Goal: Answer question/provide support: Share knowledge or assist other users

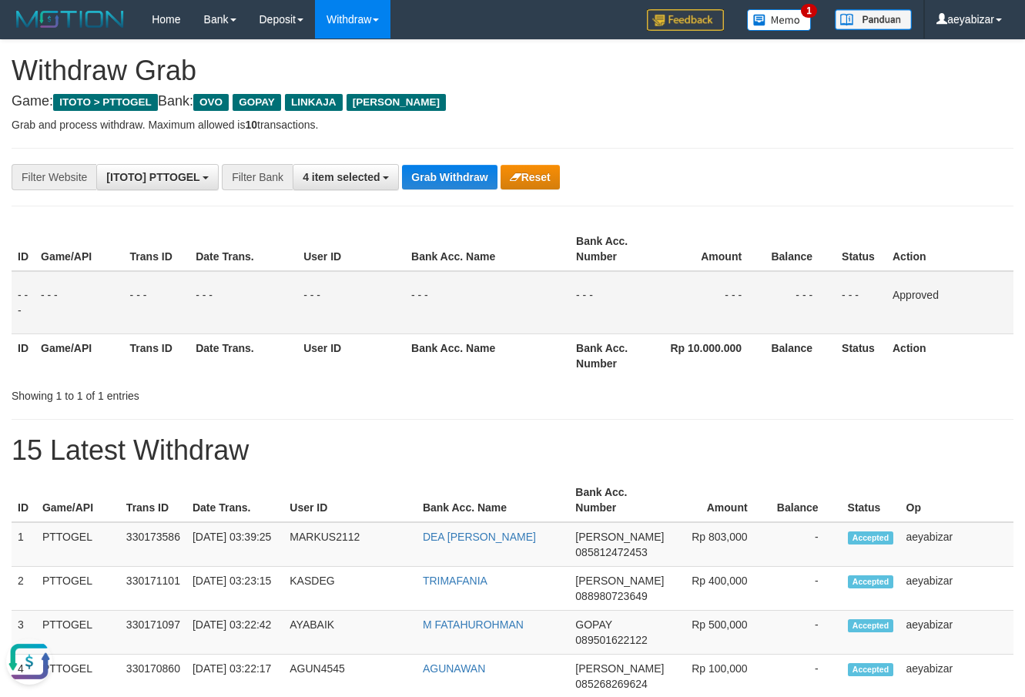
scroll to position [223, 0]
click at [340, 182] on span "4 item selected" at bounding box center [341, 177] width 77 height 12
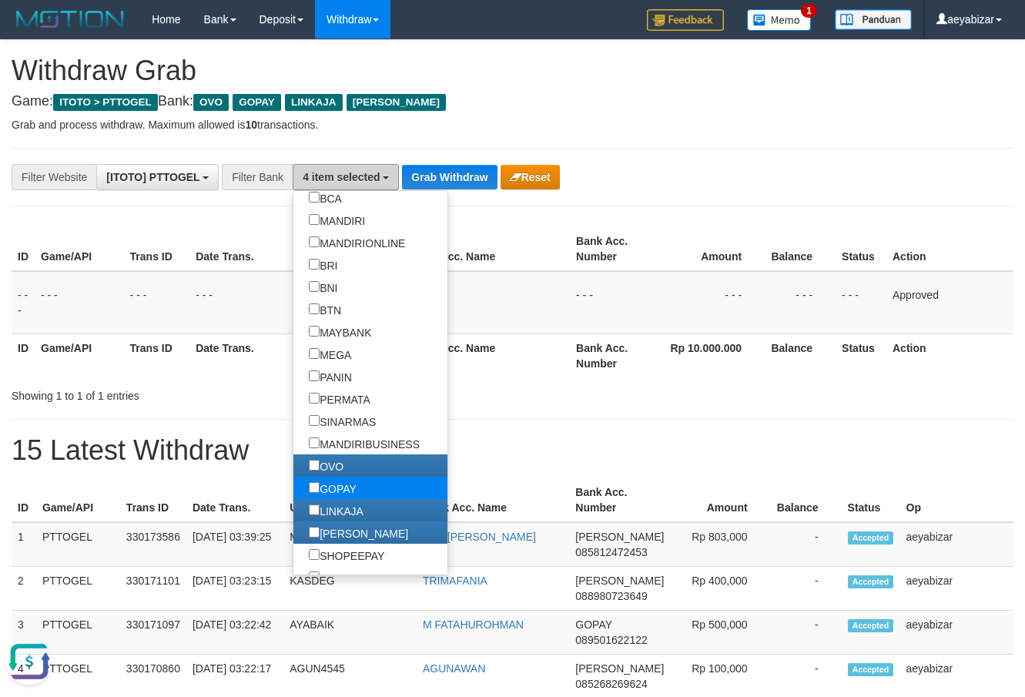
scroll to position [197, 0]
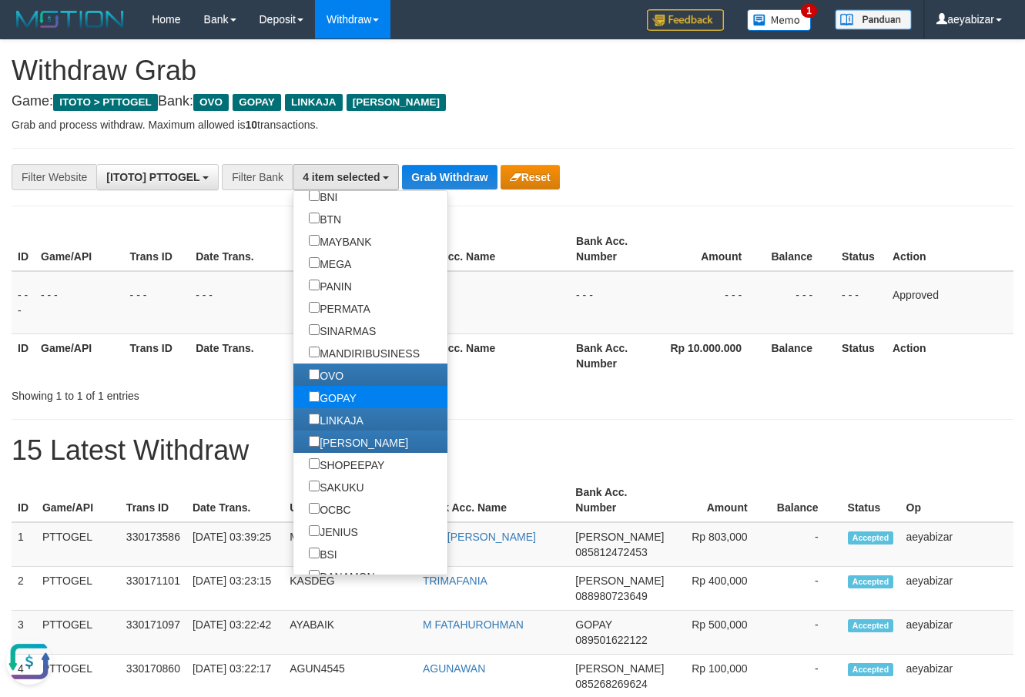
click at [293, 404] on label "GOPAY" at bounding box center [332, 397] width 79 height 22
click at [293, 383] on label "OVO" at bounding box center [325, 374] width 65 height 22
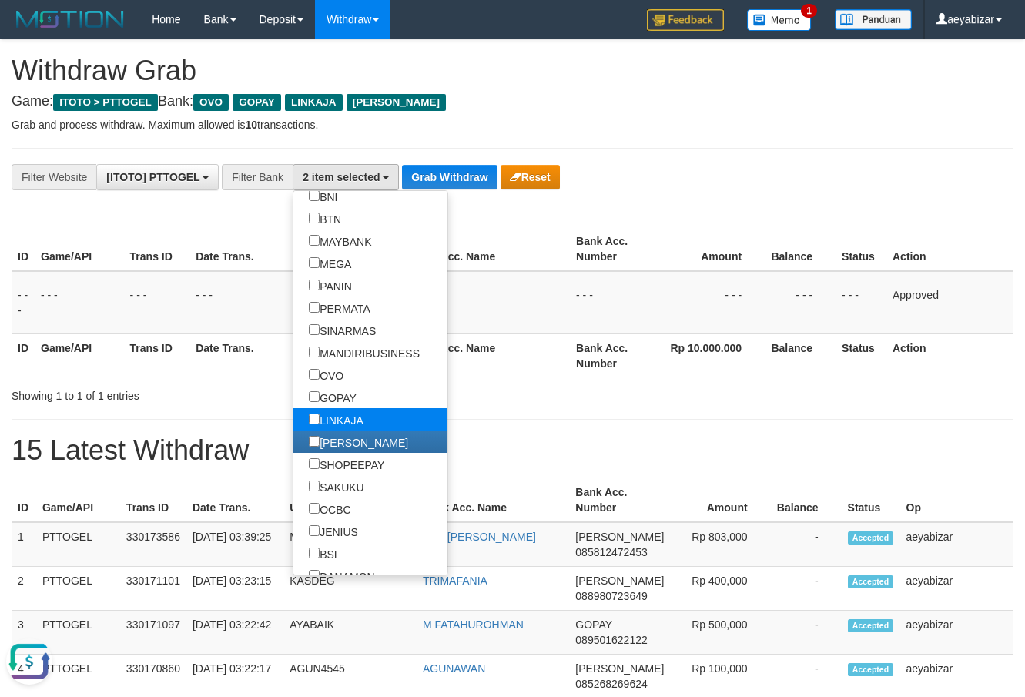
click at [293, 417] on label "LINKAJA" at bounding box center [335, 419] width 85 height 22
select select "****"
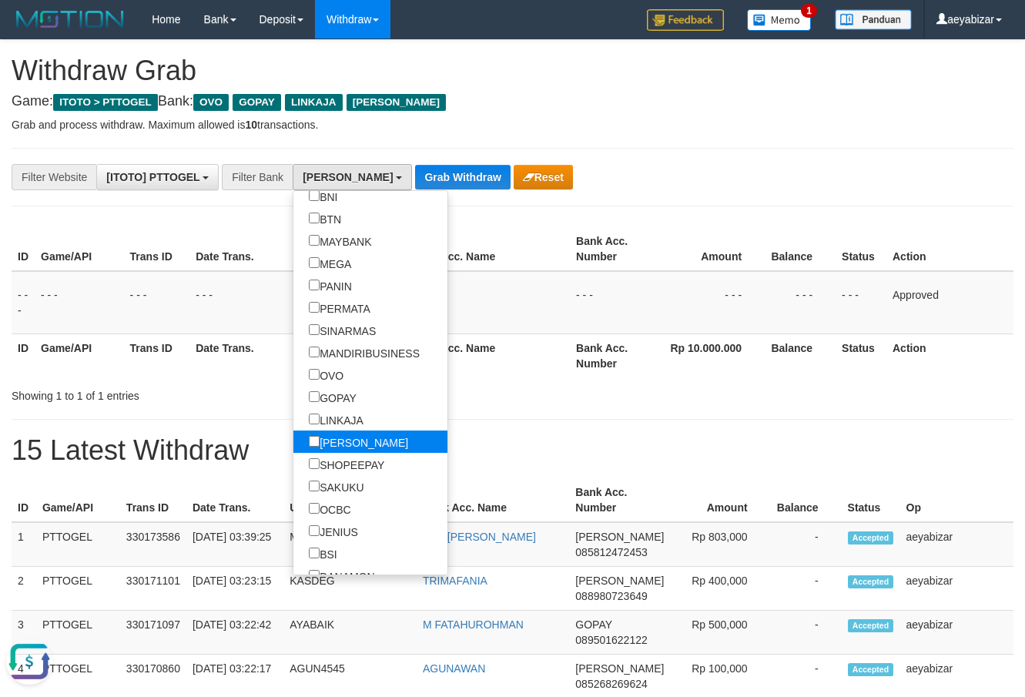
click at [293, 433] on label "[PERSON_NAME]" at bounding box center [358, 441] width 130 height 22
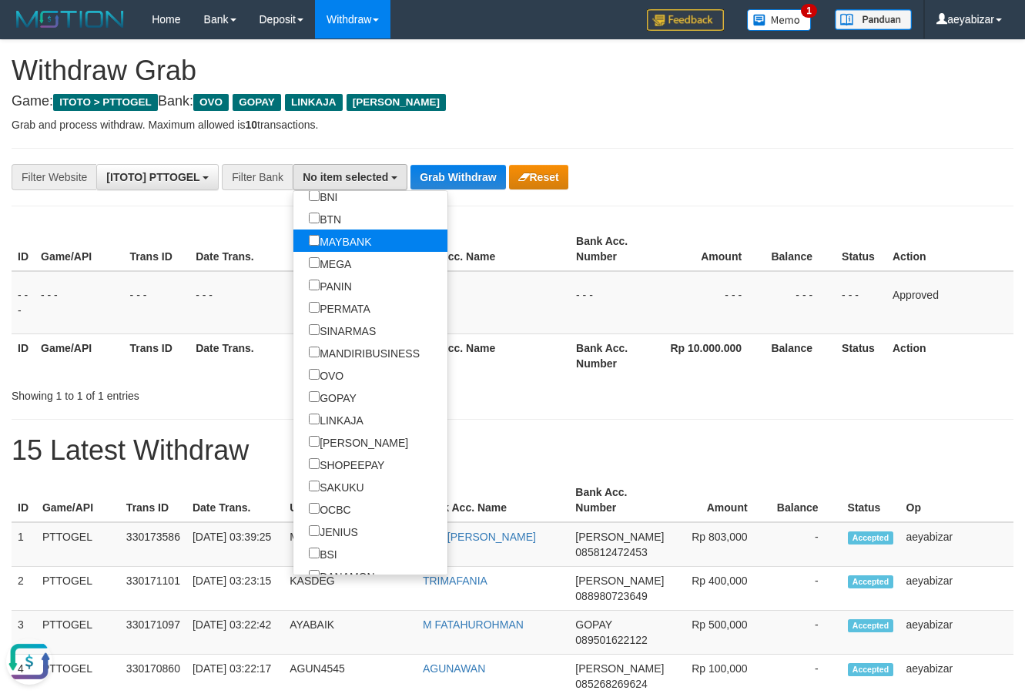
scroll to position [0, 0]
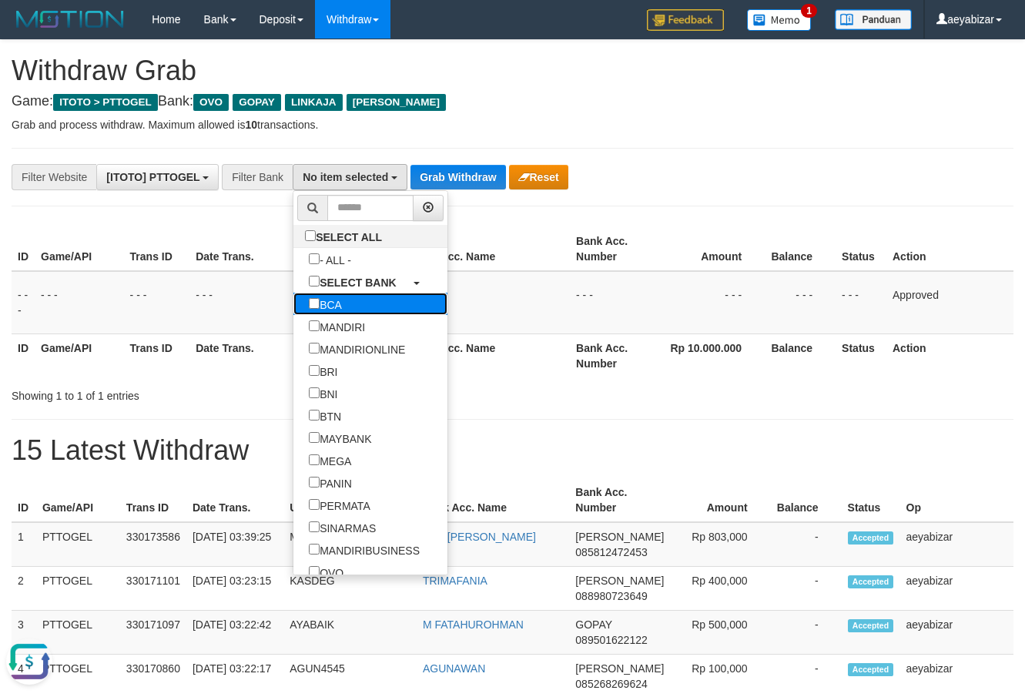
click at [293, 300] on label "BCA" at bounding box center [325, 304] width 64 height 22
select select "***"
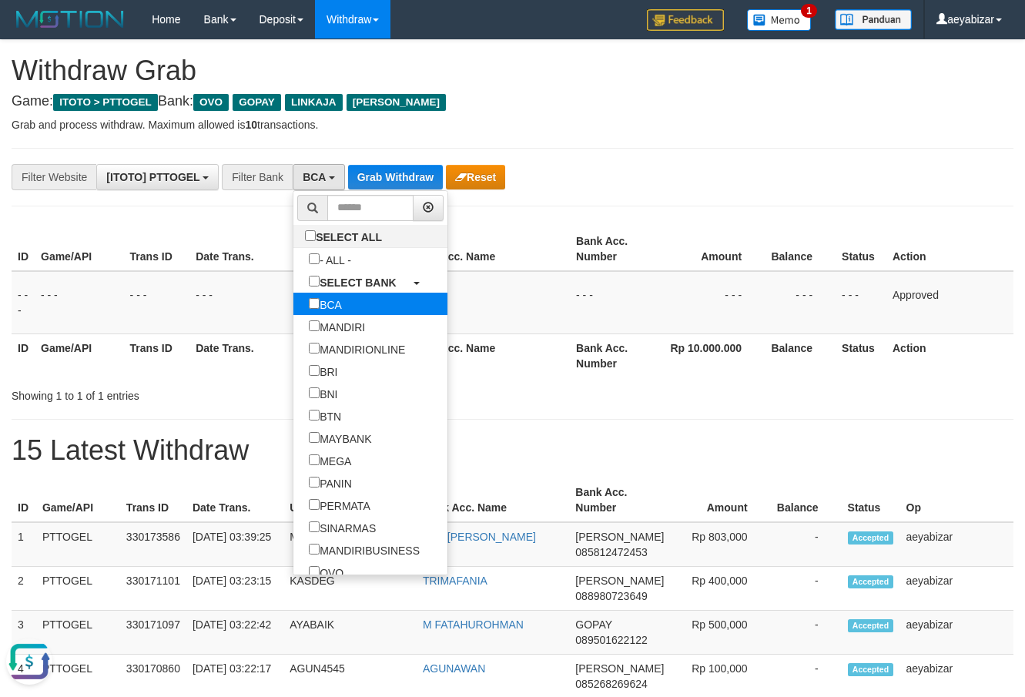
scroll to position [45, 0]
drag, startPoint x: 603, startPoint y: 232, endPoint x: 538, endPoint y: 222, distance: 65.5
click at [598, 233] on th "Bank Acc. Number" at bounding box center [614, 249] width 89 height 44
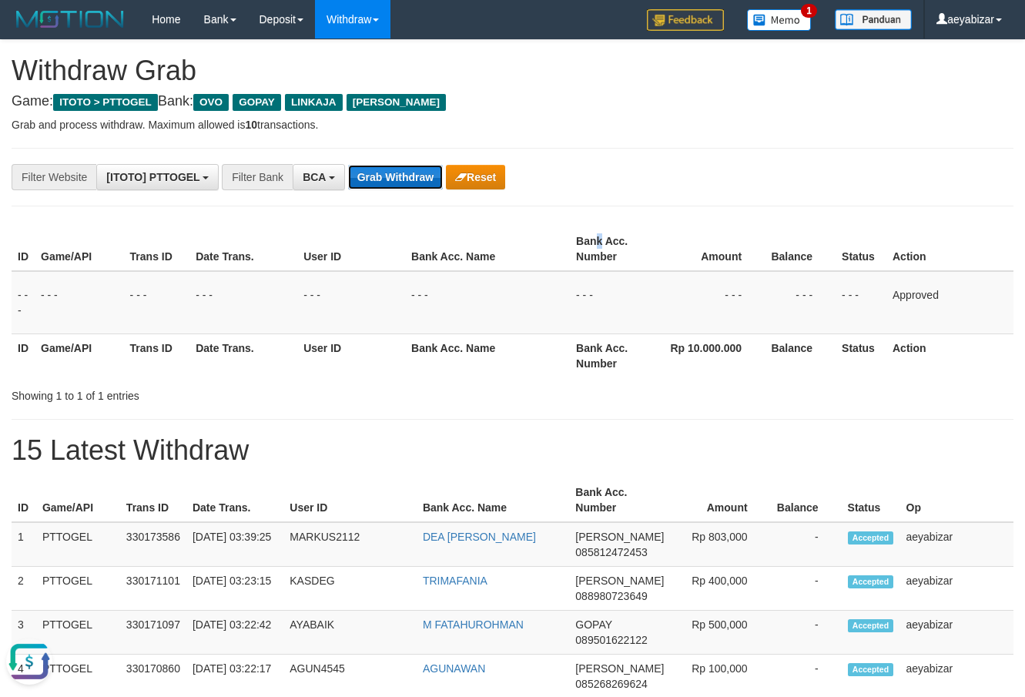
click at [383, 175] on button "Grab Withdraw" at bounding box center [395, 177] width 95 height 25
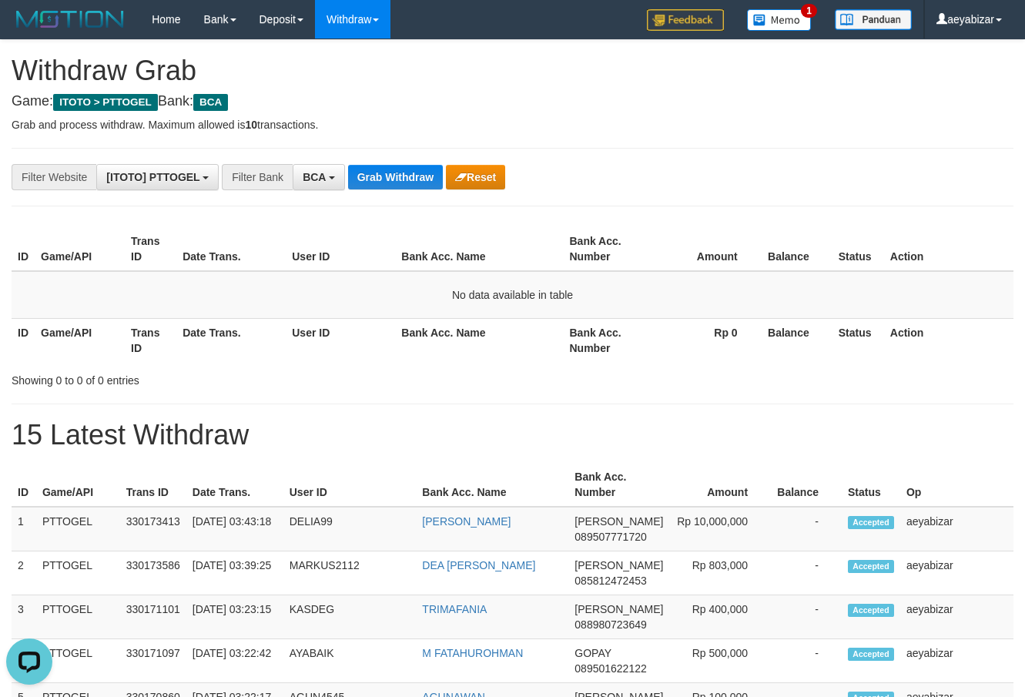
drag, startPoint x: 725, startPoint y: 195, endPoint x: 390, endPoint y: 229, distance: 335.9
click at [395, 176] on button "Grab Withdraw" at bounding box center [395, 177] width 95 height 25
click at [698, 236] on th "Amount" at bounding box center [707, 249] width 107 height 44
click at [380, 171] on button "Grab Withdraw" at bounding box center [395, 177] width 95 height 25
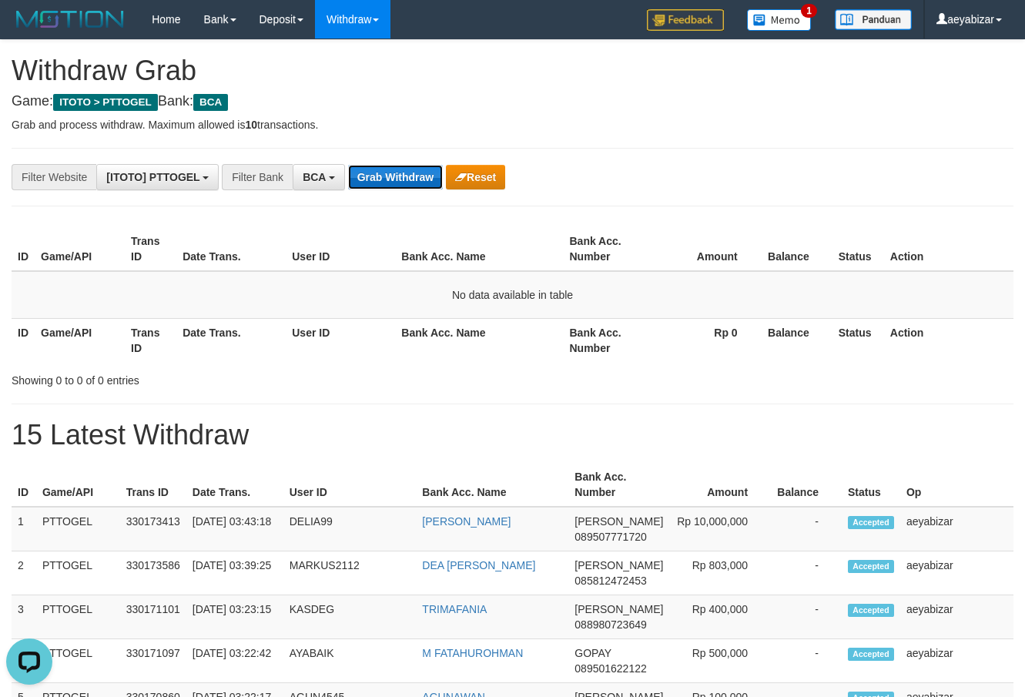
click at [375, 182] on button "Grab Withdraw" at bounding box center [395, 177] width 95 height 25
click at [365, 170] on button "Grab Withdraw" at bounding box center [395, 177] width 95 height 25
click at [364, 179] on button "Grab Withdraw" at bounding box center [395, 177] width 95 height 25
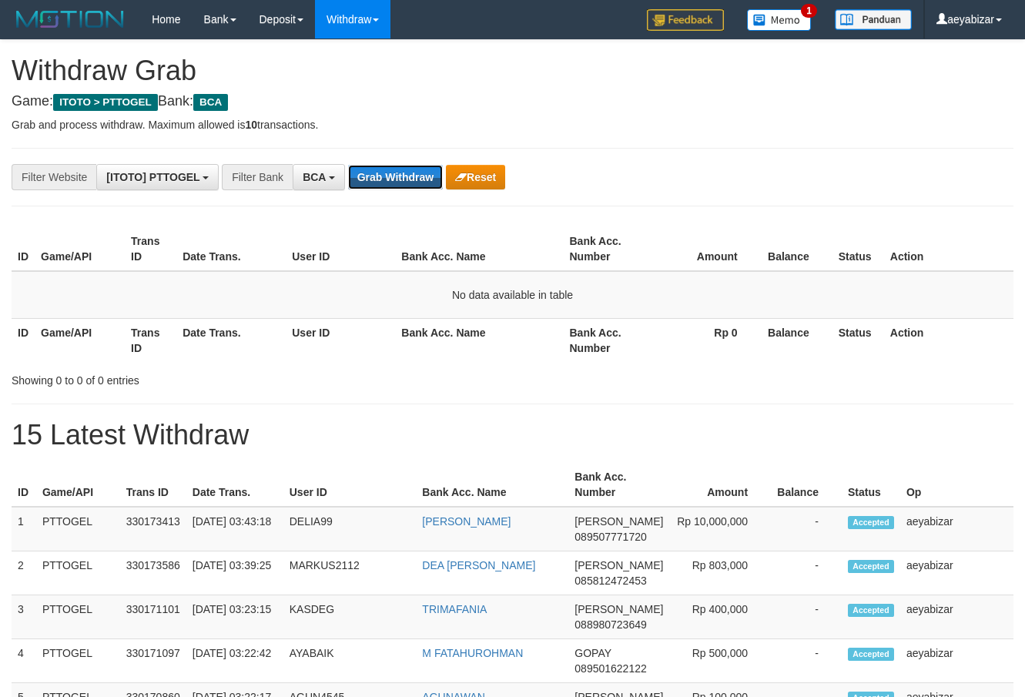
scroll to position [29, 0]
click at [364, 179] on button "Grab Withdraw" at bounding box center [395, 177] width 95 height 25
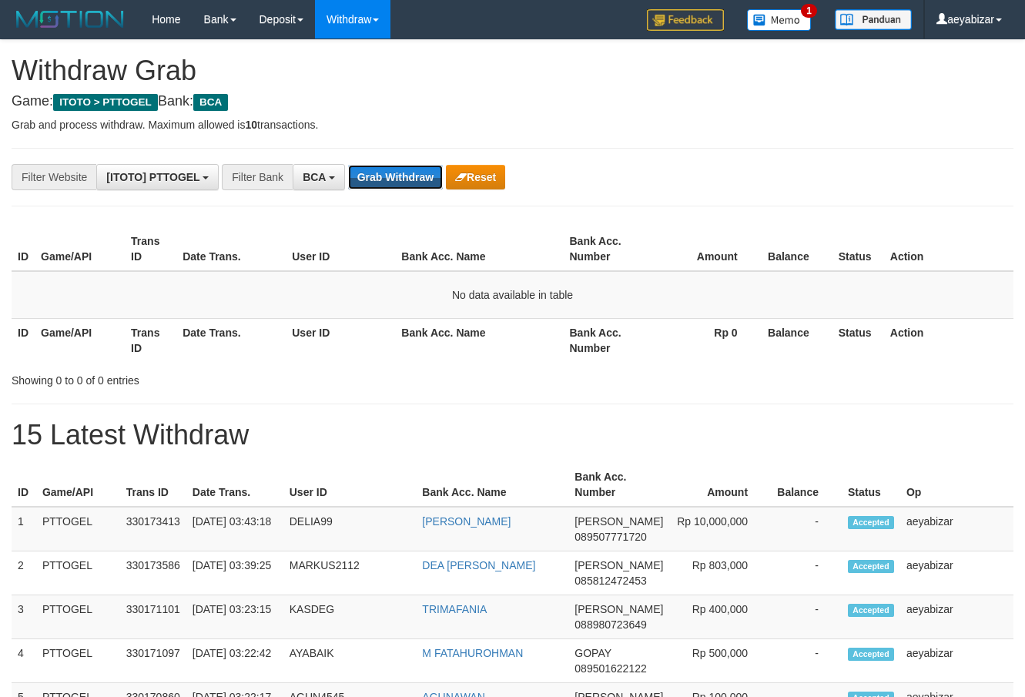
click at [364, 179] on button "Grab Withdraw" at bounding box center [395, 177] width 95 height 25
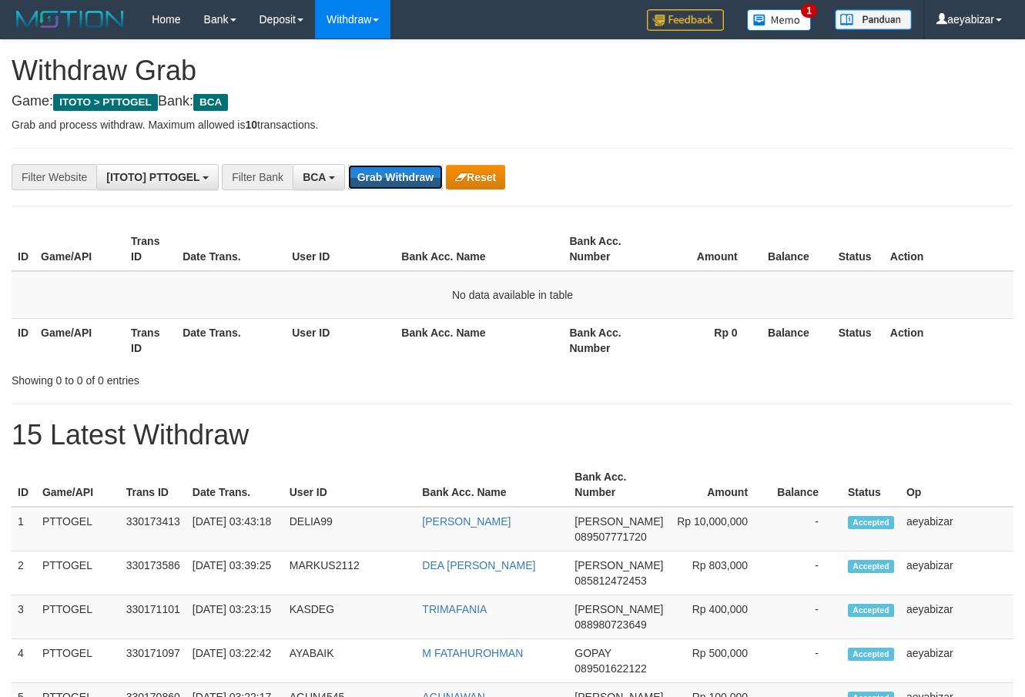
click at [364, 179] on button "Grab Withdraw" at bounding box center [395, 177] width 95 height 25
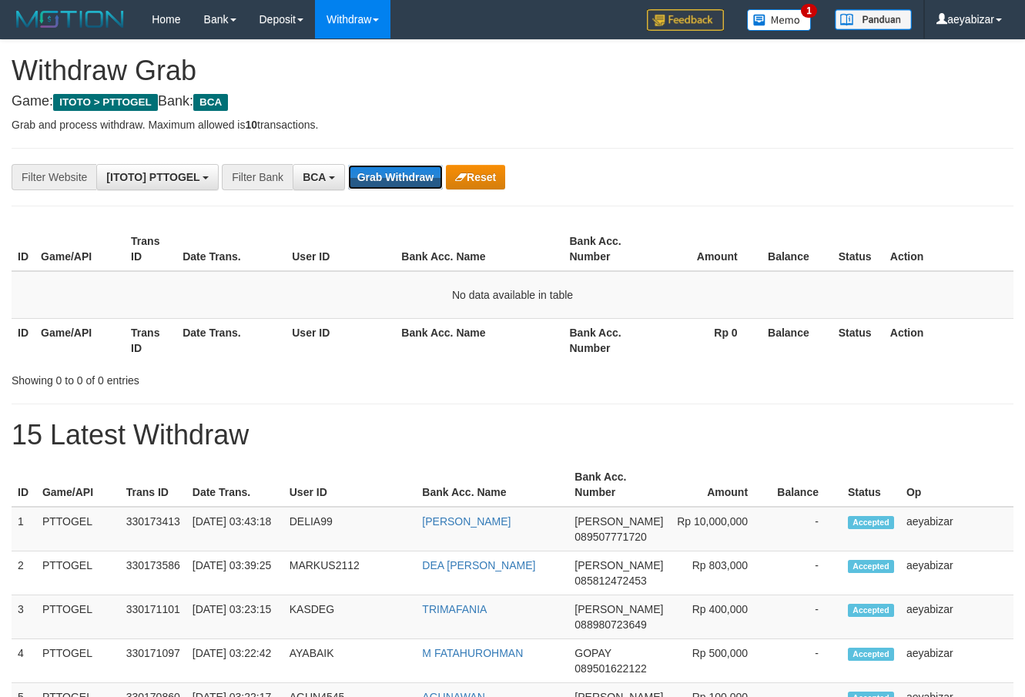
click at [364, 179] on button "Grab Withdraw" at bounding box center [395, 177] width 95 height 25
click at [387, 185] on button "Grab Withdraw" at bounding box center [395, 177] width 95 height 25
click at [392, 182] on button "Grab Withdraw" at bounding box center [395, 177] width 95 height 25
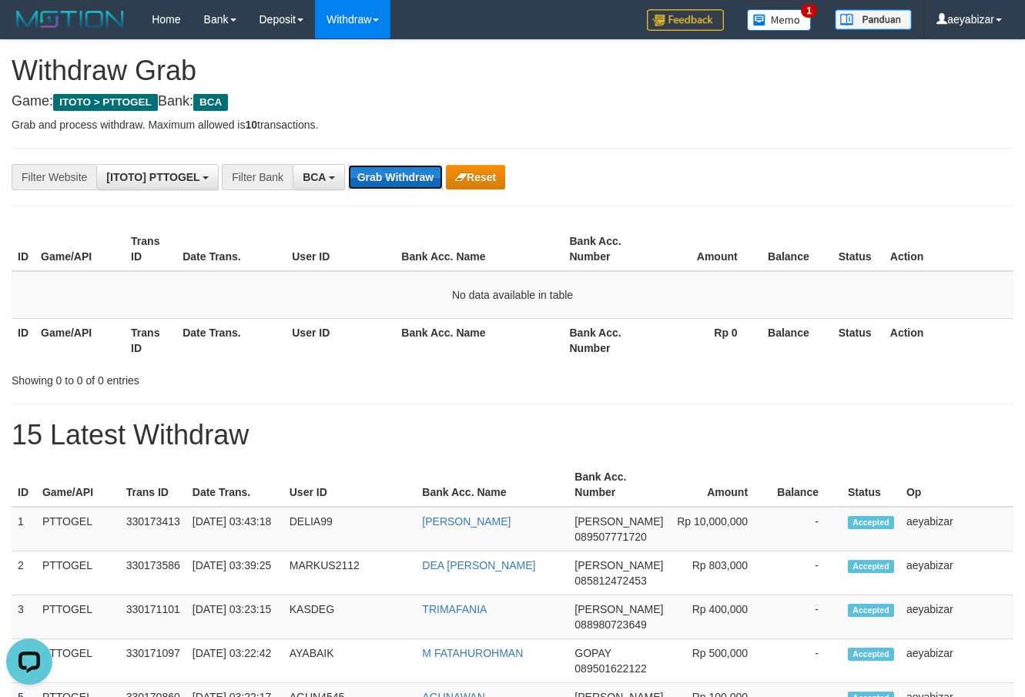
scroll to position [0, 0]
click at [392, 182] on button "Grab Withdraw" at bounding box center [395, 177] width 95 height 25
drag, startPoint x: 648, startPoint y: 182, endPoint x: 414, endPoint y: 212, distance: 235.1
click at [638, 182] on div "**********" at bounding box center [427, 177] width 854 height 26
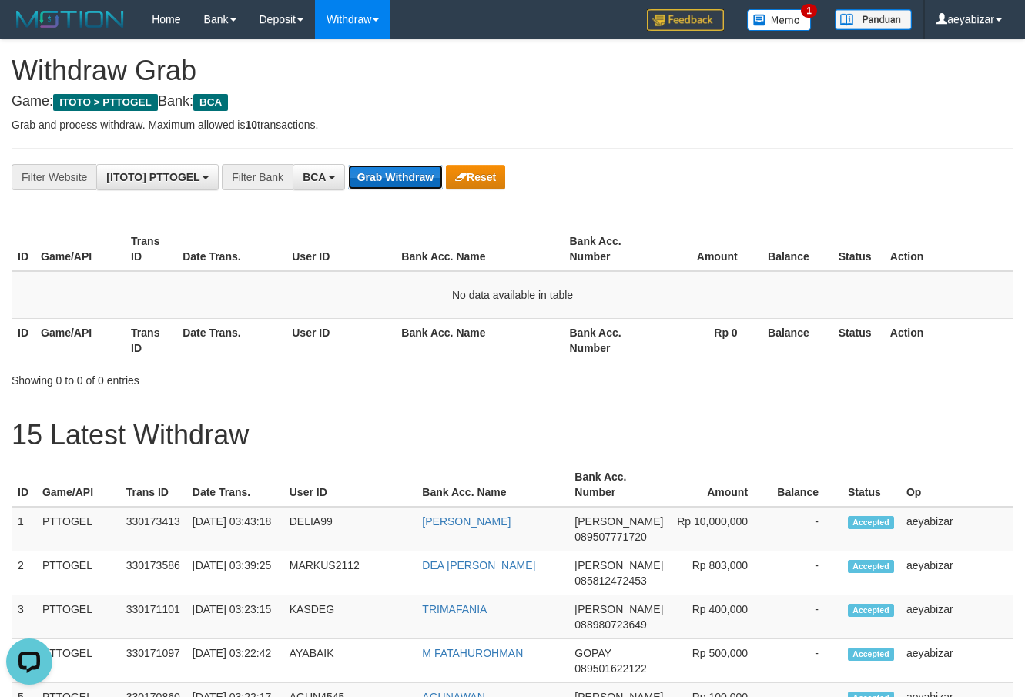
click at [386, 184] on button "Grab Withdraw" at bounding box center [395, 177] width 95 height 25
click at [28, 360] on th "ID" at bounding box center [23, 340] width 23 height 44
click at [390, 178] on button "Grab Withdraw" at bounding box center [395, 177] width 95 height 25
click at [372, 181] on button "Grab Withdraw" at bounding box center [395, 177] width 95 height 25
click at [617, 444] on h1 "15 Latest Withdraw" at bounding box center [513, 435] width 1002 height 31
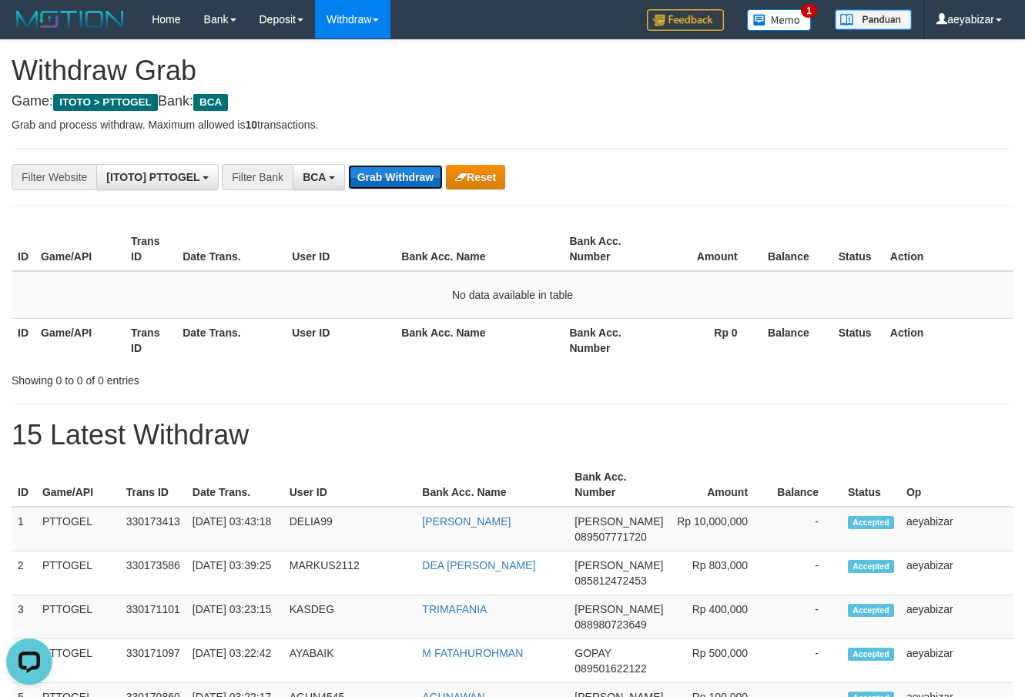
click at [416, 182] on button "Grab Withdraw" at bounding box center [395, 177] width 95 height 25
click at [400, 187] on button "Grab Withdraw" at bounding box center [395, 177] width 95 height 25
click at [397, 179] on button "Grab Withdraw" at bounding box center [395, 177] width 95 height 25
drag, startPoint x: 931, startPoint y: 416, endPoint x: 624, endPoint y: 305, distance: 326.6
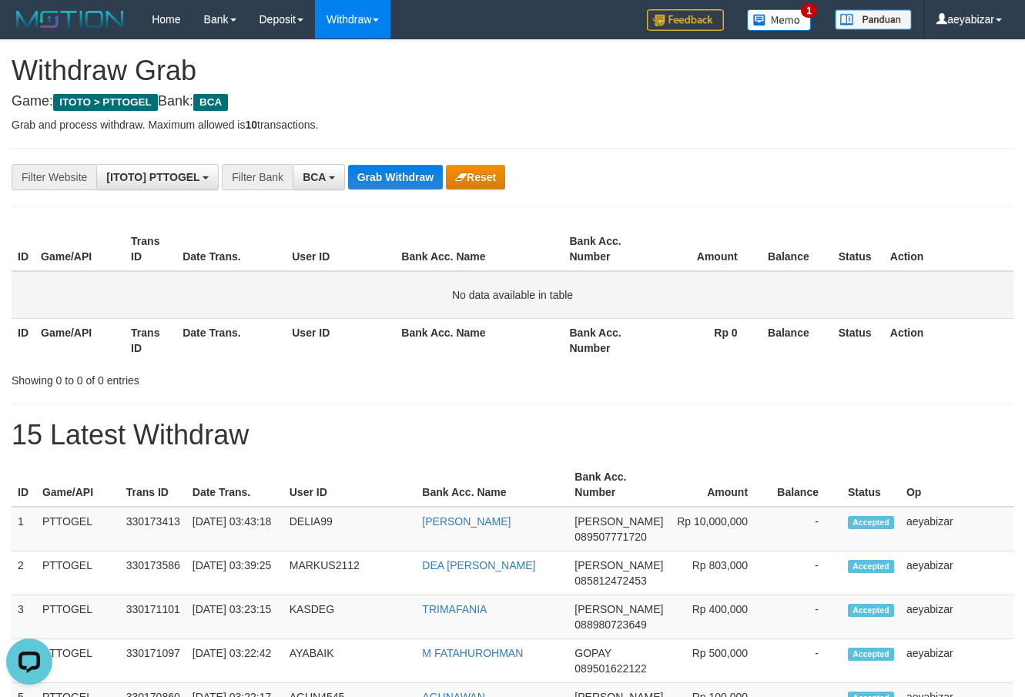
click at [407, 182] on button "Grab Withdraw" at bounding box center [395, 177] width 95 height 25
click at [390, 181] on button "Grab Withdraw" at bounding box center [395, 177] width 95 height 25
click at [37, 353] on th "Game/API" at bounding box center [80, 340] width 90 height 44
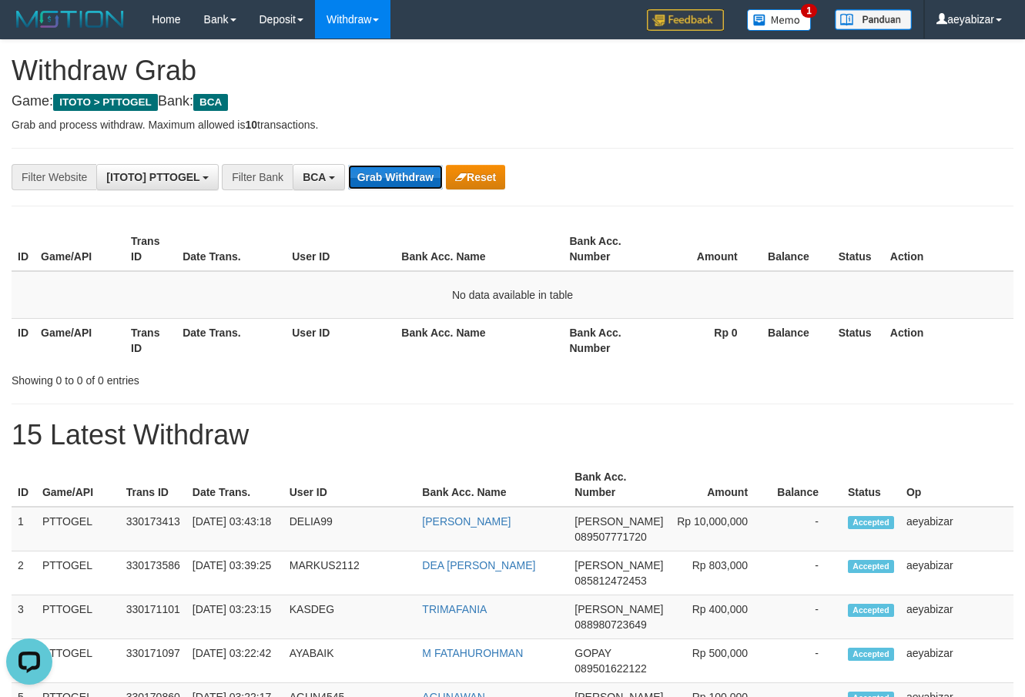
click at [397, 184] on button "Grab Withdraw" at bounding box center [395, 177] width 95 height 25
click at [376, 185] on button "Grab Withdraw" at bounding box center [395, 177] width 95 height 25
click at [367, 181] on button "Grab Withdraw" at bounding box center [395, 177] width 95 height 25
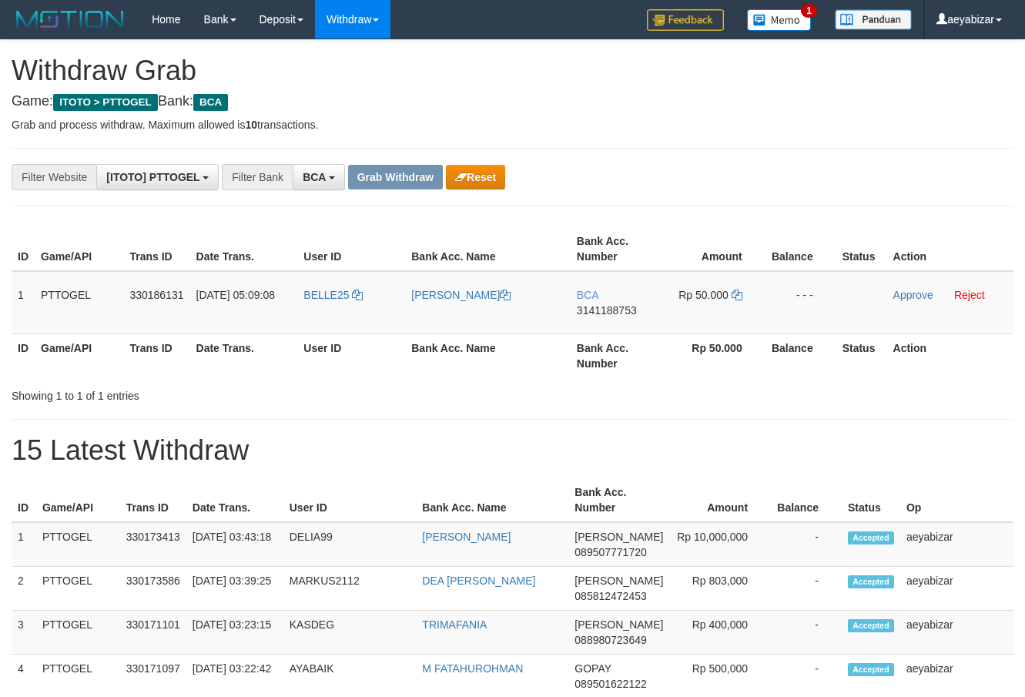
scroll to position [29, 0]
drag, startPoint x: 358, startPoint y: 288, endPoint x: 739, endPoint y: 305, distance: 381.5
click at [739, 305] on tr "1 PTTOGEL 330186131 01/09/2025 05:09:08 BELLE25 MELBI ALFIAN LAITO BCA 31411887…" at bounding box center [513, 302] width 1002 height 63
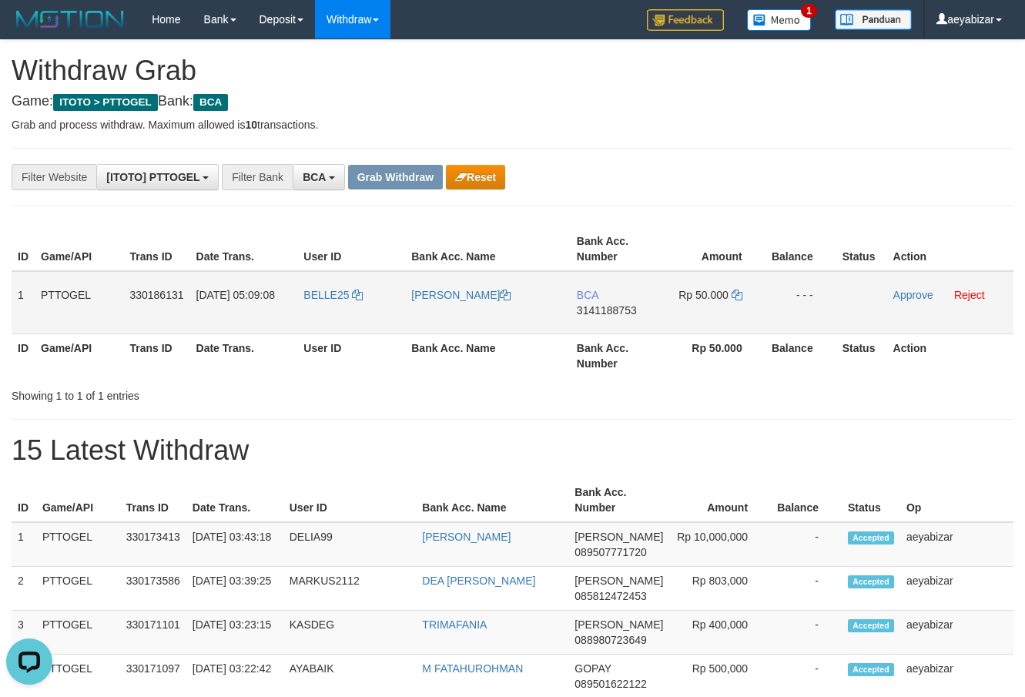
click at [607, 310] on span "3141188753" at bounding box center [607, 310] width 60 height 12
copy span "3141188753"
click at [746, 296] on td "Rp 50.000" at bounding box center [711, 302] width 105 height 63
click at [740, 295] on icon at bounding box center [737, 295] width 11 height 11
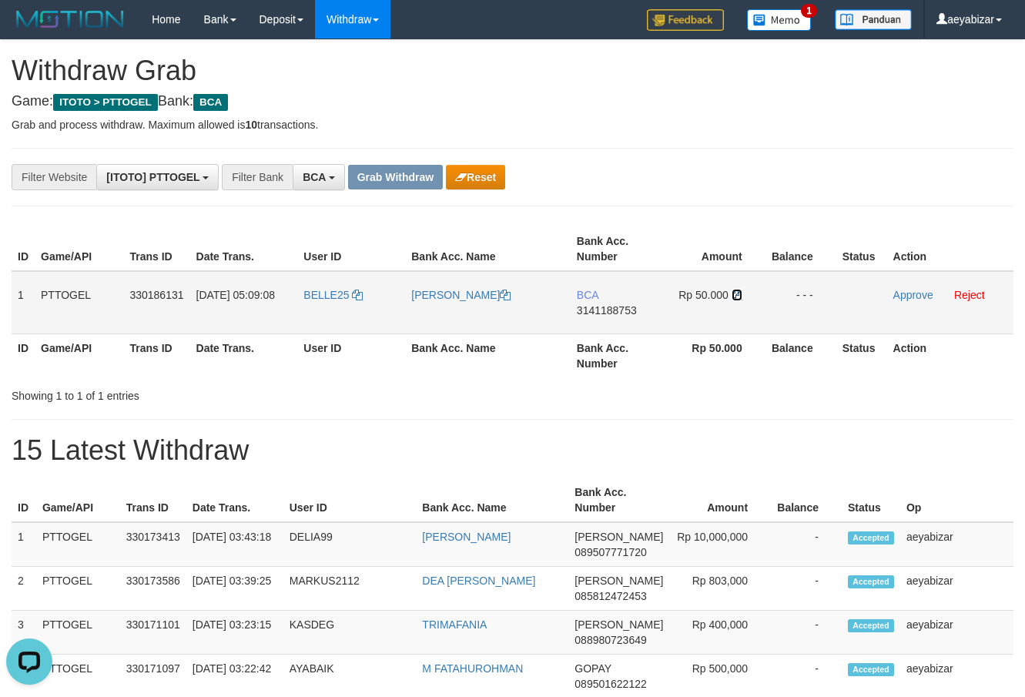
click at [740, 295] on icon at bounding box center [737, 295] width 11 height 11
click at [738, 295] on icon at bounding box center [737, 295] width 11 height 11
click at [902, 299] on link "Approve" at bounding box center [913, 295] width 40 height 12
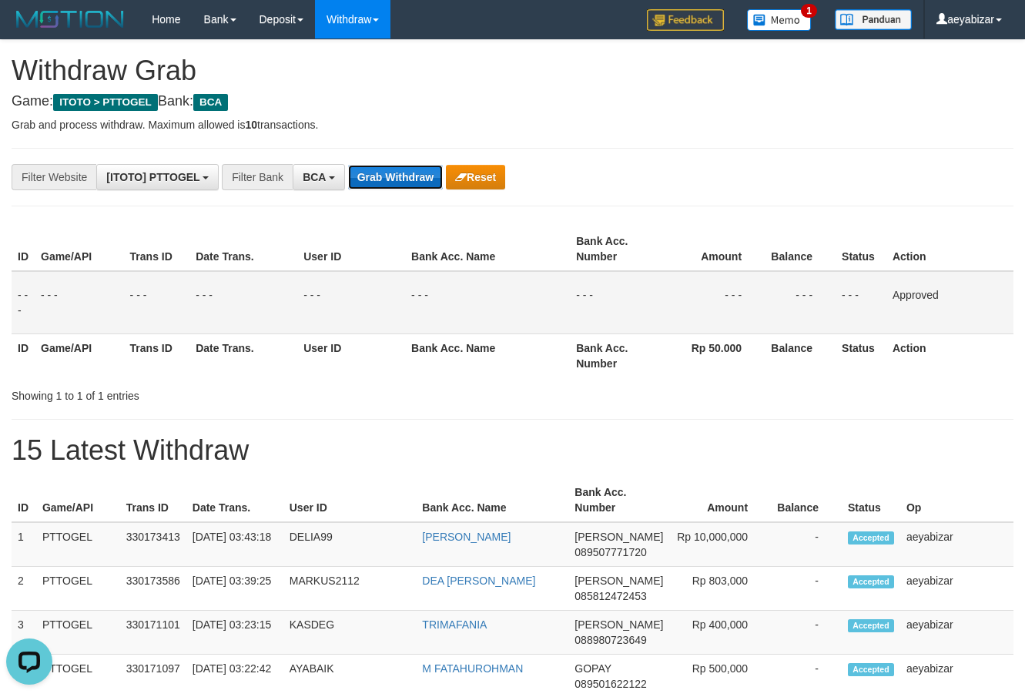
click at [387, 170] on button "Grab Withdraw" at bounding box center [395, 177] width 95 height 25
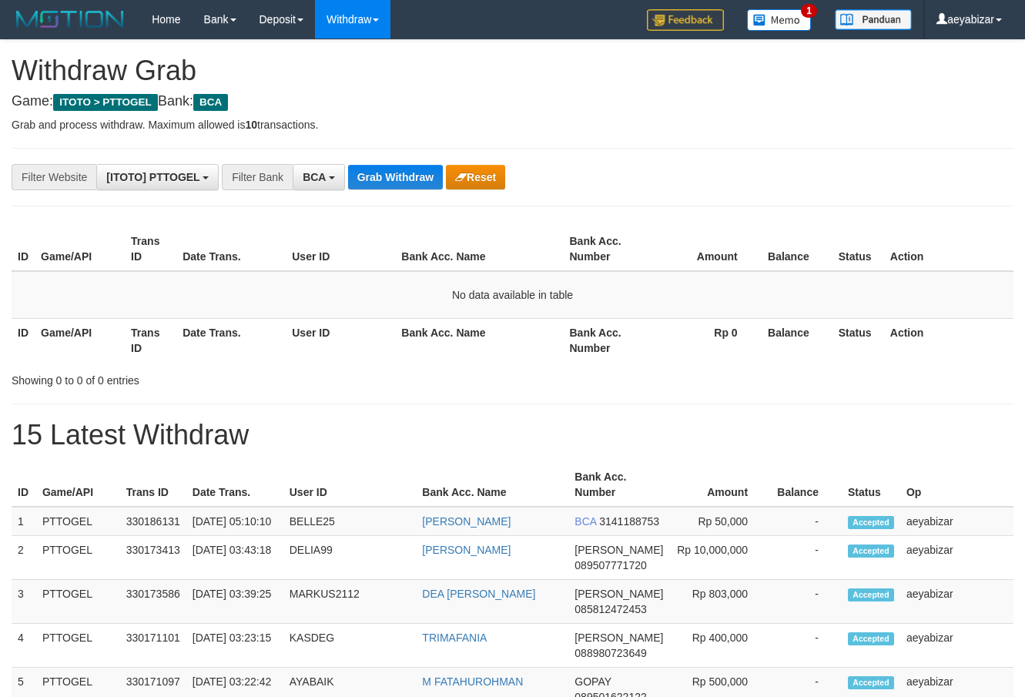
scroll to position [29, 0]
click at [390, 189] on button "Grab Withdraw" at bounding box center [395, 177] width 95 height 25
click at [24, 372] on div "Showing 0 to 0 of 0 entries" at bounding box center [214, 378] width 404 height 22
click at [382, 187] on button "Grab Withdraw" at bounding box center [395, 177] width 95 height 25
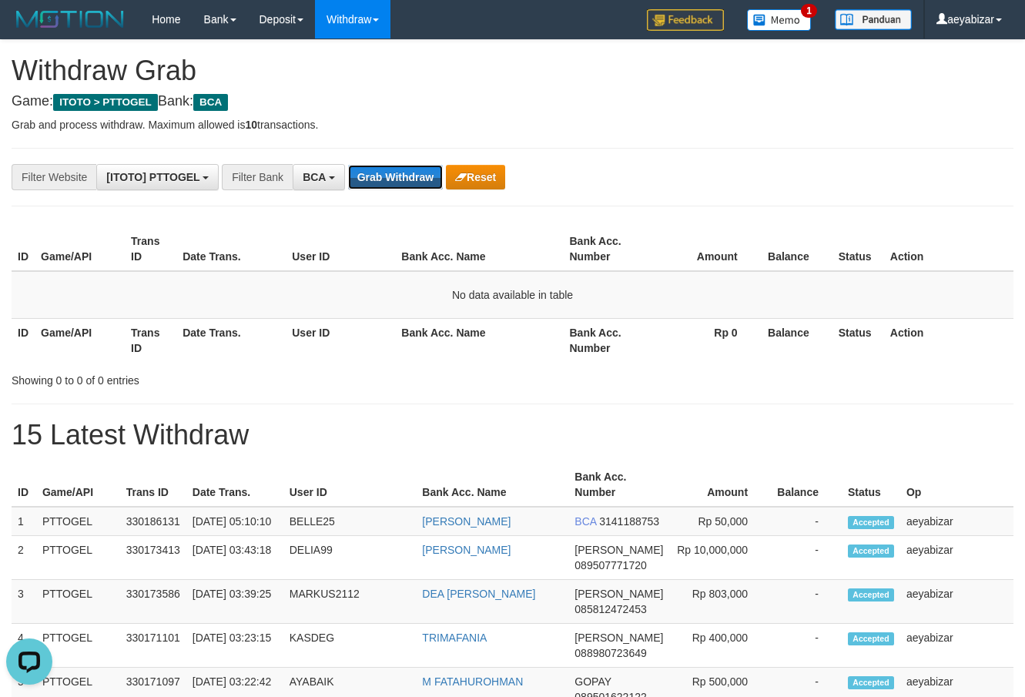
click at [387, 188] on button "Grab Withdraw" at bounding box center [395, 177] width 95 height 25
click at [375, 178] on button "Grab Withdraw" at bounding box center [395, 177] width 95 height 25
click at [316, 182] on span "BCA" at bounding box center [314, 177] width 23 height 12
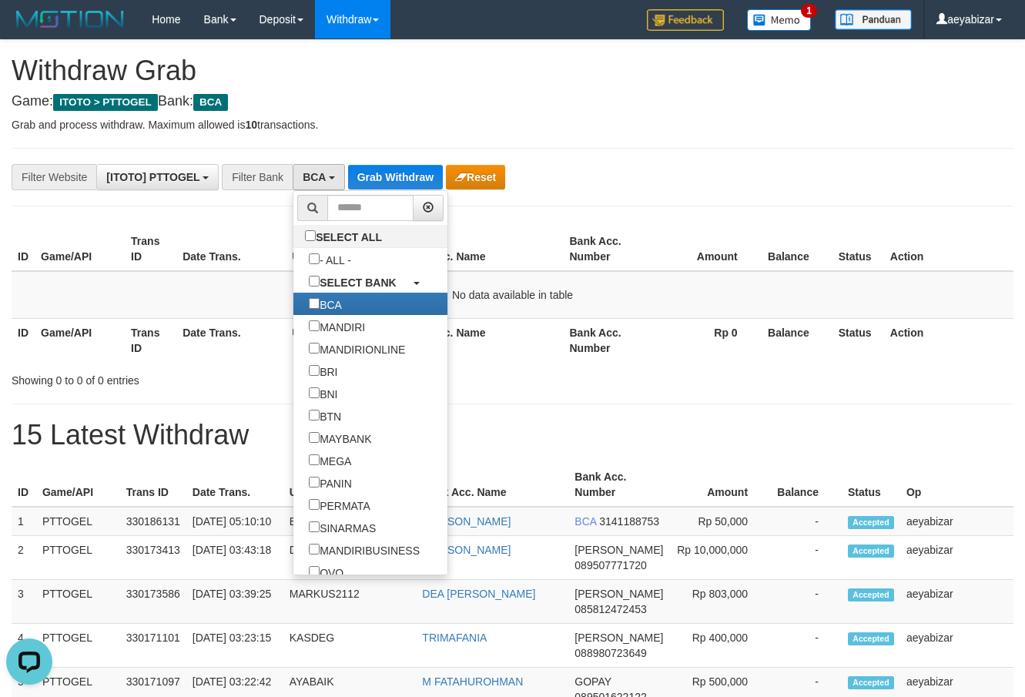
click at [456, 249] on th "Bank Acc. Name" at bounding box center [479, 249] width 168 height 44
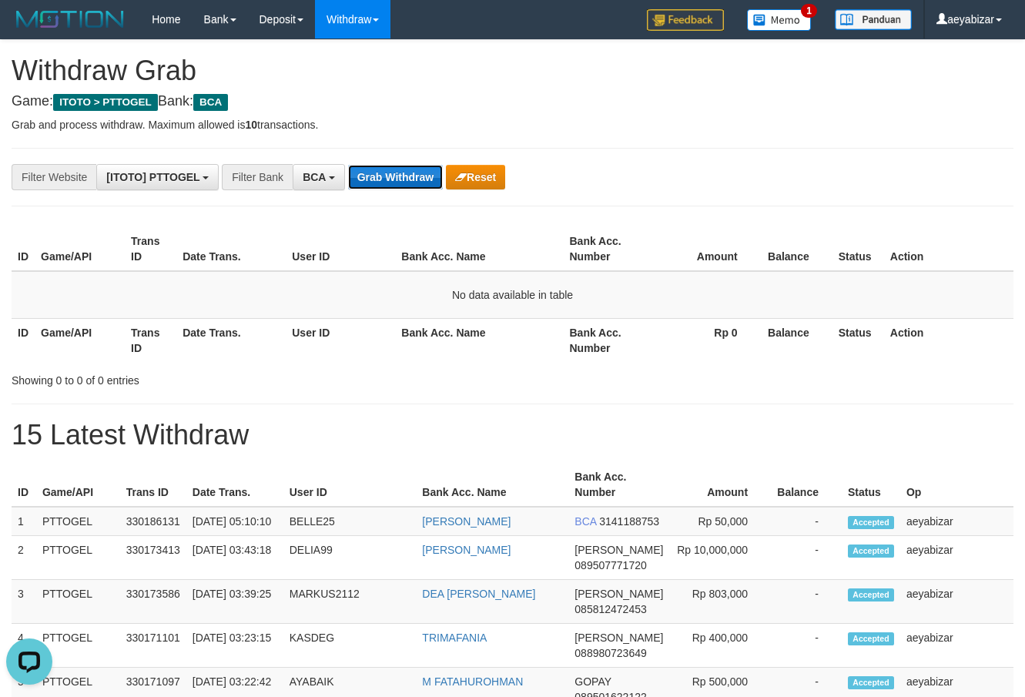
click at [399, 184] on button "Grab Withdraw" at bounding box center [395, 177] width 95 height 25
click at [382, 175] on button "Grab Withdraw" at bounding box center [395, 177] width 95 height 25
click at [403, 182] on button "Grab Withdraw" at bounding box center [395, 177] width 95 height 25
click at [402, 181] on button "Grab Withdraw" at bounding box center [395, 177] width 95 height 25
click at [402, 182] on button "Grab Withdraw" at bounding box center [395, 177] width 95 height 25
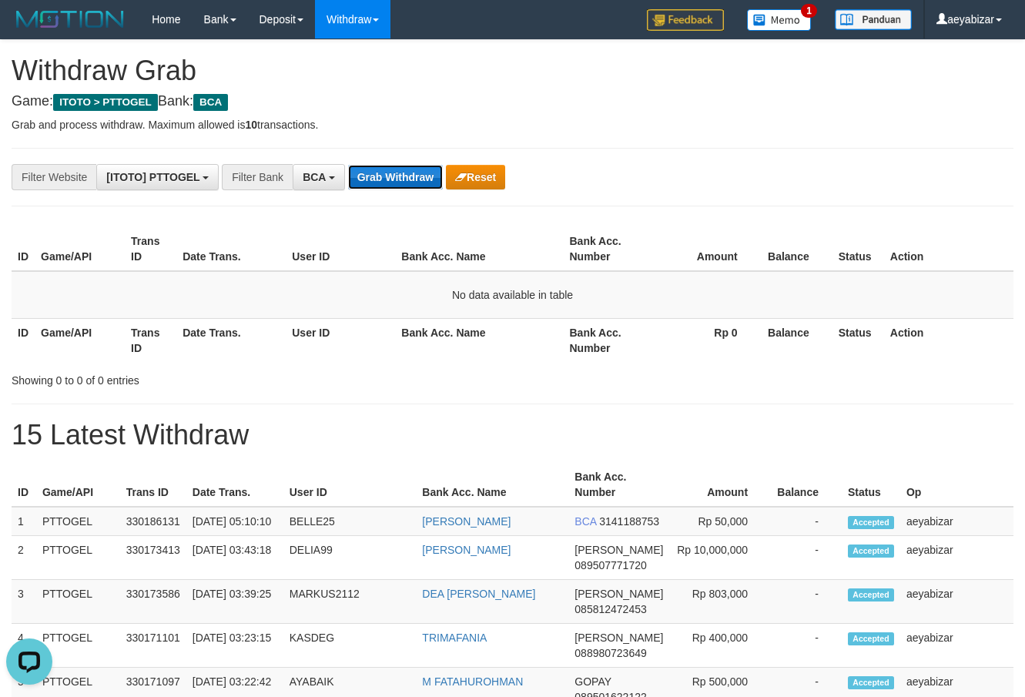
click at [396, 176] on button "Grab Withdraw" at bounding box center [395, 177] width 95 height 25
click at [395, 181] on button "Grab Withdraw" at bounding box center [395, 177] width 95 height 25
click at [390, 180] on button "Grab Withdraw" at bounding box center [395, 177] width 95 height 25
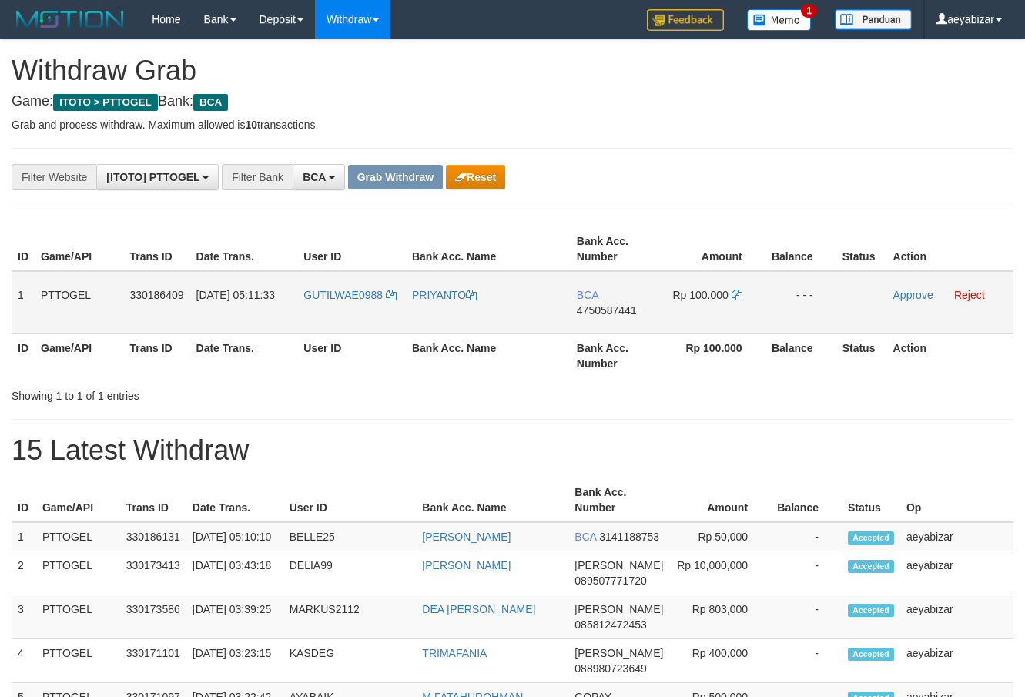
scroll to position [29, 0]
drag, startPoint x: 326, startPoint y: 280, endPoint x: 697, endPoint y: 312, distance: 371.8
click at [697, 312] on tr "1 PTTOGEL 330186409 [DATE] 05:11:33 GUTILWAE0988 PRIYANTO BCA 4750587441 Rp 100…" at bounding box center [513, 302] width 1002 height 63
drag, startPoint x: 822, startPoint y: 146, endPoint x: 678, endPoint y: 191, distance: 150.0
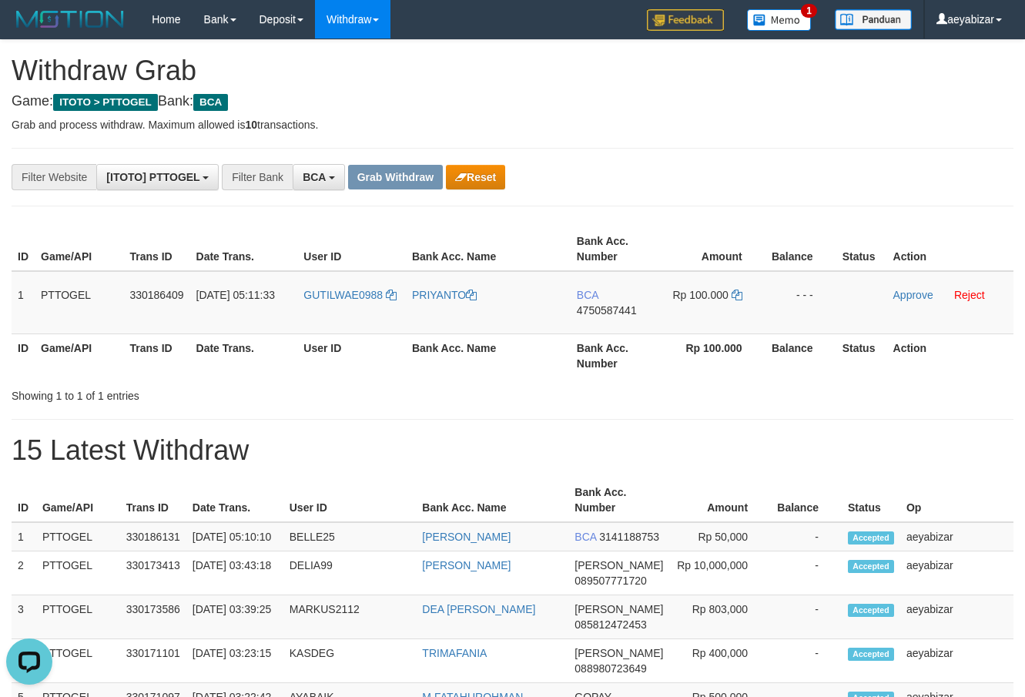
click at [615, 314] on span "4750587441" at bounding box center [607, 310] width 60 height 12
copy td "BCA 4750587441"
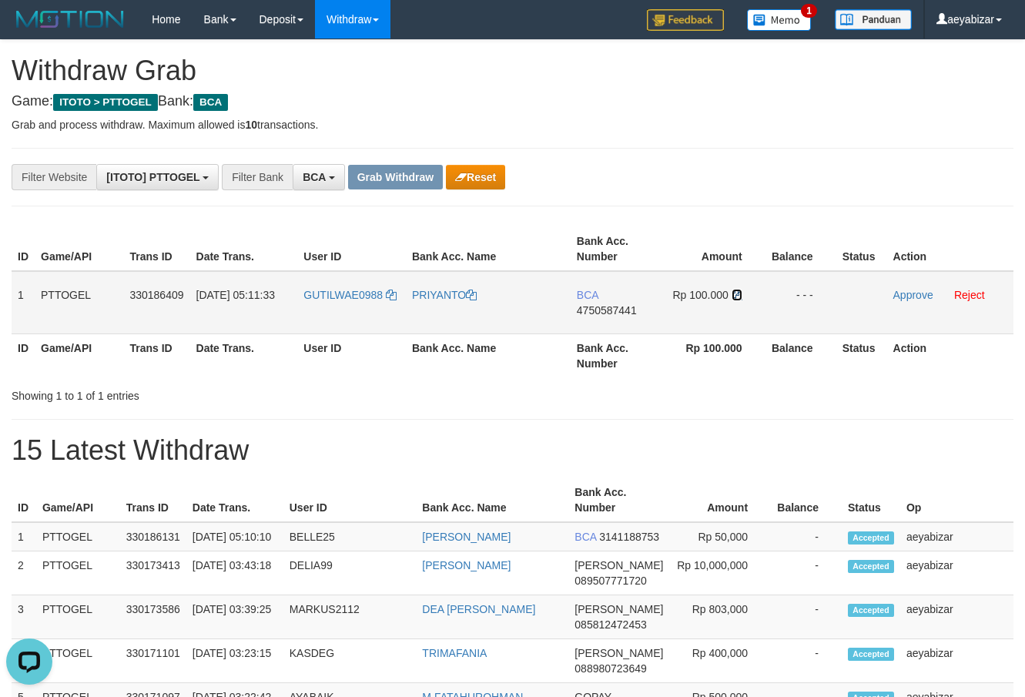
click at [734, 297] on icon at bounding box center [737, 295] width 11 height 11
click at [734, 296] on icon at bounding box center [737, 295] width 11 height 11
click at [902, 297] on link "Approve" at bounding box center [913, 295] width 40 height 12
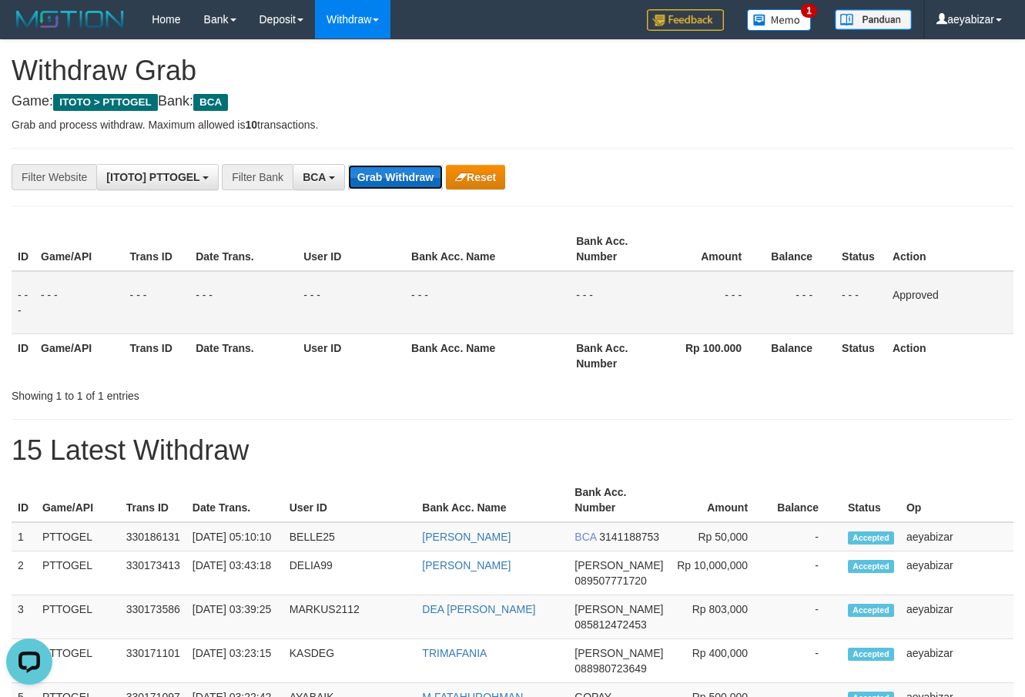
click at [395, 171] on button "Grab Withdraw" at bounding box center [395, 177] width 95 height 25
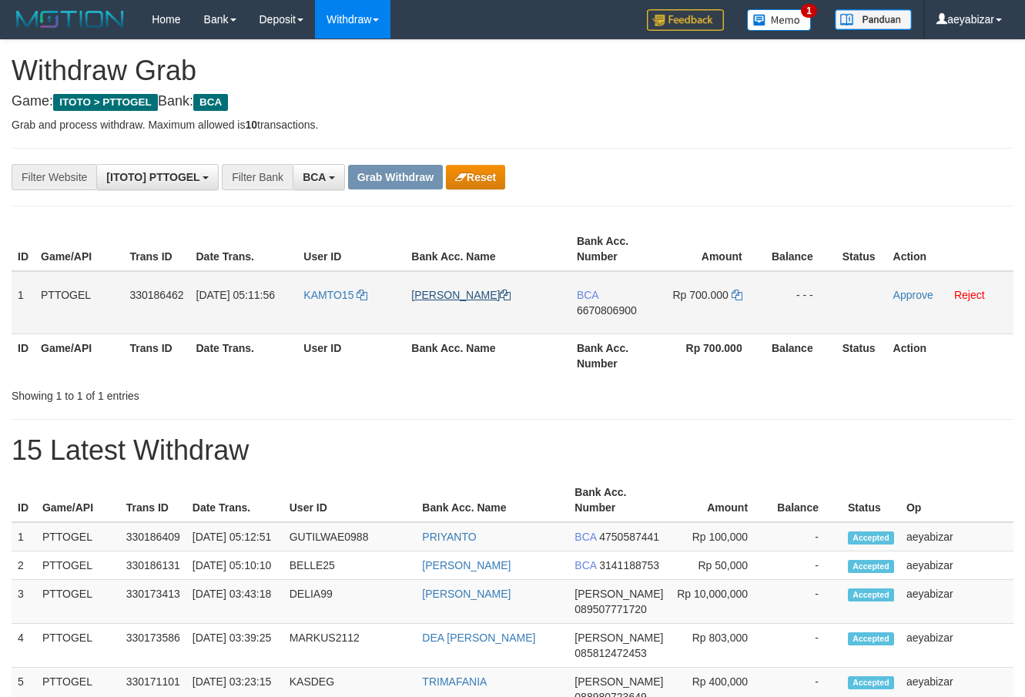
scroll to position [29, 0]
drag, startPoint x: 470, startPoint y: 294, endPoint x: 712, endPoint y: 300, distance: 242.6
click at [712, 300] on tr "1 PTTOGEL 330186462 01/09/2025 05:11:56 KAMTO15 MUHAMMAD RIZKY ARYANTO BCA 6670…" at bounding box center [513, 302] width 1002 height 63
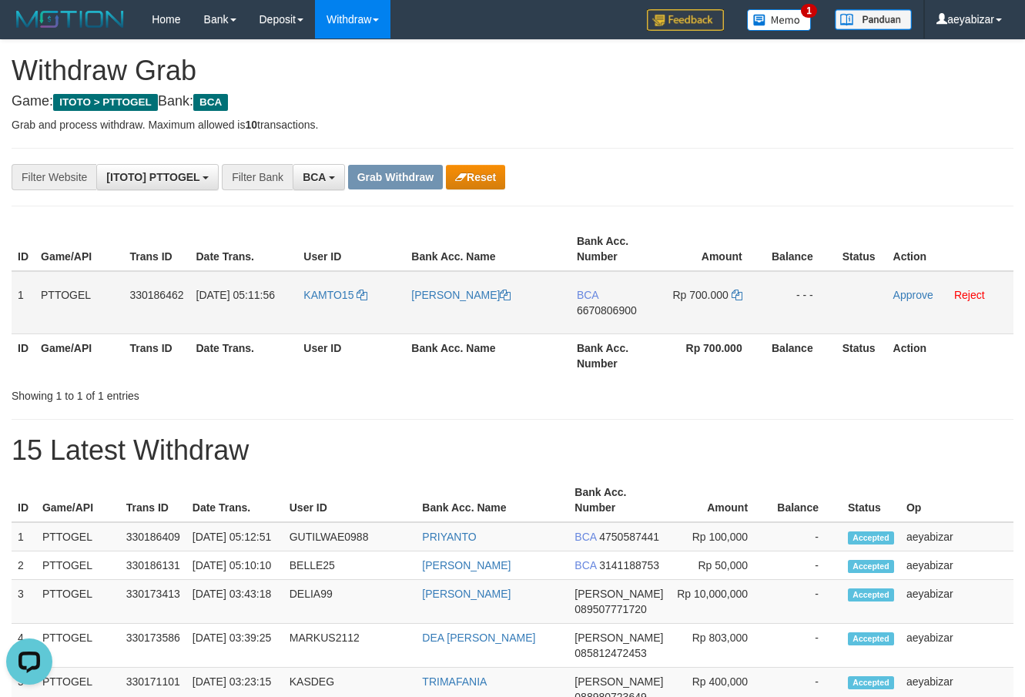
click at [631, 309] on span "6670806900" at bounding box center [607, 310] width 60 height 12
copy span "6670806900"
click at [584, 320] on td "BCA 6670806900" at bounding box center [615, 302] width 89 height 63
click at [591, 312] on span "6670806900" at bounding box center [607, 310] width 60 height 12
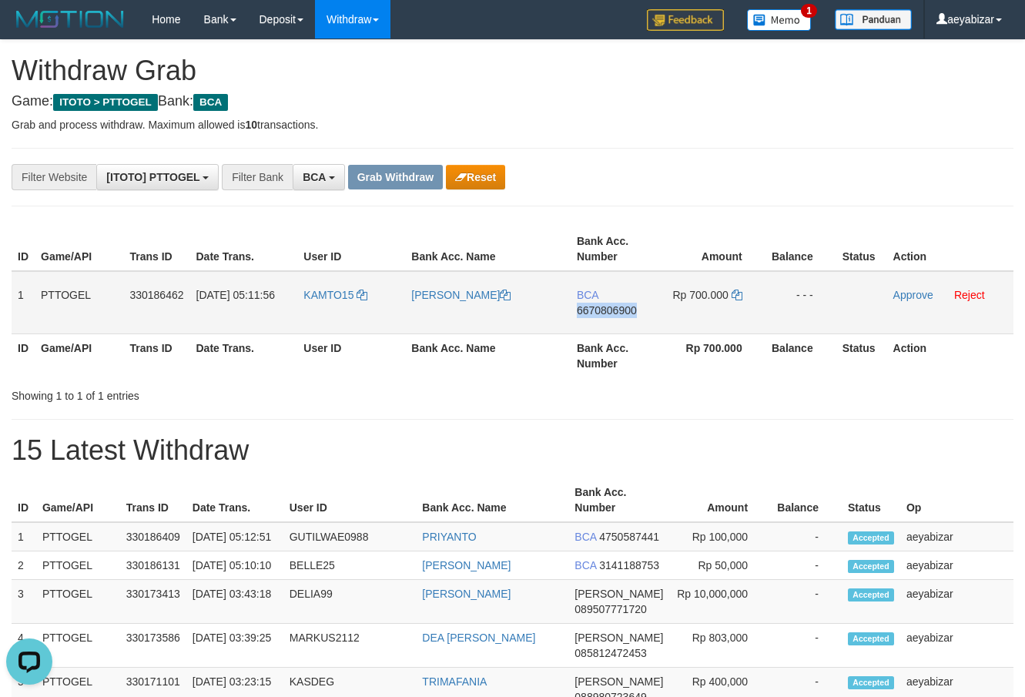
click at [591, 312] on span "6670806900" at bounding box center [607, 310] width 60 height 12
copy span "6670806900"
click at [742, 291] on icon at bounding box center [737, 295] width 11 height 11
click at [737, 291] on icon at bounding box center [737, 295] width 11 height 11
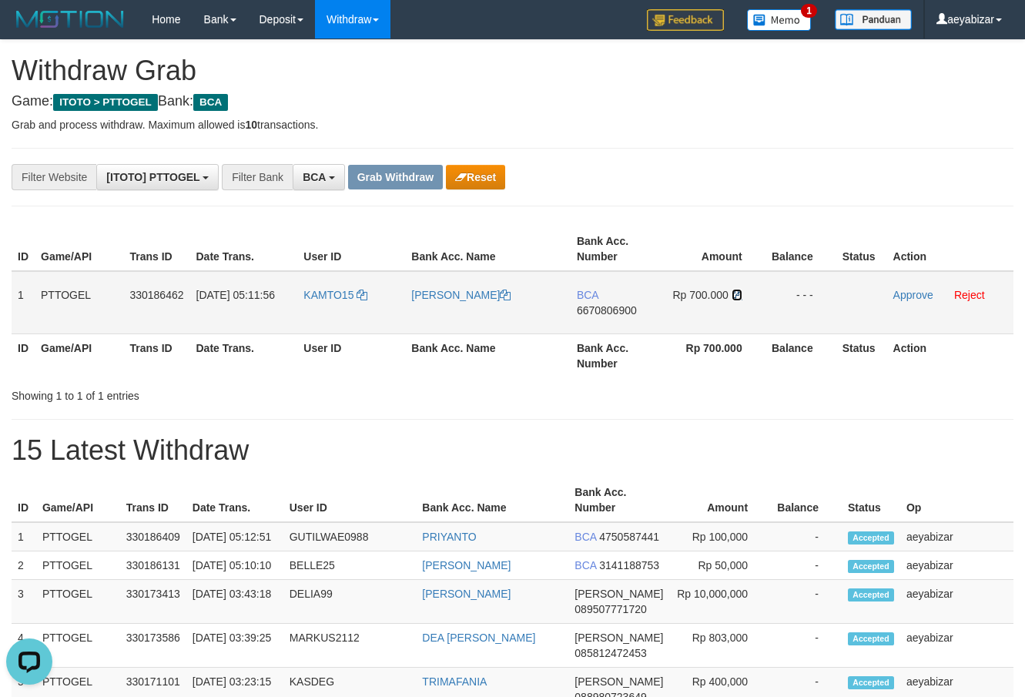
click at [737, 291] on icon at bounding box center [737, 295] width 11 height 11
click at [909, 290] on link "Approve" at bounding box center [913, 295] width 40 height 12
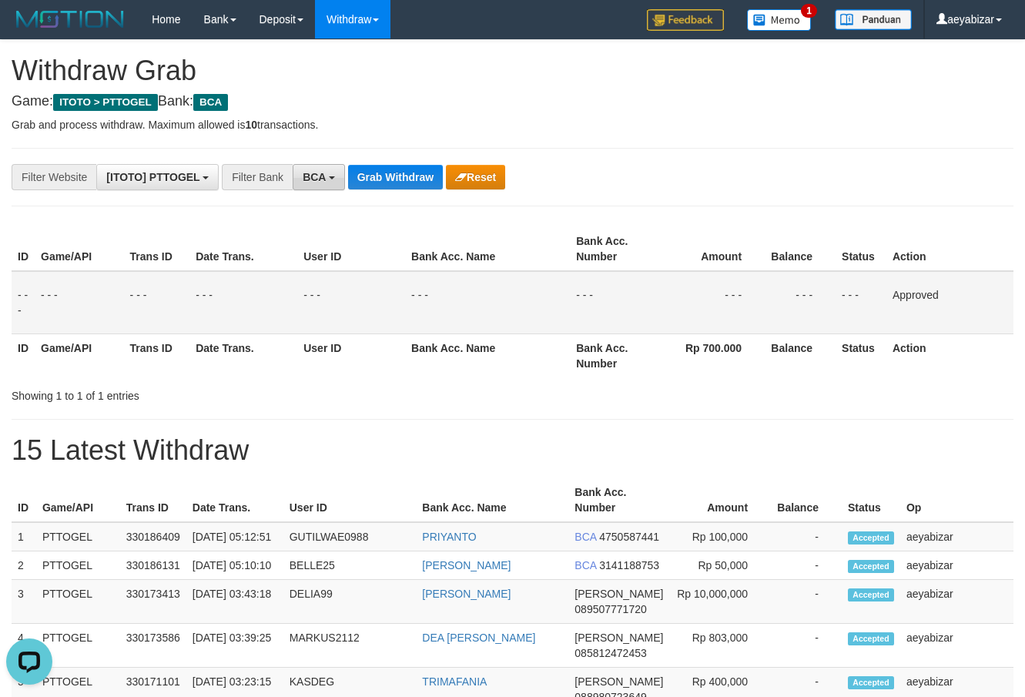
click at [332, 173] on button "BCA" at bounding box center [319, 177] width 52 height 26
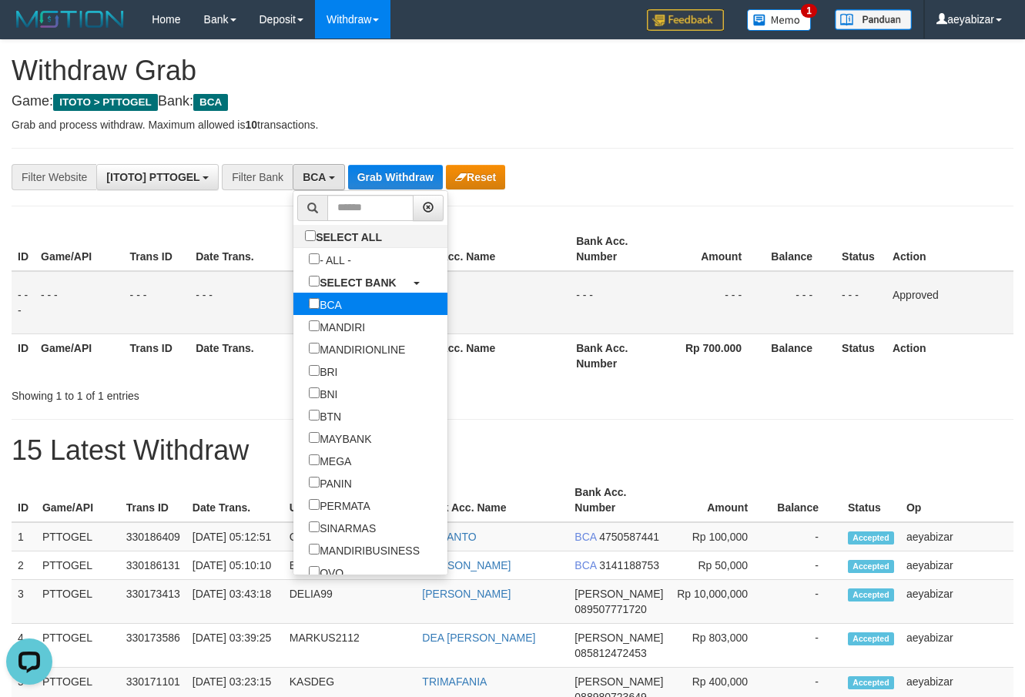
click at [293, 300] on label "BCA" at bounding box center [325, 304] width 64 height 22
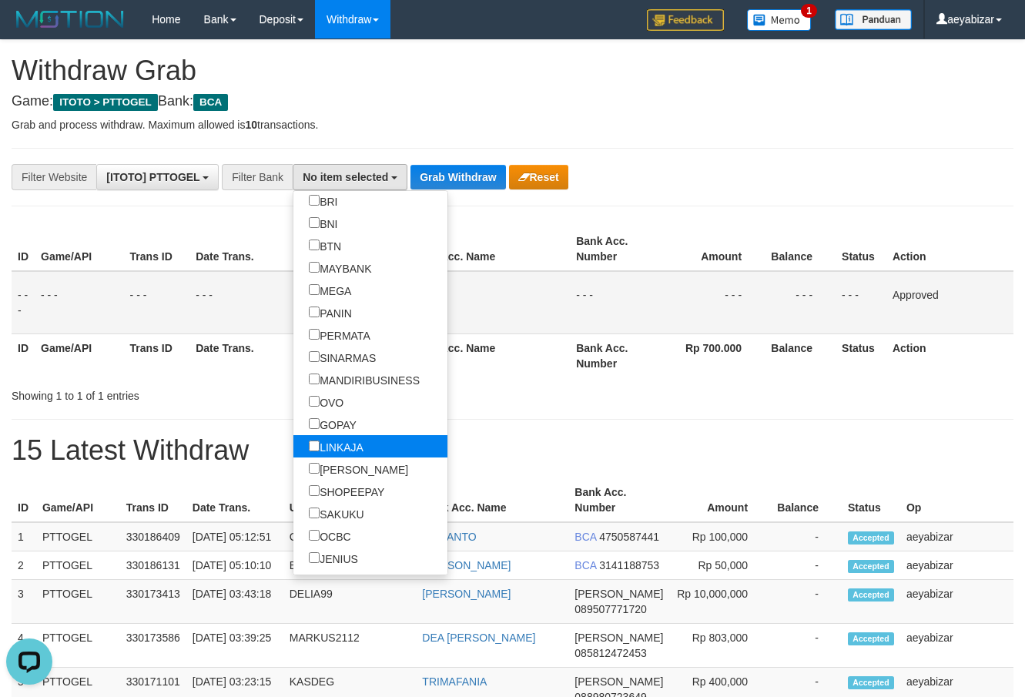
scroll to position [197, 0]
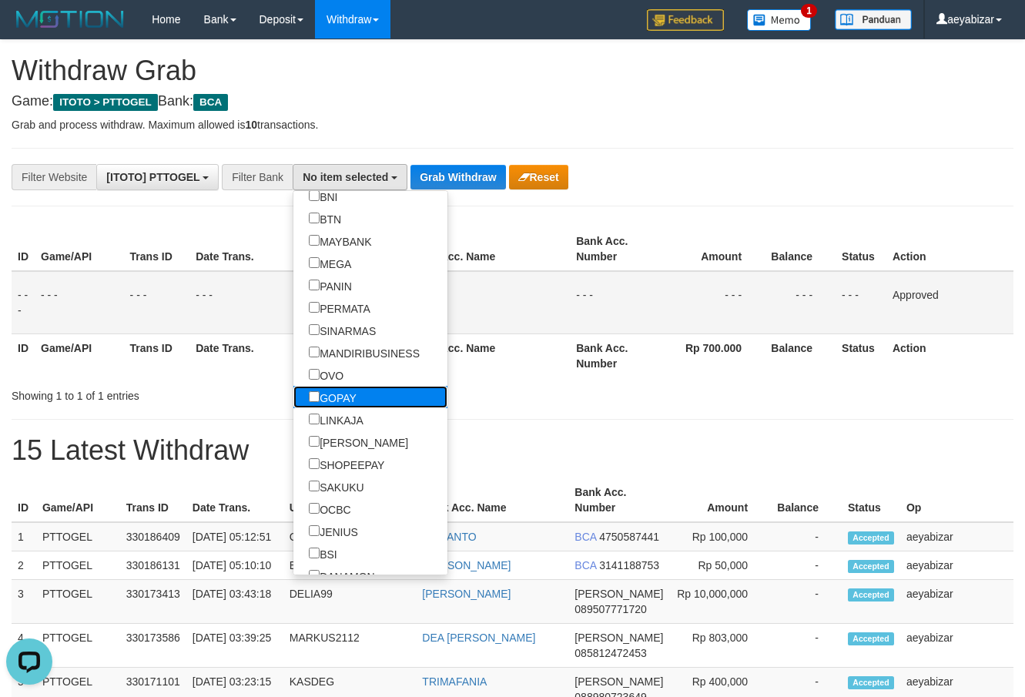
click at [293, 397] on label "GOPAY" at bounding box center [332, 397] width 79 height 22
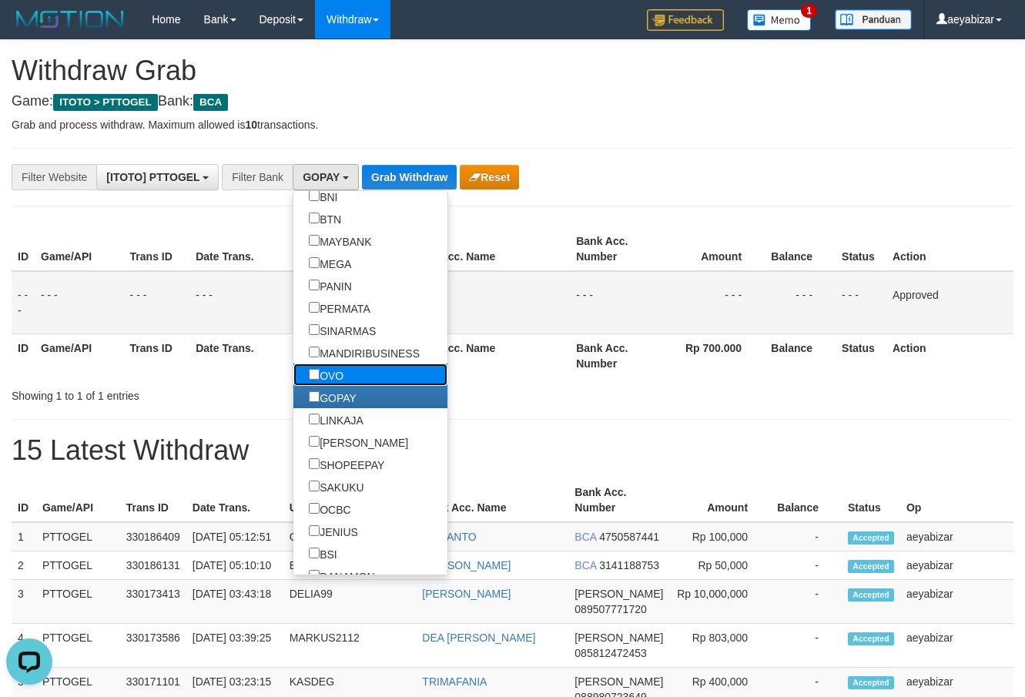
click at [293, 375] on label "OVO" at bounding box center [325, 374] width 65 height 22
select select "***"
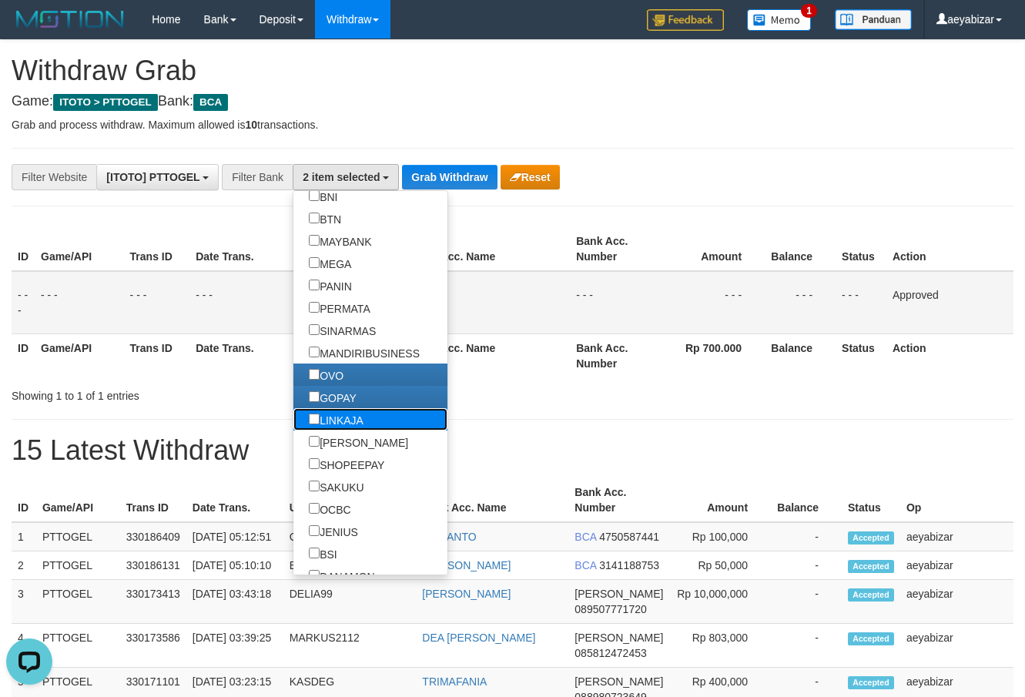
click at [293, 418] on label "LINKAJA" at bounding box center [335, 419] width 85 height 22
click at [293, 435] on label "[PERSON_NAME]" at bounding box center [358, 441] width 130 height 22
click at [512, 401] on div "Showing 1 to 1 of 1 entries" at bounding box center [512, 393] width 1025 height 22
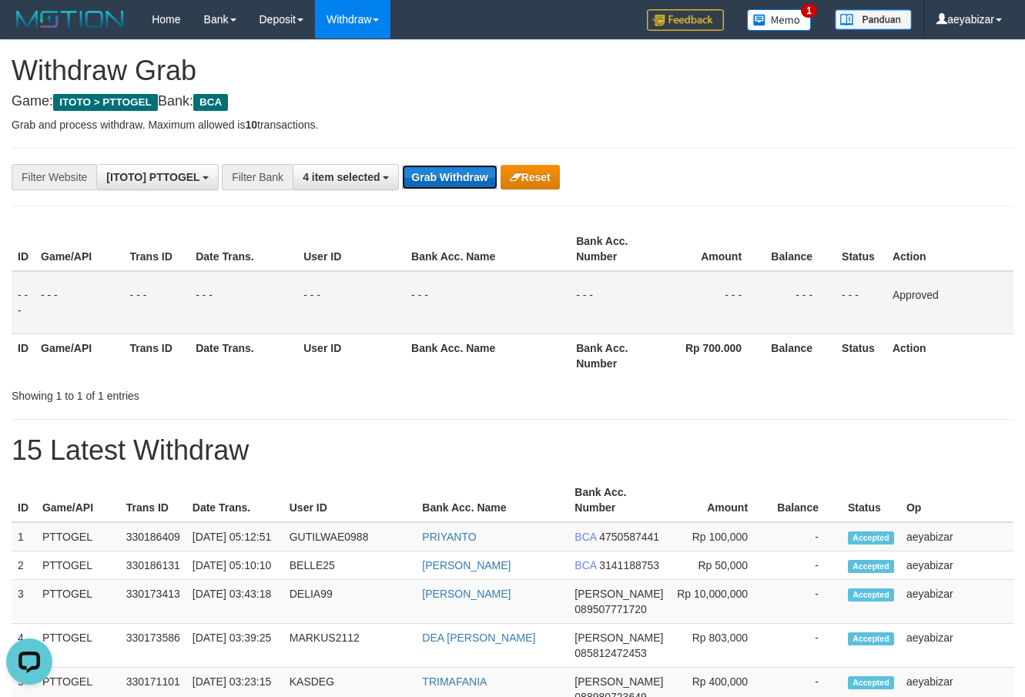
click at [442, 180] on button "Grab Withdraw" at bounding box center [449, 177] width 95 height 25
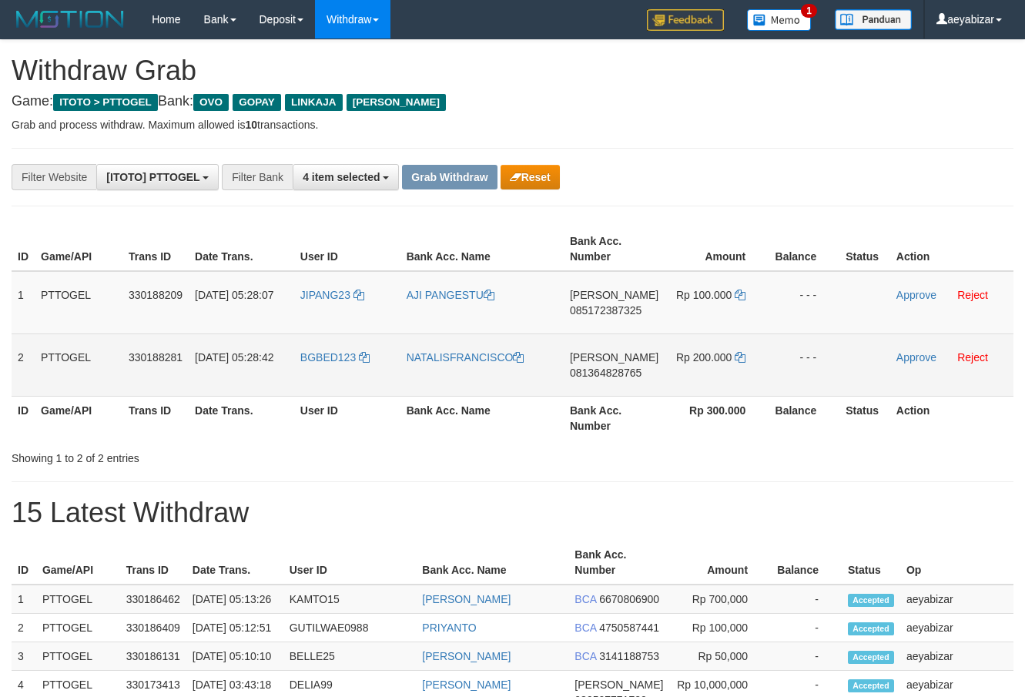
scroll to position [223, 0]
drag, startPoint x: 460, startPoint y: 333, endPoint x: 688, endPoint y: 363, distance: 229.8
click at [688, 363] on tbody "1 PTTOGEL 330188209 [DATE] 05:28:07 [GEOGRAPHIC_DATA] AJI [PERSON_NAME] 0851723…" at bounding box center [513, 334] width 1002 height 126
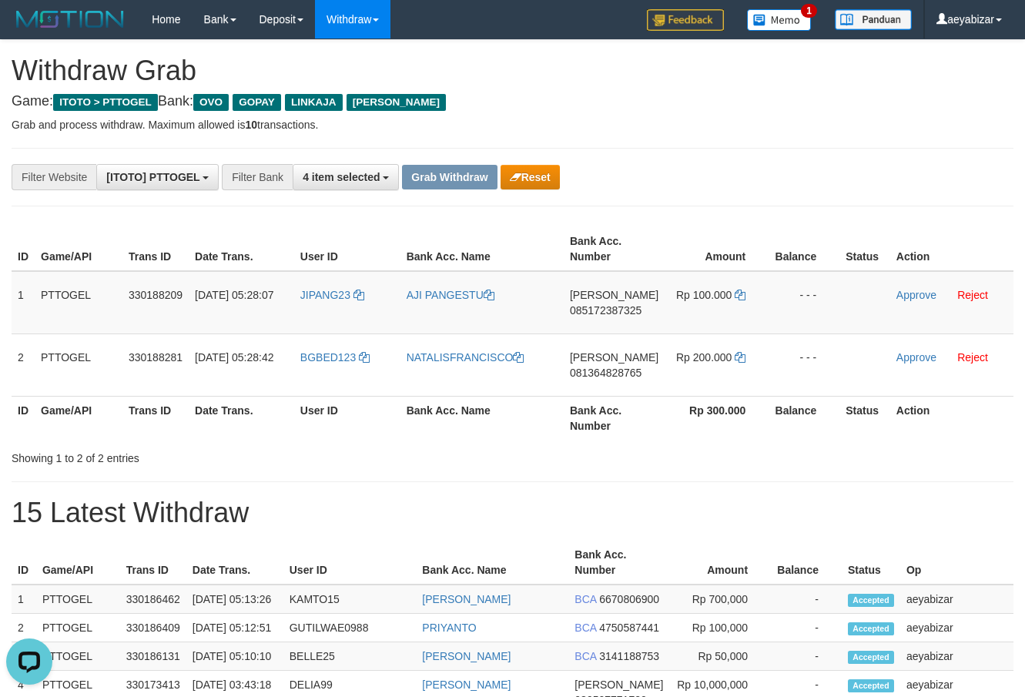
scroll to position [0, 0]
click at [626, 311] on span "085172387325" at bounding box center [606, 310] width 72 height 12
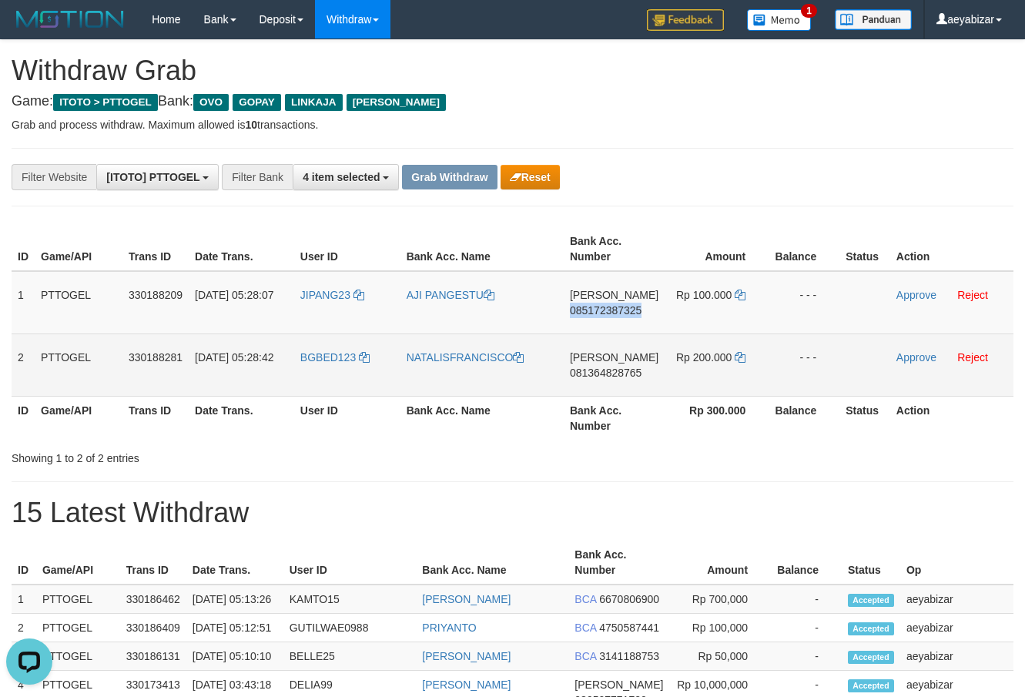
drag, startPoint x: 626, startPoint y: 311, endPoint x: 625, endPoint y: 334, distance: 23.1
click at [625, 319] on td "[PERSON_NAME] 085172387325" at bounding box center [614, 302] width 101 height 63
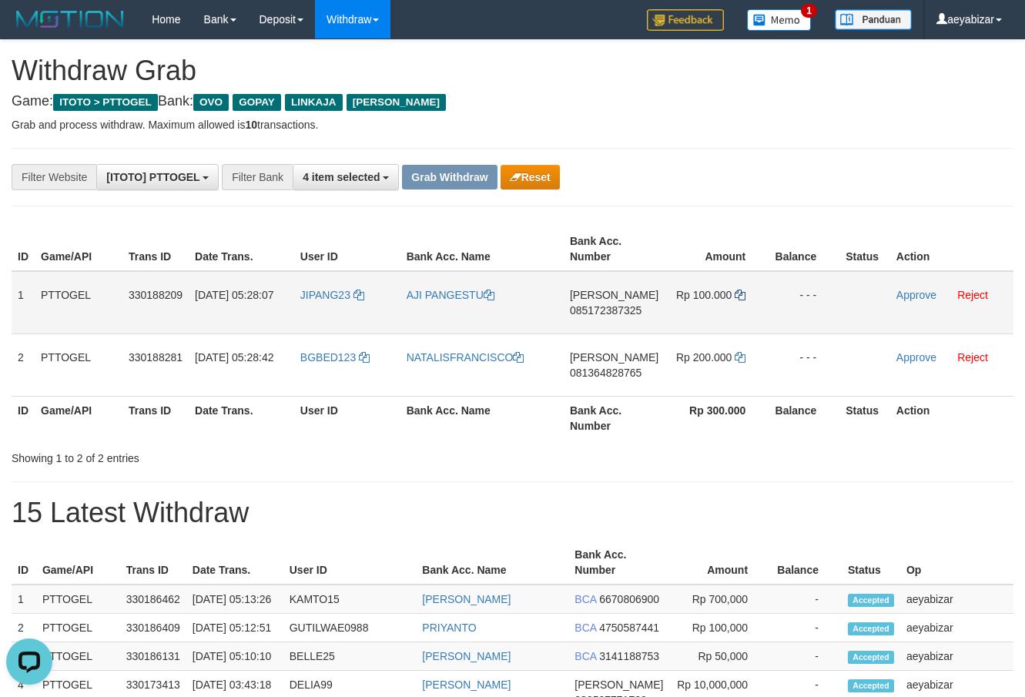
click at [732, 293] on td "Rp 100.000" at bounding box center [717, 302] width 104 height 63
click at [735, 293] on icon at bounding box center [740, 295] width 11 height 11
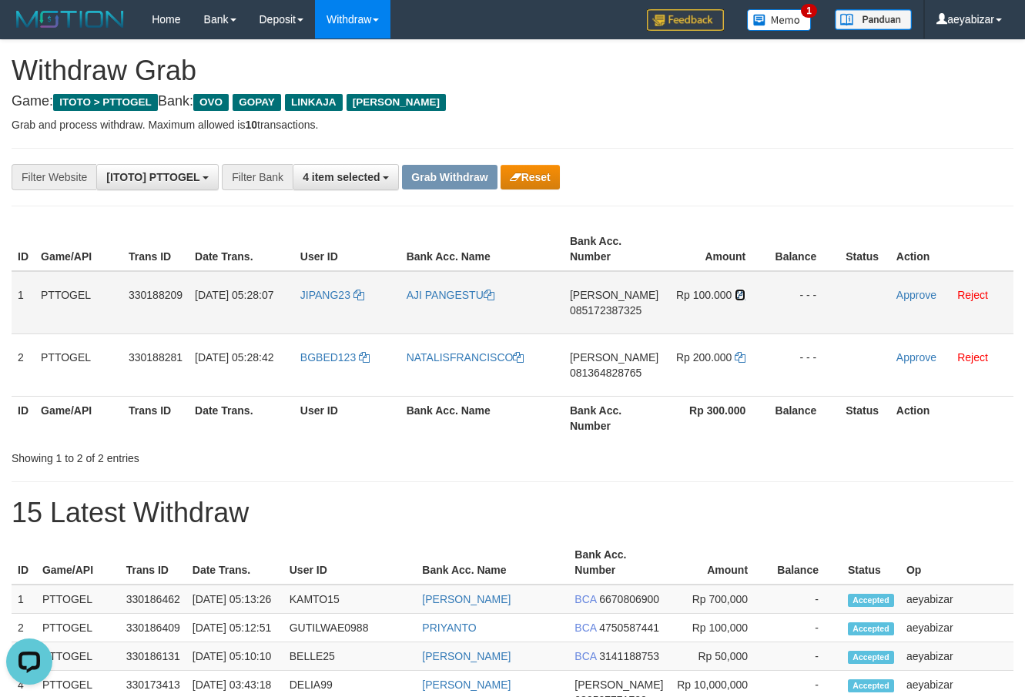
click at [735, 293] on icon at bounding box center [740, 295] width 11 height 11
click at [907, 295] on link "Approve" at bounding box center [916, 295] width 40 height 12
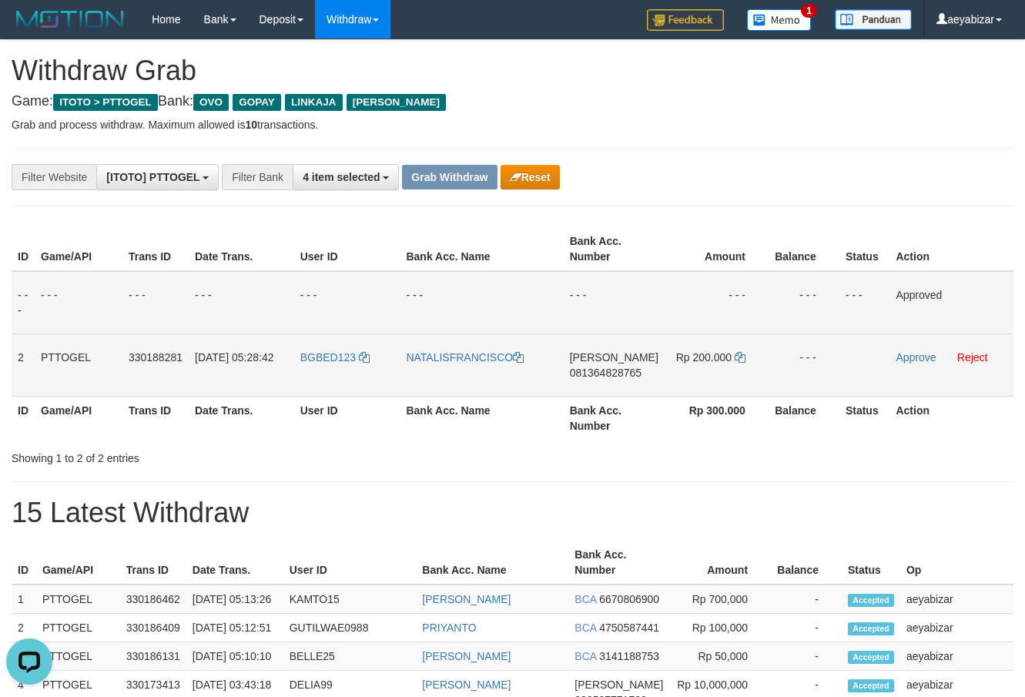
click at [623, 390] on td "[PERSON_NAME] 081364828765" at bounding box center [614, 364] width 101 height 62
click at [625, 365] on td "[PERSON_NAME] 081364828765" at bounding box center [614, 364] width 101 height 62
click at [608, 380] on td "[PERSON_NAME] 081364828765" at bounding box center [614, 364] width 101 height 62
click at [622, 373] on span "081364828765" at bounding box center [606, 373] width 72 height 12
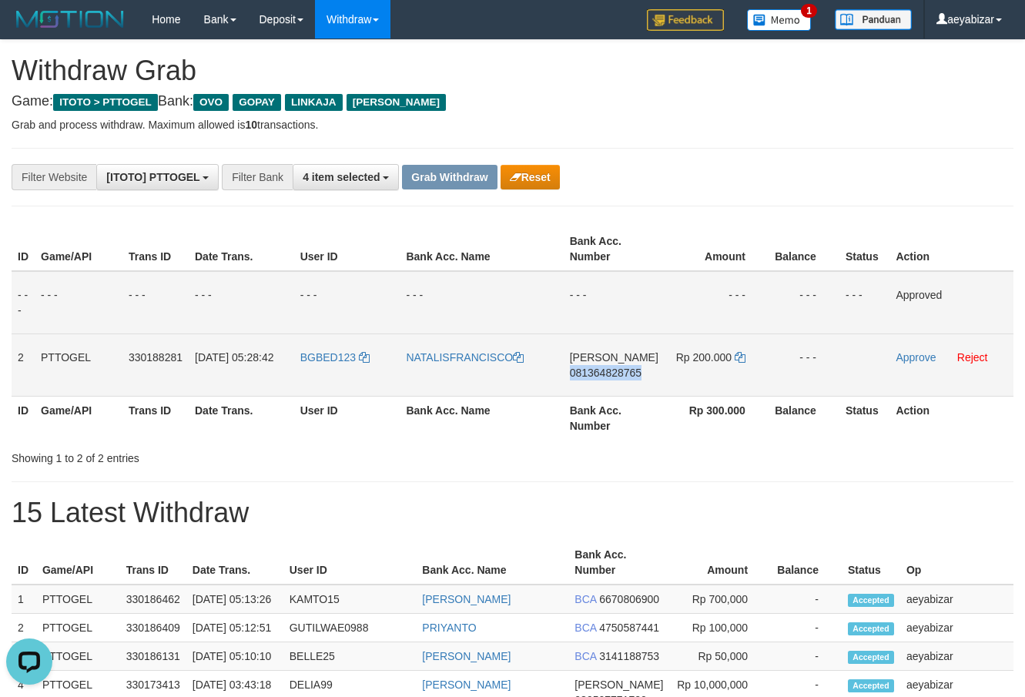
copy span "081364828765"
click at [631, 379] on td "[PERSON_NAME] 081364828765" at bounding box center [614, 364] width 101 height 62
click at [631, 370] on span "081364828765" at bounding box center [606, 373] width 72 height 12
click at [636, 382] on td "DANA 081364828765" at bounding box center [614, 364] width 101 height 62
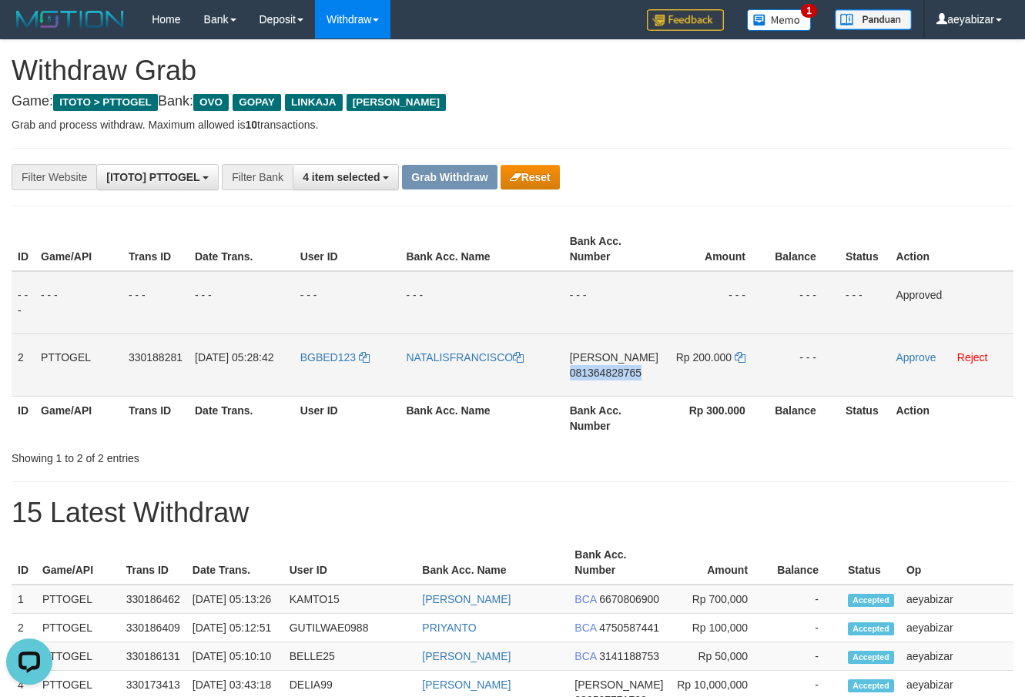
click at [635, 377] on span "081364828765" at bounding box center [606, 373] width 72 height 12
copy span "081364828765"
drag, startPoint x: 635, startPoint y: 377, endPoint x: 585, endPoint y: 388, distance: 50.6
click at [634, 377] on span "081364828765" at bounding box center [606, 373] width 72 height 12
copy span "081364828765"
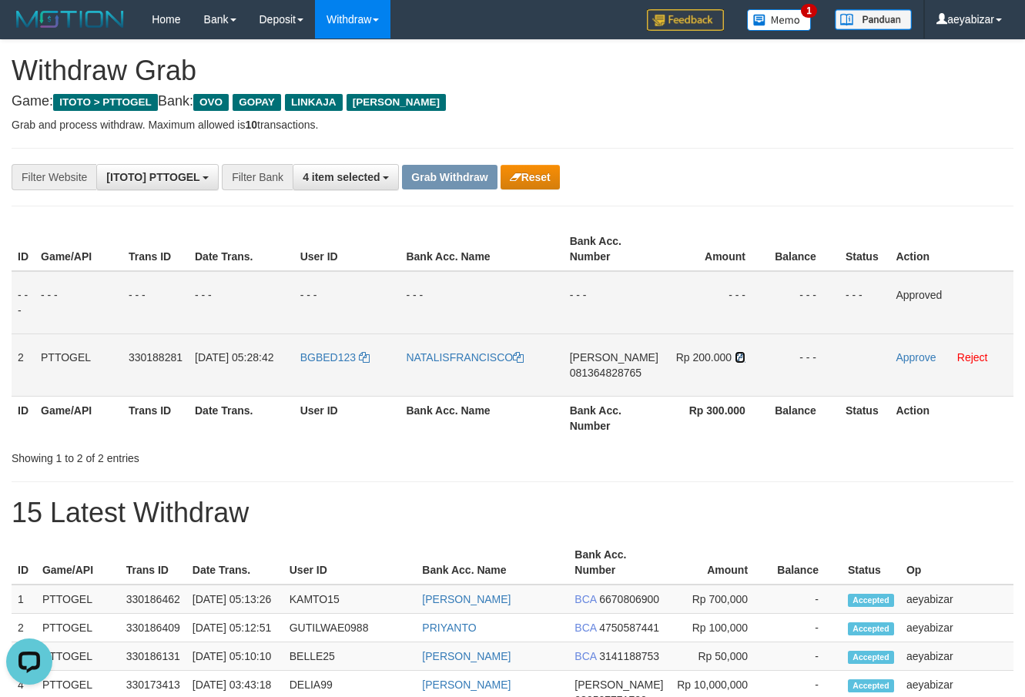
click at [738, 357] on icon at bounding box center [740, 357] width 11 height 11
click at [922, 348] on td "Approve Reject" at bounding box center [951, 364] width 124 height 62
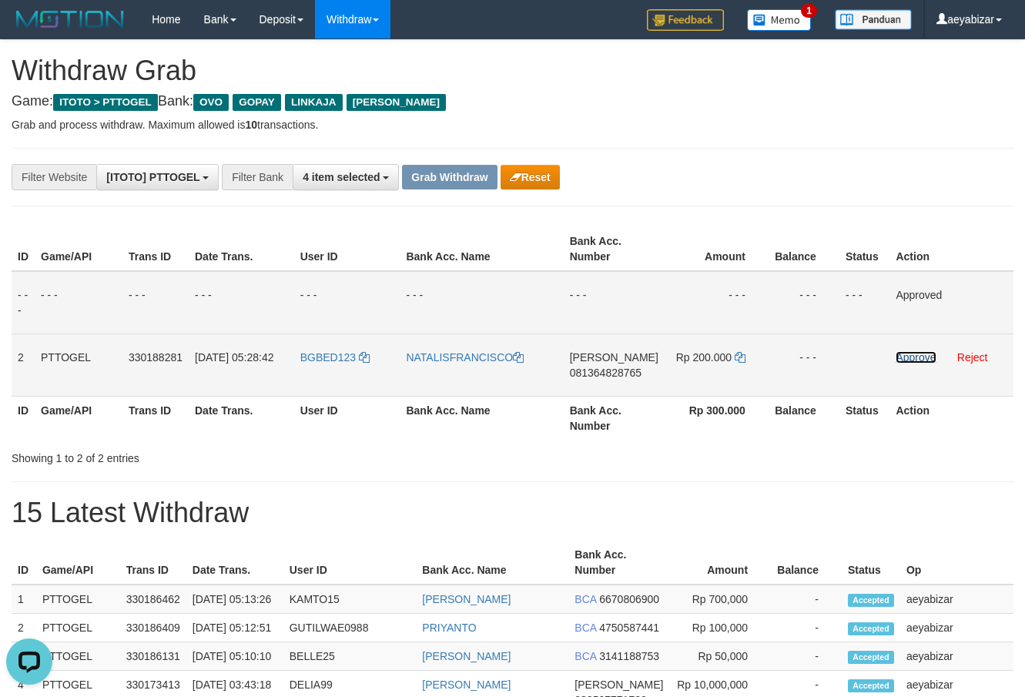
click at [914, 352] on link "Approve" at bounding box center [916, 357] width 40 height 12
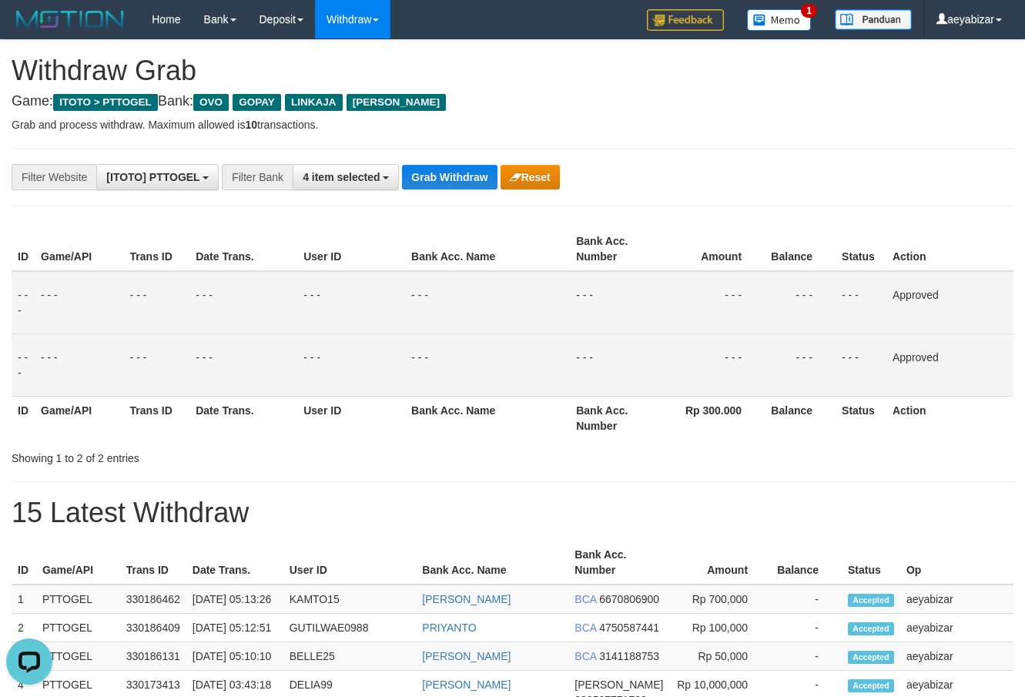
drag, startPoint x: 667, startPoint y: 399, endPoint x: 514, endPoint y: 319, distance: 172.9
click at [666, 399] on th "Rp 300.000" at bounding box center [711, 418] width 105 height 44
click at [437, 165] on button "Grab Withdraw" at bounding box center [449, 177] width 95 height 25
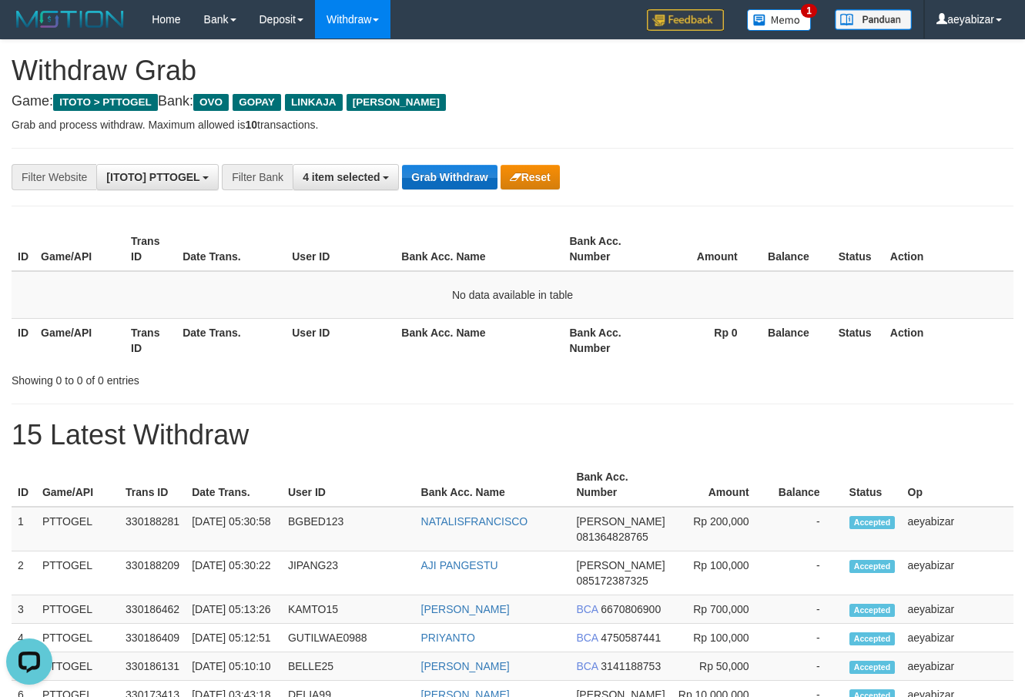
click at [467, 165] on div "**********" at bounding box center [427, 177] width 854 height 26
click at [458, 174] on button "Grab Withdraw" at bounding box center [449, 177] width 95 height 25
click at [443, 174] on button "Grab Withdraw" at bounding box center [449, 177] width 95 height 25
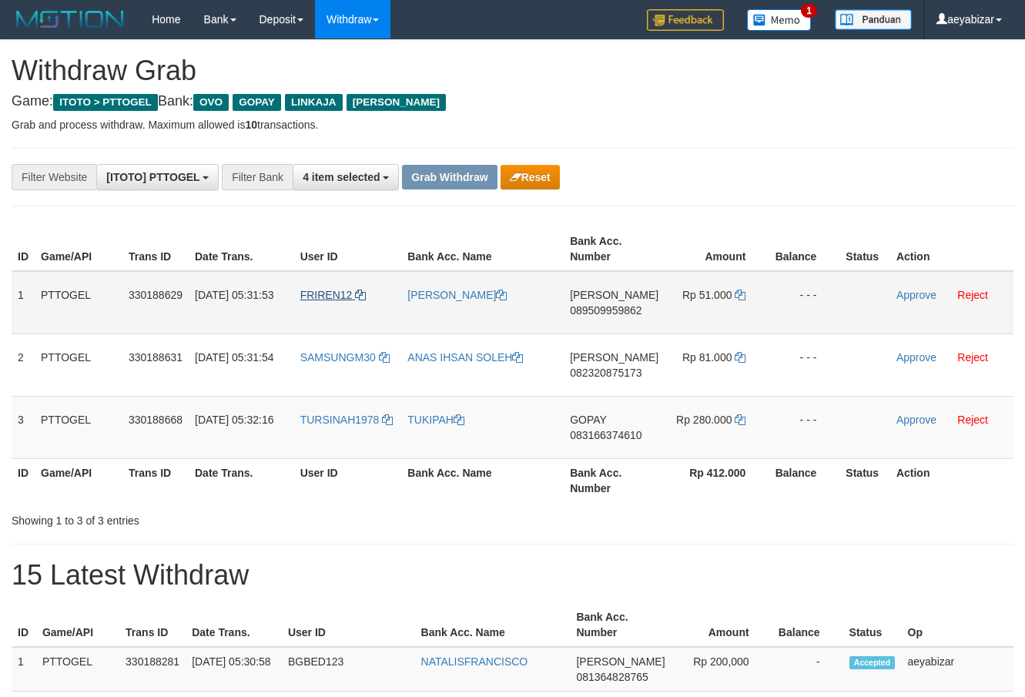
scroll to position [223, 0]
click at [661, 222] on div at bounding box center [769, 222] width 513 height 1
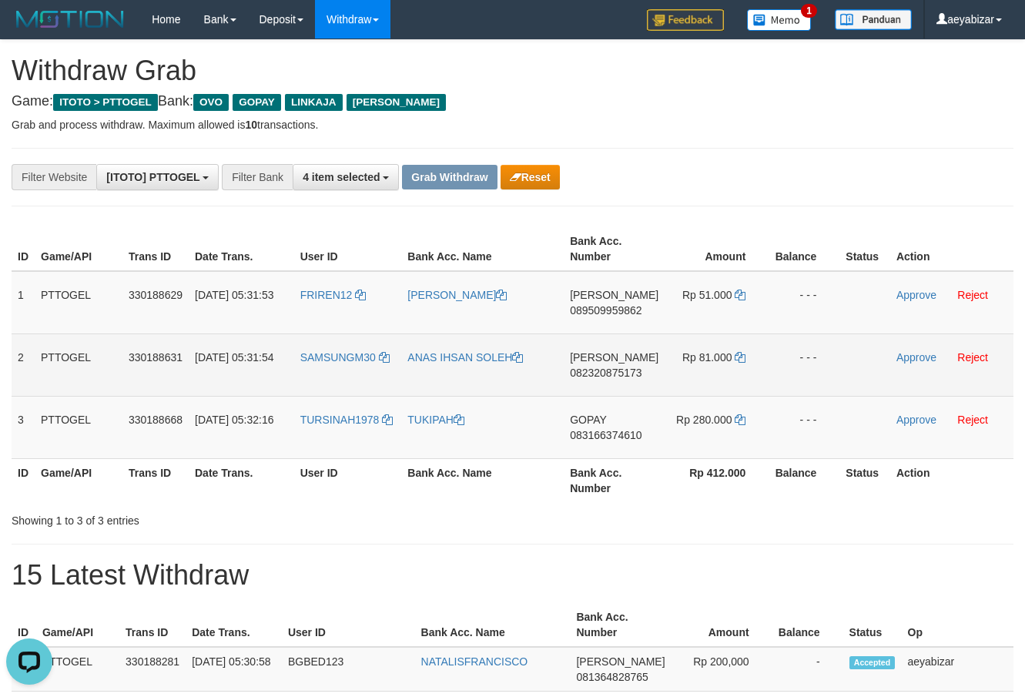
scroll to position [0, 0]
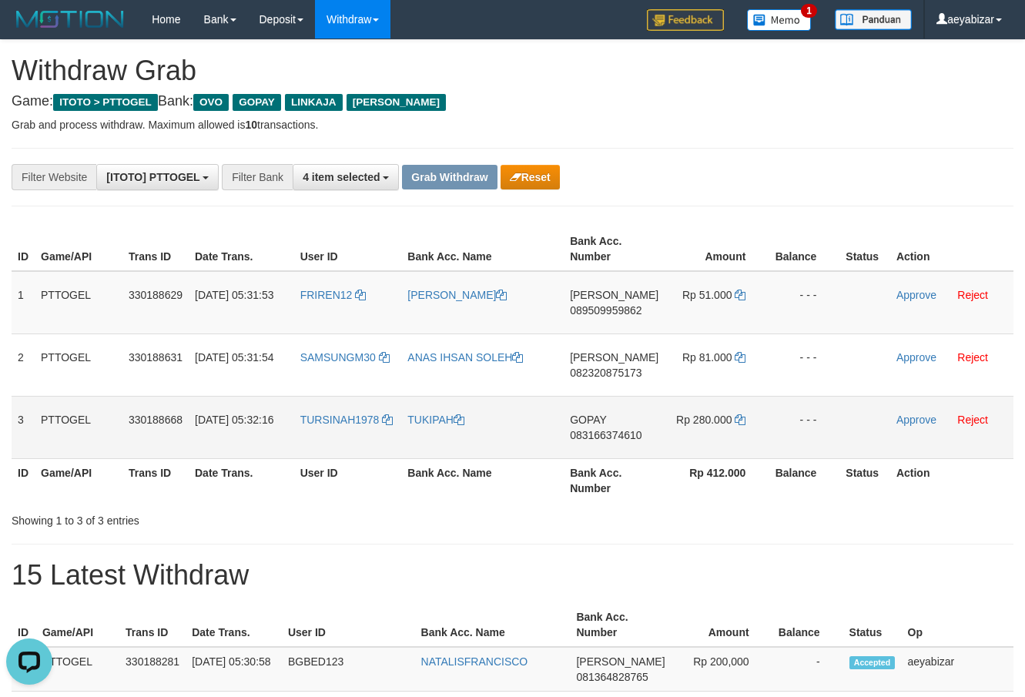
copy tr
drag, startPoint x: 648, startPoint y: 360, endPoint x: 698, endPoint y: 409, distance: 69.7
click at [698, 409] on tbody "1 PTTOGEL 330188629 01/09/2025 05:31:53 FRIREN12 ASEP RUHIAT DANA 089509959862 …" at bounding box center [513, 365] width 1002 height 188
click at [624, 316] on span "089509959862" at bounding box center [606, 310] width 72 height 12
copy tr
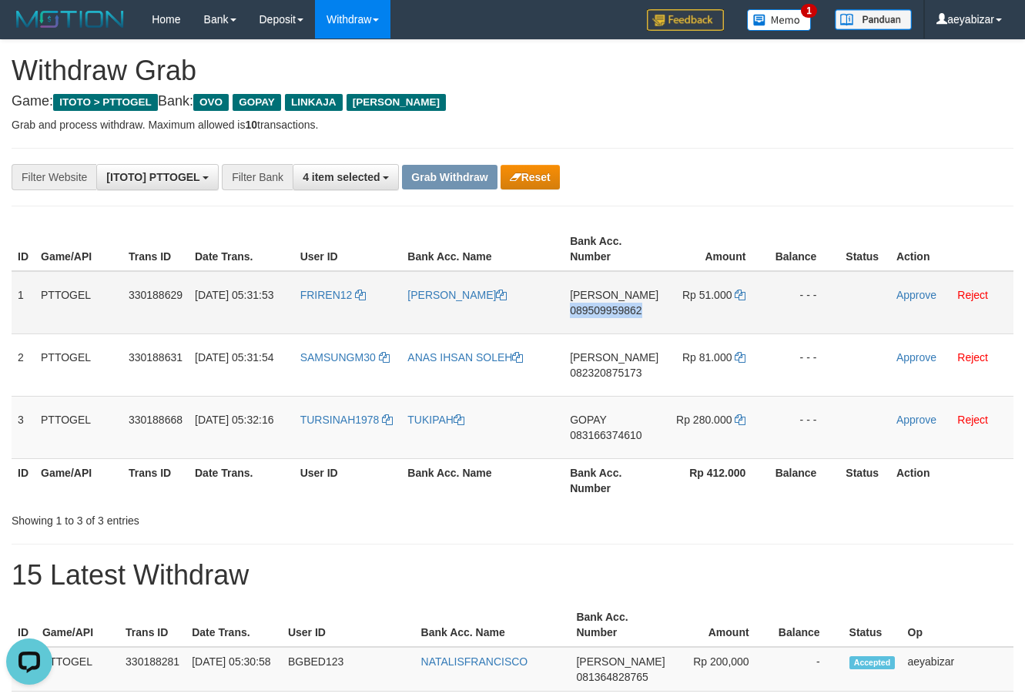
click at [624, 316] on span "089509959862" at bounding box center [606, 310] width 72 height 12
copy span "089509959862"
click at [739, 290] on icon at bounding box center [740, 295] width 11 height 11
click at [739, 291] on icon at bounding box center [740, 295] width 11 height 11
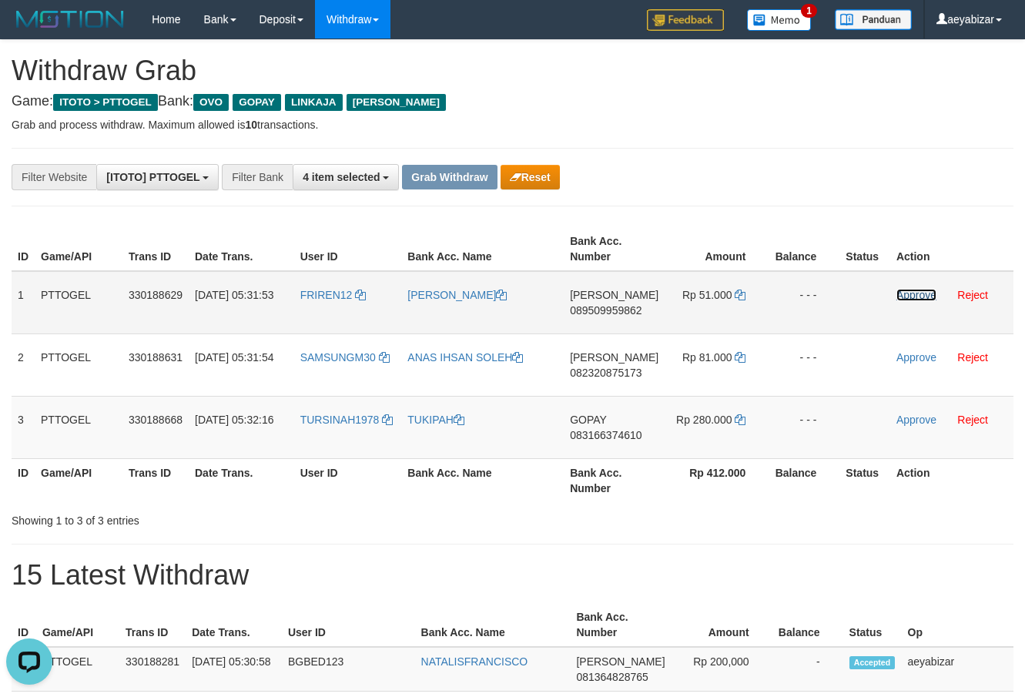
click at [902, 292] on link "Approve" at bounding box center [916, 295] width 40 height 12
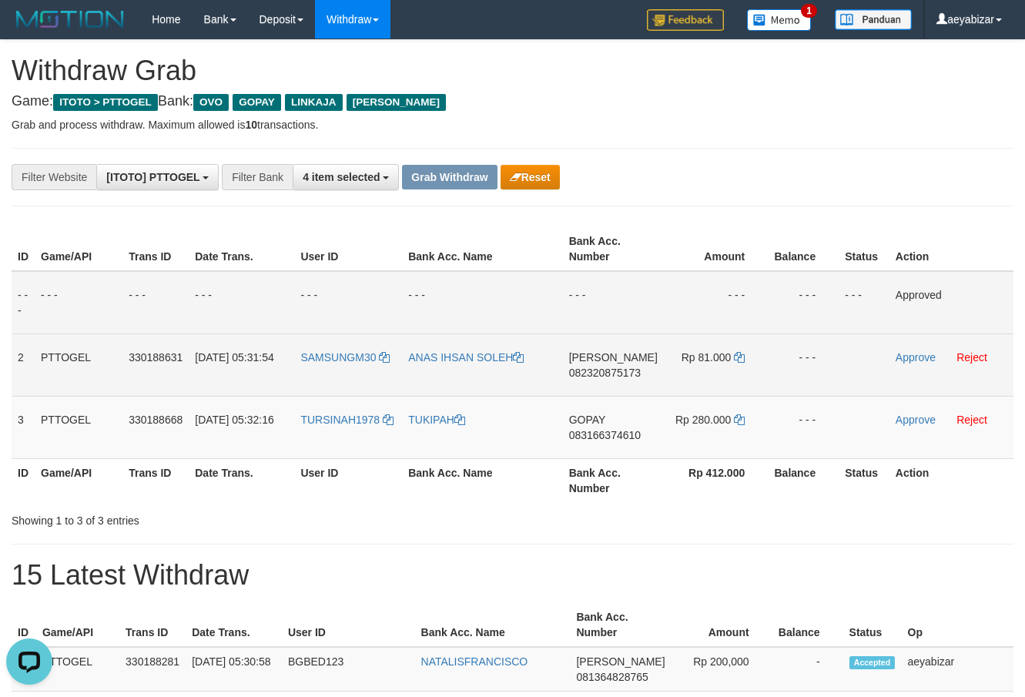
click at [632, 374] on span "082320875173" at bounding box center [605, 373] width 72 height 12
copy span "082320875173"
click at [632, 374] on span "082320875173" at bounding box center [605, 373] width 72 height 12
copy td "DANA 082320875173"
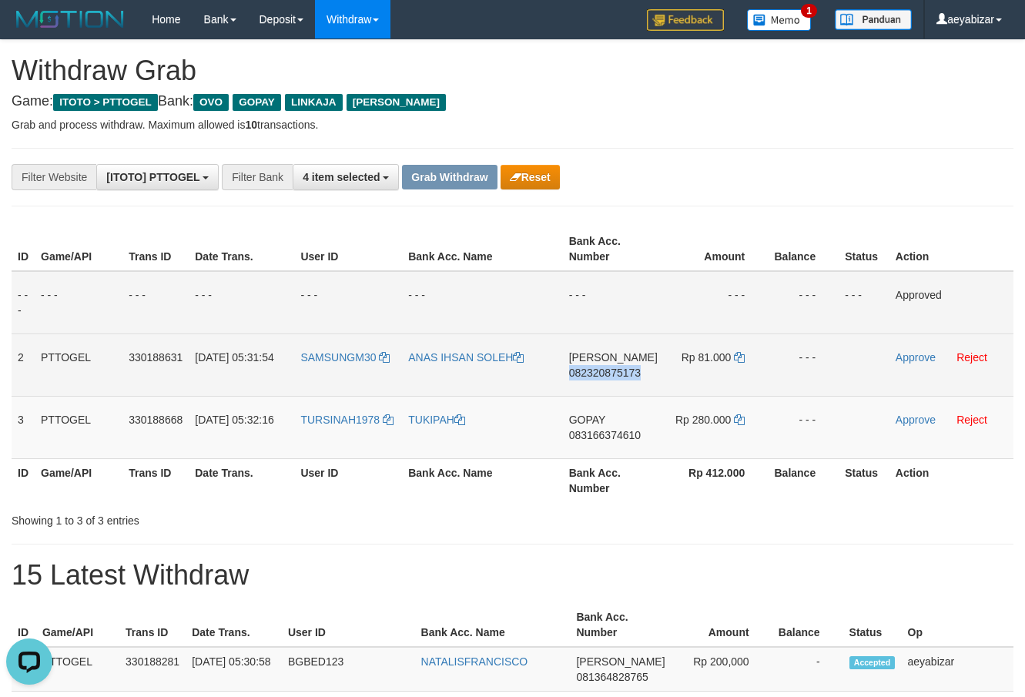
click at [632, 374] on span "082320875173" at bounding box center [605, 373] width 72 height 12
copy span "082320875173"
click at [612, 373] on span "082320875173" at bounding box center [605, 373] width 72 height 12
copy span "082320875173"
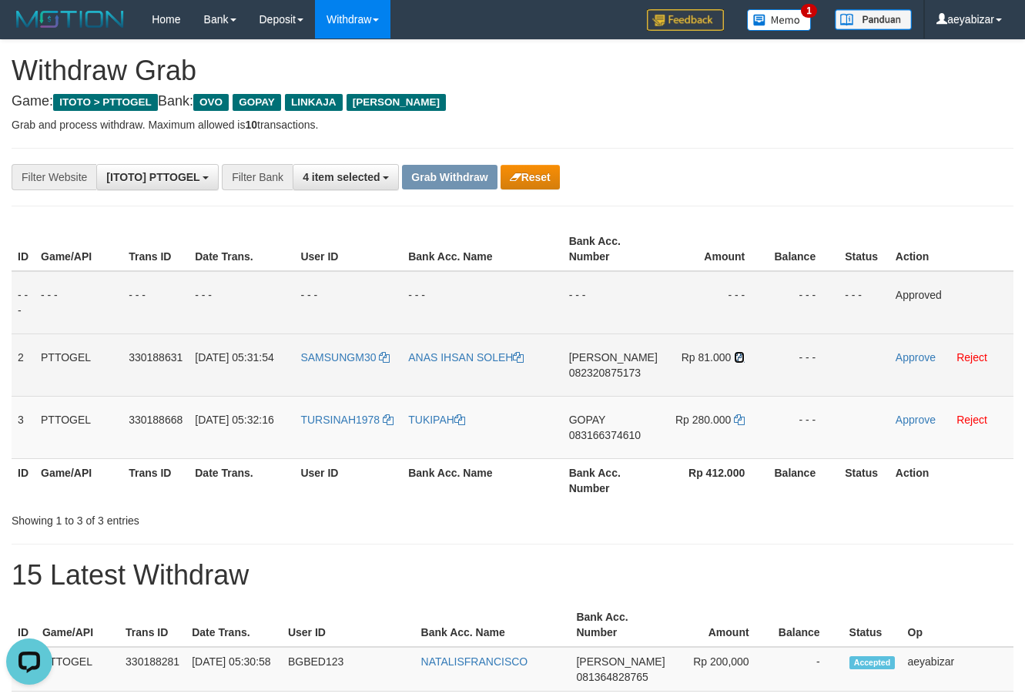
click at [737, 357] on icon at bounding box center [739, 357] width 11 height 11
click at [909, 361] on link "Approve" at bounding box center [916, 357] width 40 height 12
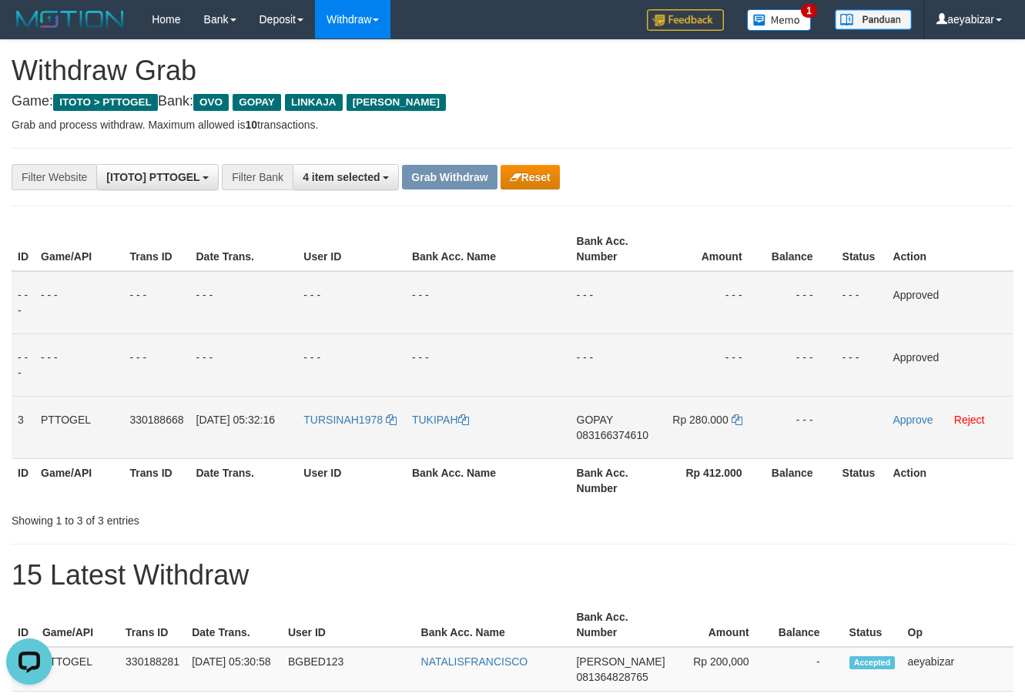
click at [600, 429] on span "083166374610" at bounding box center [613, 435] width 72 height 12
click at [595, 434] on span "083166374610" at bounding box center [613, 435] width 72 height 12
copy span "083166374610"
click at [594, 434] on span "083166374610" at bounding box center [613, 435] width 72 height 12
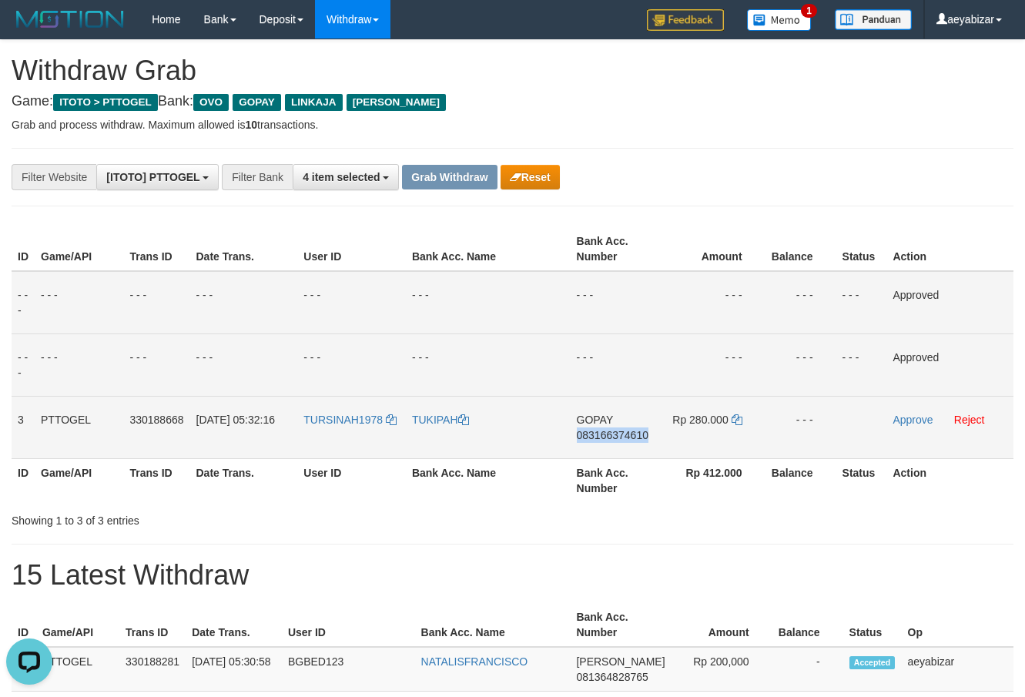
click at [594, 434] on span "083166374610" at bounding box center [613, 435] width 72 height 12
copy span "083166374610"
click at [594, 434] on span "083166374610" at bounding box center [613, 435] width 72 height 12
copy td "GOPAY 083166374610"
click at [736, 423] on icon at bounding box center [737, 419] width 11 height 11
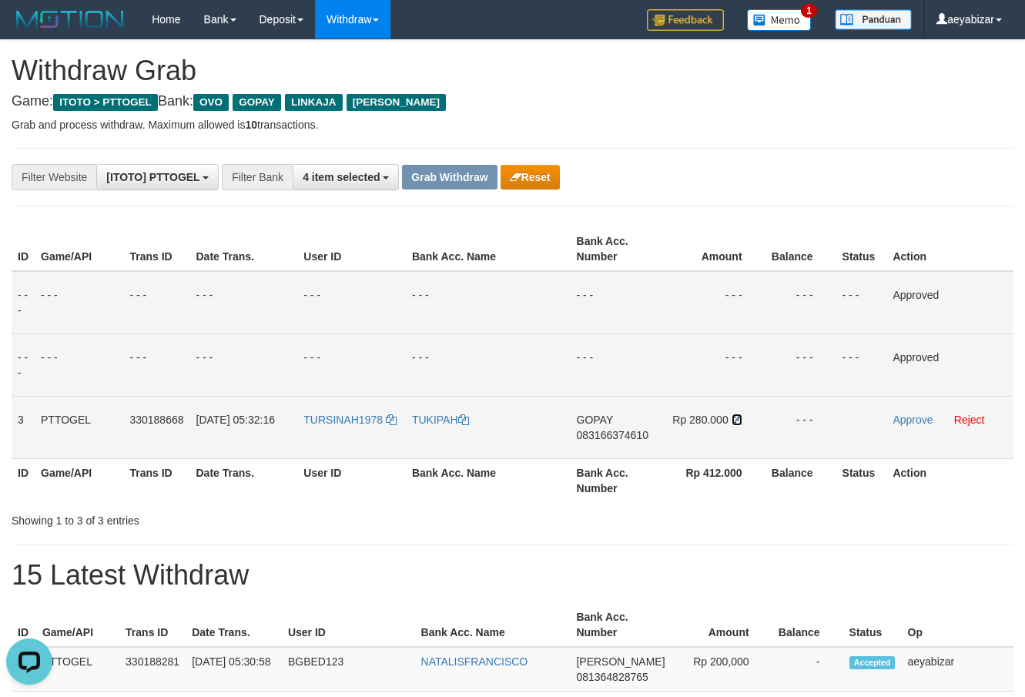
click at [736, 423] on icon at bounding box center [737, 419] width 11 height 11
click at [892, 417] on td "Approve Reject" at bounding box center [949, 427] width 127 height 62
click at [906, 419] on link "Approve" at bounding box center [912, 420] width 40 height 12
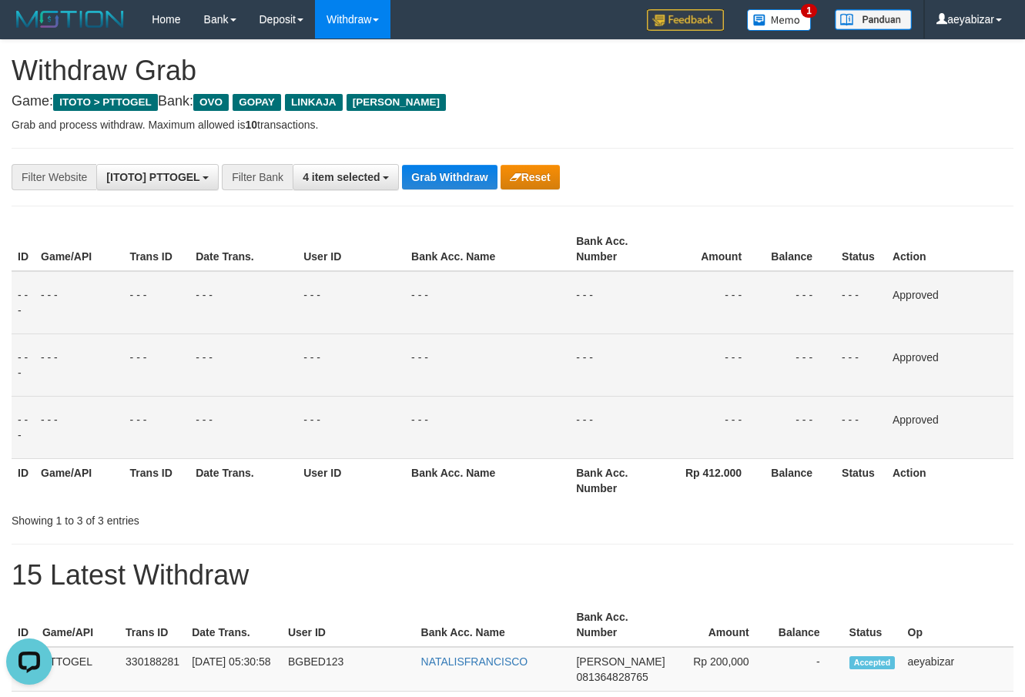
click at [641, 520] on div "Showing 1 to 3 of 3 entries" at bounding box center [512, 518] width 1025 height 22
click at [770, 386] on td "- - -" at bounding box center [800, 364] width 71 height 62
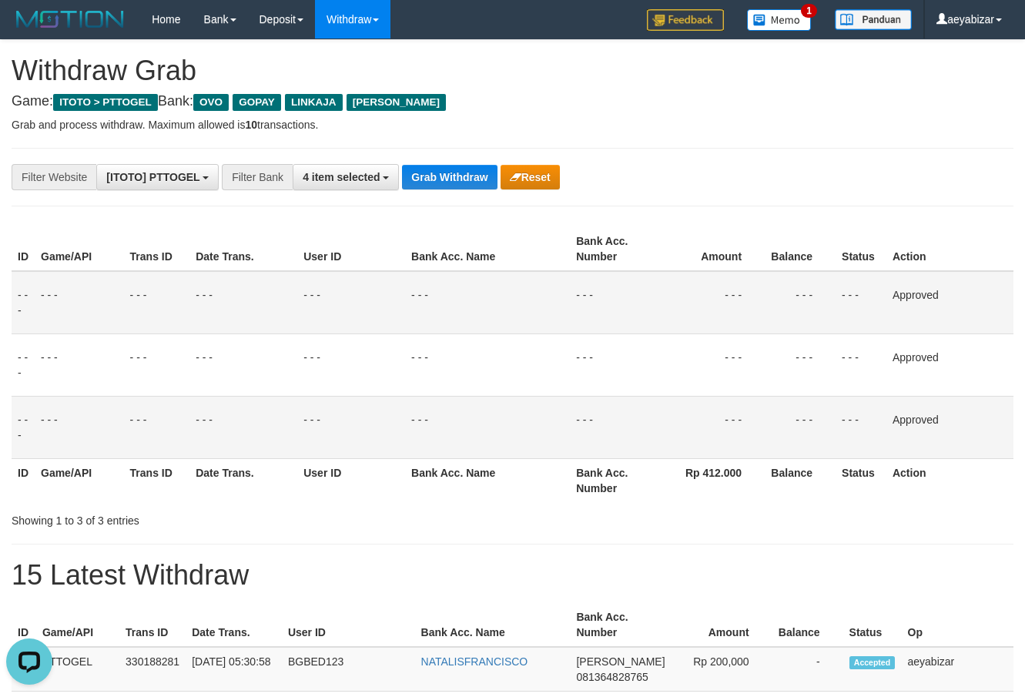
click at [453, 183] on button "Grab Withdraw" at bounding box center [449, 177] width 95 height 25
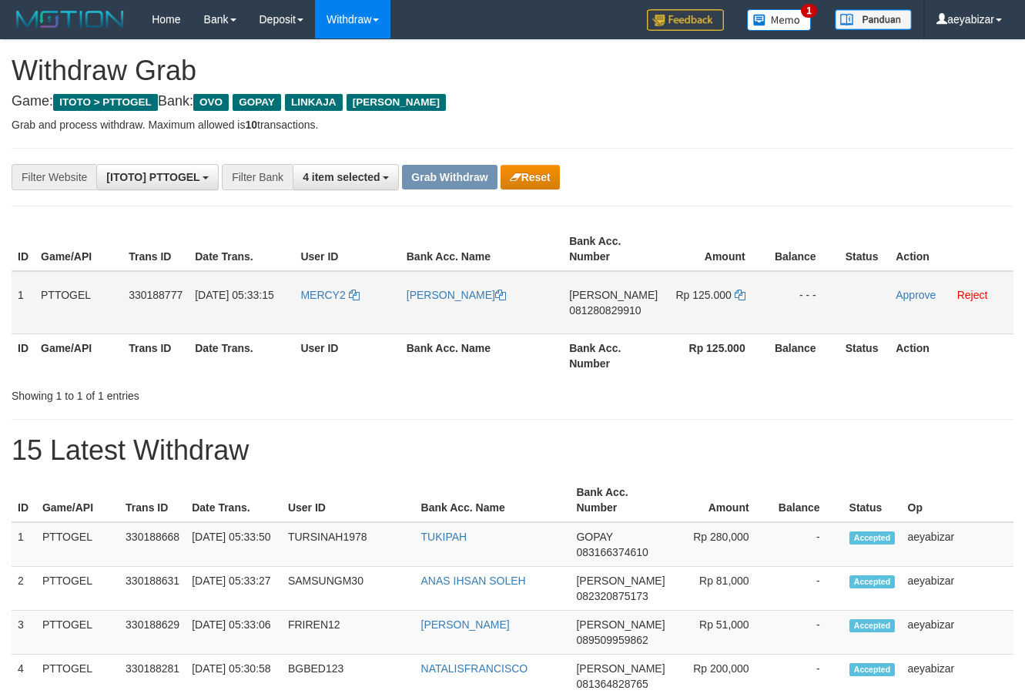
scroll to position [223, 0]
drag, startPoint x: 343, startPoint y: 277, endPoint x: 761, endPoint y: 295, distance: 418.5
click at [761, 295] on tr "1 PTTOGEL 330188777 01/09/2025 05:33:15 MERCY2 AKSES LAURIYAN DANA 081280829910…" at bounding box center [513, 302] width 1002 height 63
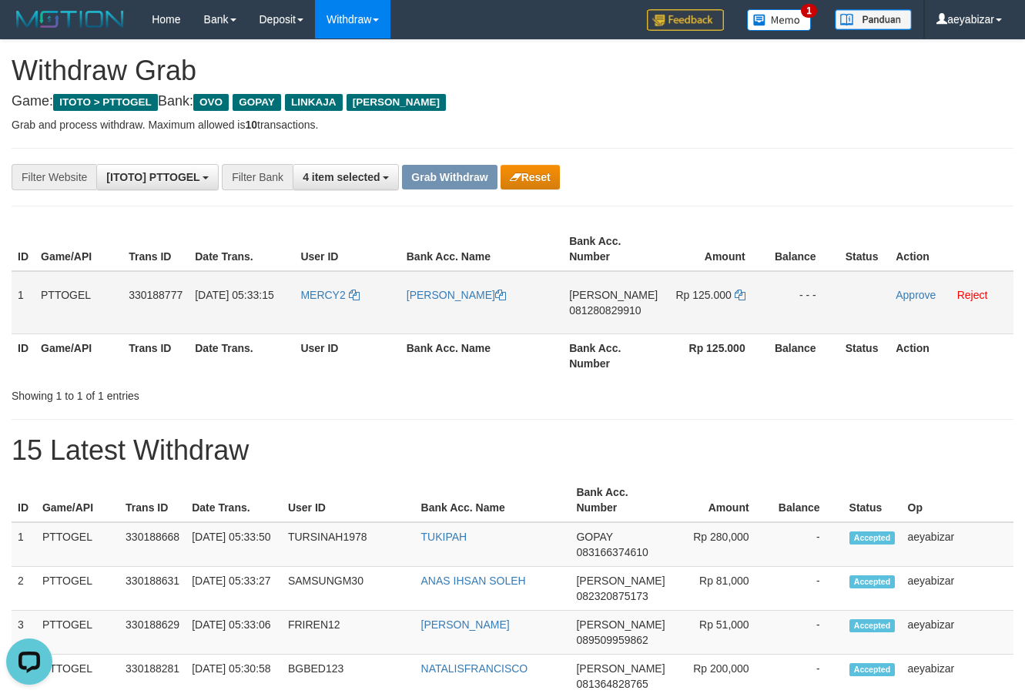
click at [614, 308] on span "081280829910" at bounding box center [605, 310] width 72 height 12
copy span "081280829910"
click at [739, 297] on icon at bounding box center [740, 295] width 11 height 11
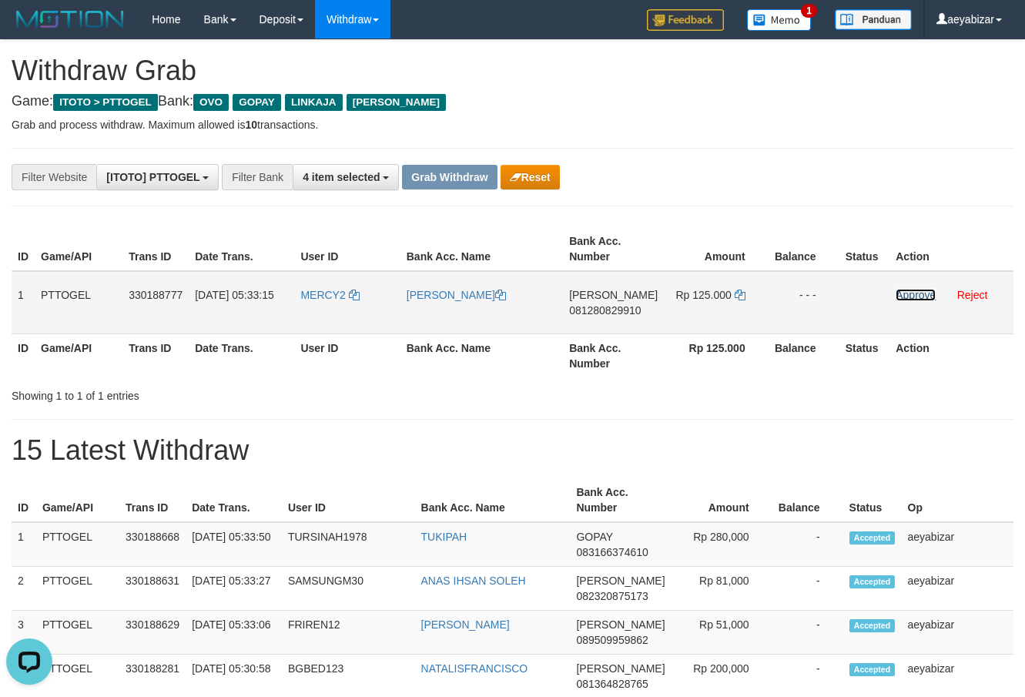
click at [929, 298] on link "Approve" at bounding box center [916, 295] width 40 height 12
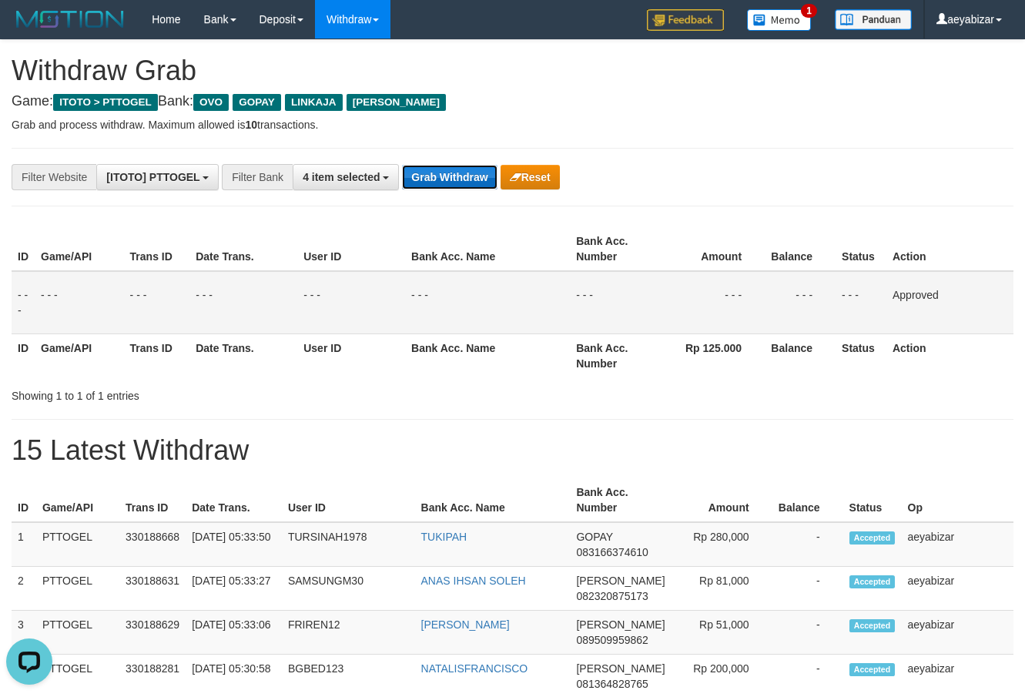
click at [447, 171] on button "Grab Withdraw" at bounding box center [449, 177] width 95 height 25
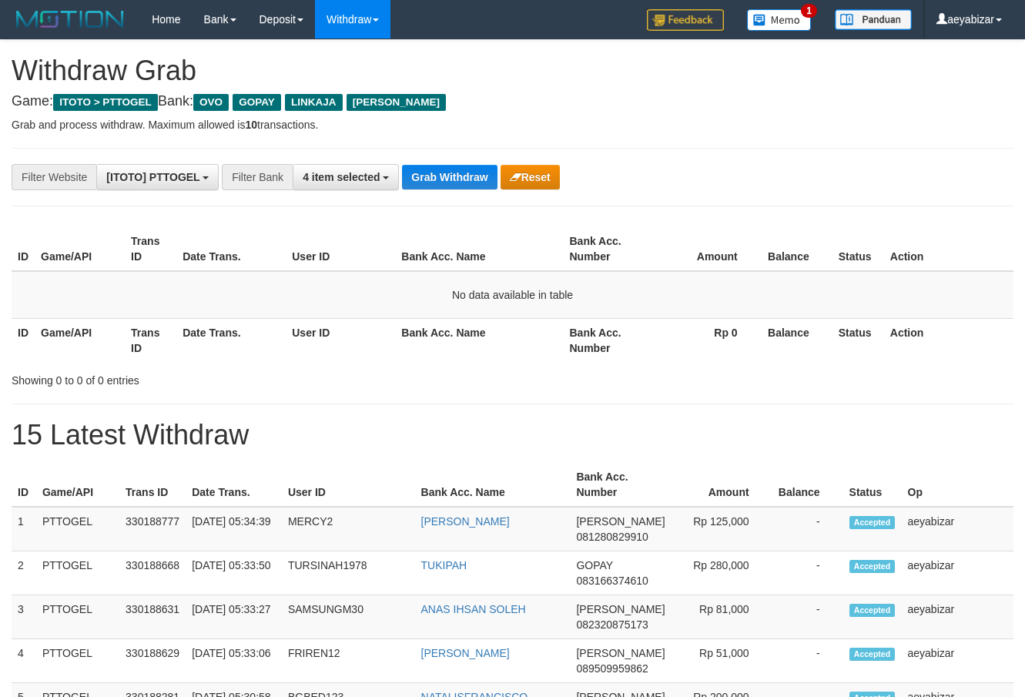
scroll to position [223, 0]
click at [742, 182] on div "**********" at bounding box center [427, 177] width 854 height 26
click at [447, 178] on button "Grab Withdraw" at bounding box center [449, 177] width 95 height 25
click at [446, 178] on button "Grab Withdraw" at bounding box center [449, 177] width 95 height 25
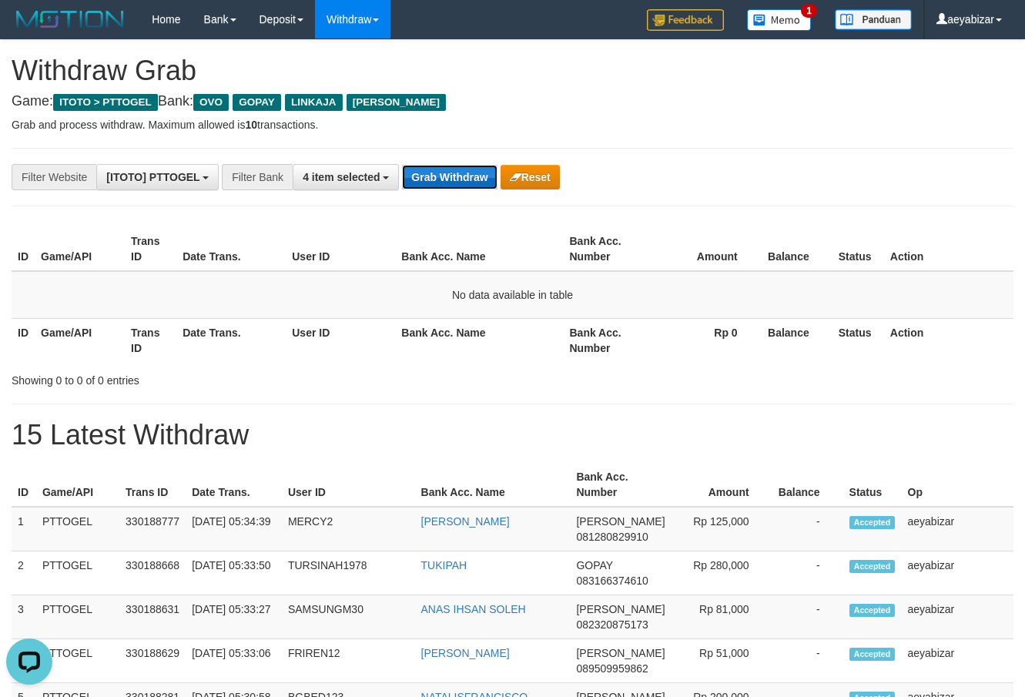
click at [424, 185] on button "Grab Withdraw" at bounding box center [449, 177] width 95 height 25
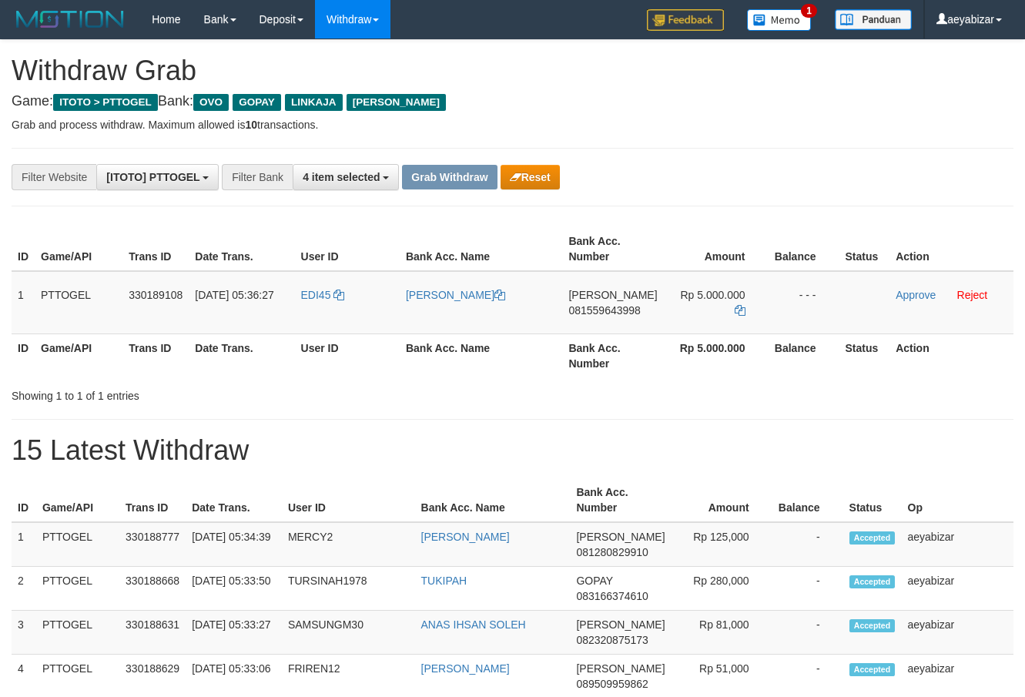
scroll to position [223, 0]
drag, startPoint x: 326, startPoint y: 274, endPoint x: 736, endPoint y: 313, distance: 411.5
click at [736, 313] on tr "1 PTTOGEL 330189108 01/09/2025 05:36:27 EDI45 EDI SLAMET DANA 081559643998 Rp 5…" at bounding box center [513, 302] width 1002 height 63
click at [611, 303] on td "DANA 081559643998" at bounding box center [612, 302] width 101 height 63
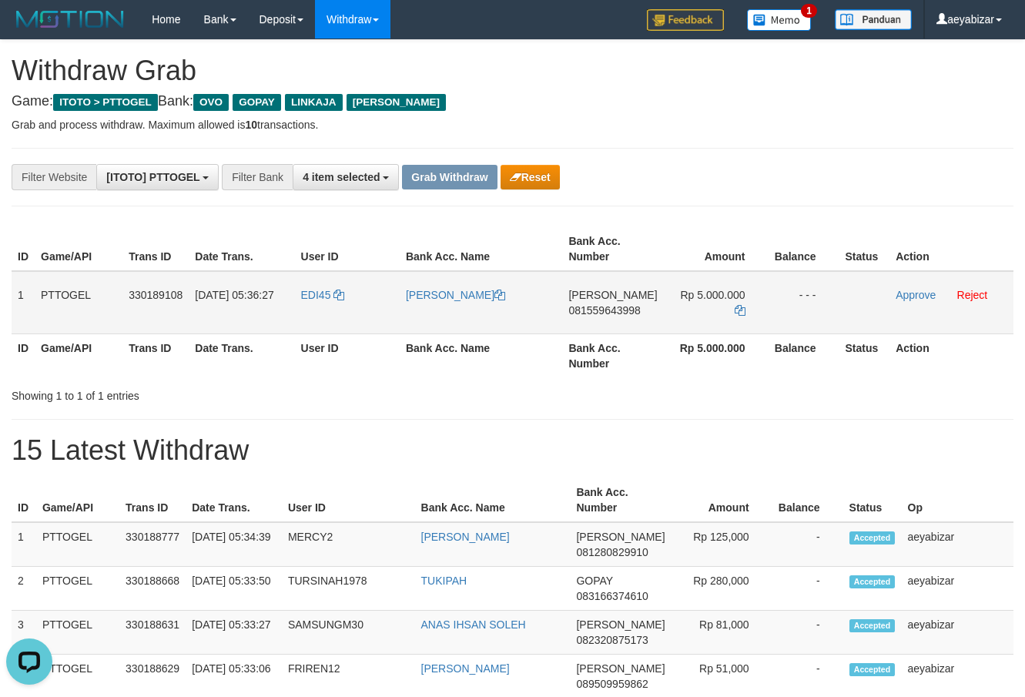
click at [608, 305] on span "081559643998" at bounding box center [604, 310] width 72 height 12
copy span "081559643998"
click at [739, 321] on td "Rp 5.000.000" at bounding box center [716, 302] width 105 height 63
click at [738, 316] on td "Rp 5.000.000" at bounding box center [716, 302] width 105 height 63
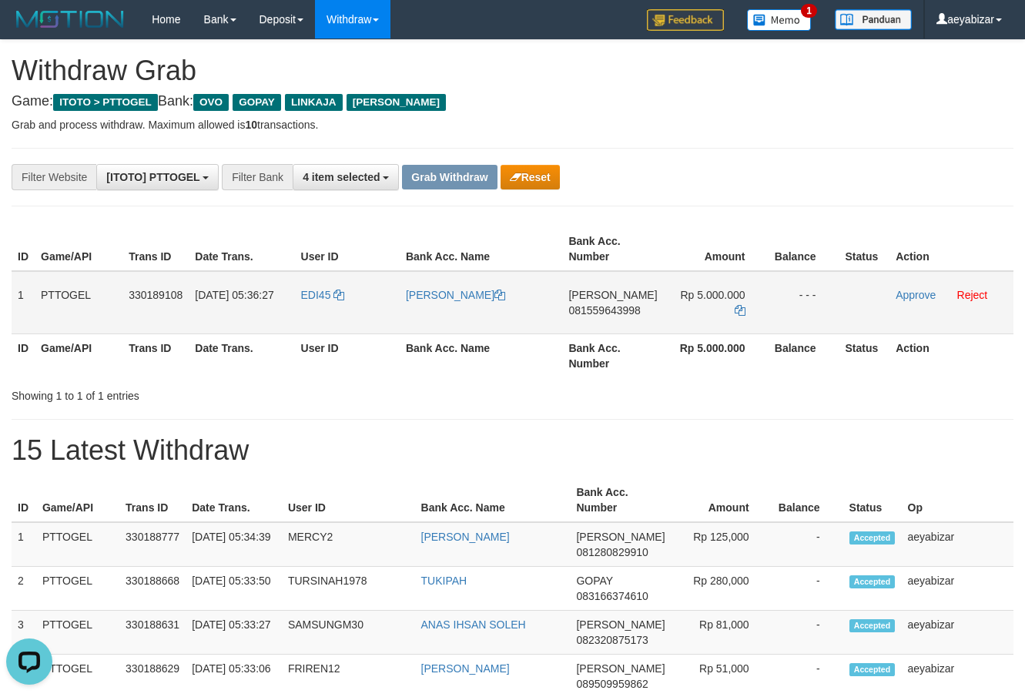
click at [738, 316] on td "Rp 5.000.000" at bounding box center [716, 302] width 105 height 63
click at [738, 311] on icon at bounding box center [740, 310] width 11 height 11
click at [739, 312] on icon at bounding box center [740, 310] width 11 height 11
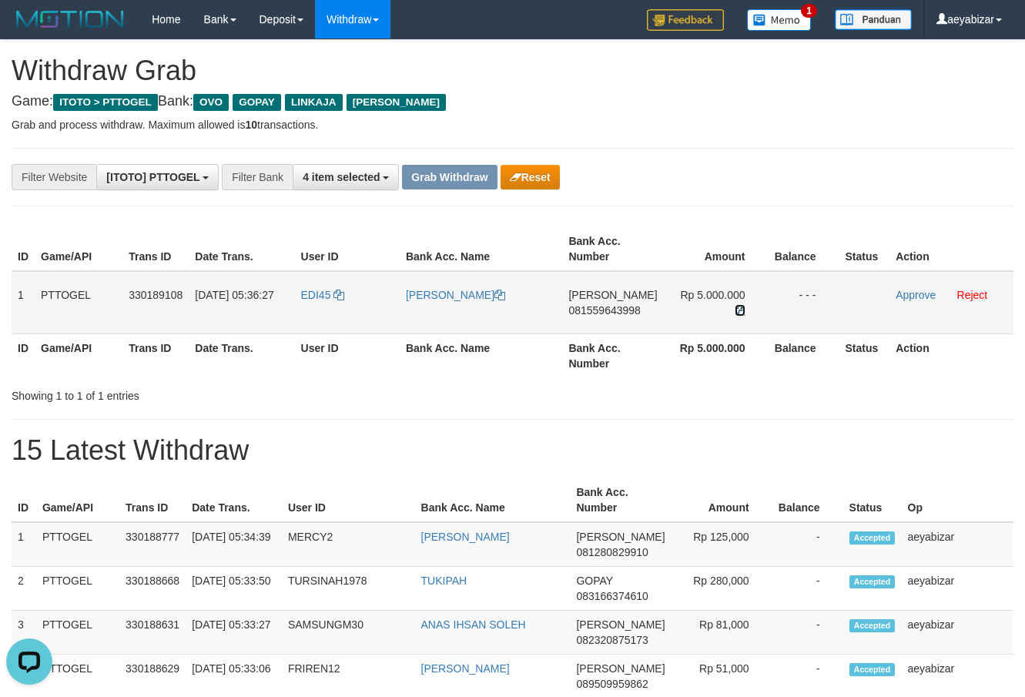
click at [739, 312] on icon at bounding box center [740, 310] width 11 height 11
click at [738, 312] on icon at bounding box center [740, 310] width 11 height 11
click at [909, 295] on link "Approve" at bounding box center [916, 295] width 40 height 12
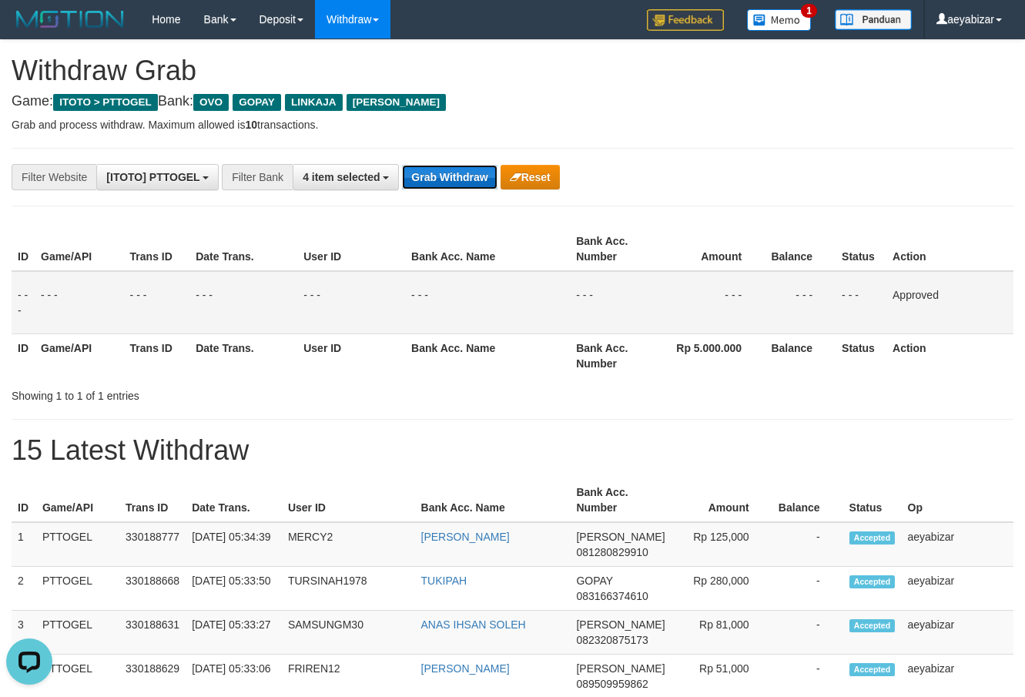
click at [448, 182] on button "Grab Withdraw" at bounding box center [449, 177] width 95 height 25
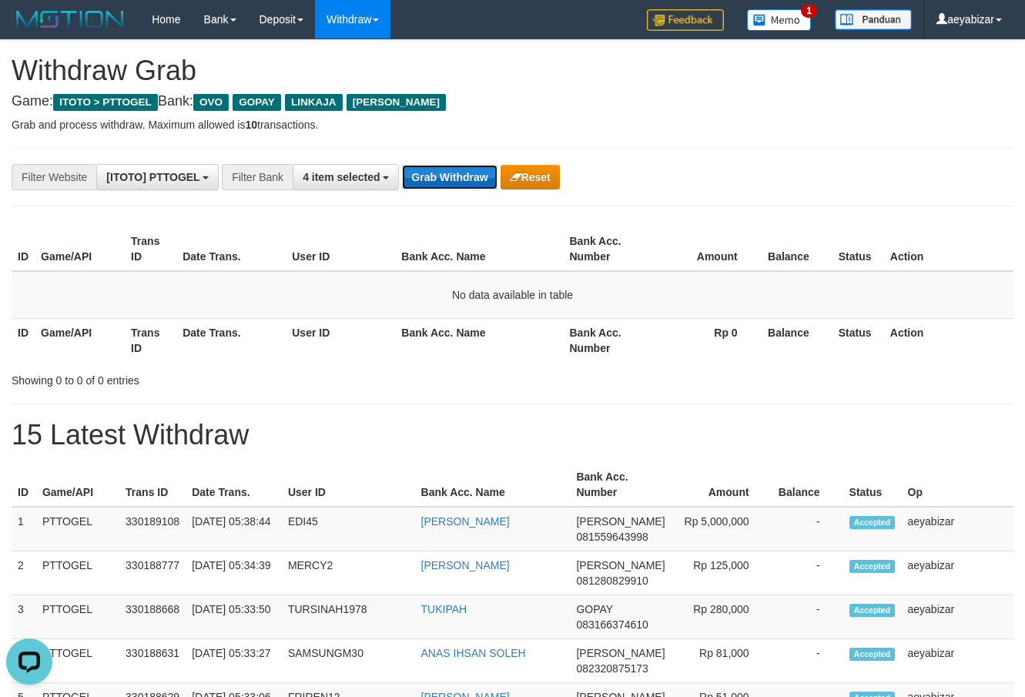
click at [435, 178] on button "Grab Withdraw" at bounding box center [449, 177] width 95 height 25
click at [448, 179] on button "Grab Withdraw" at bounding box center [449, 177] width 95 height 25
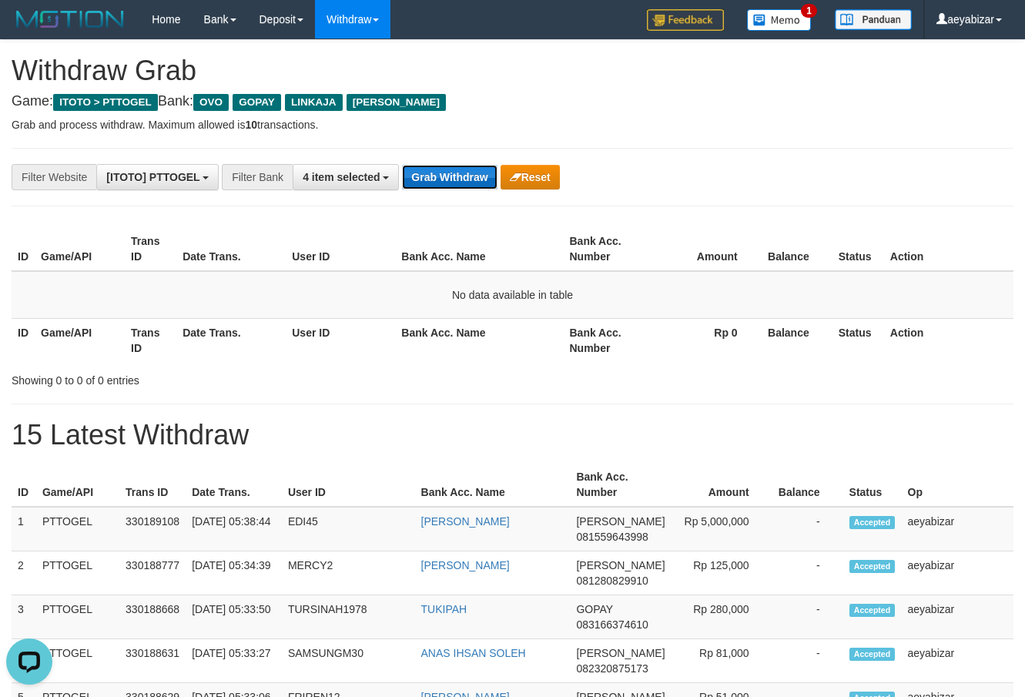
click at [445, 182] on button "Grab Withdraw" at bounding box center [449, 177] width 95 height 25
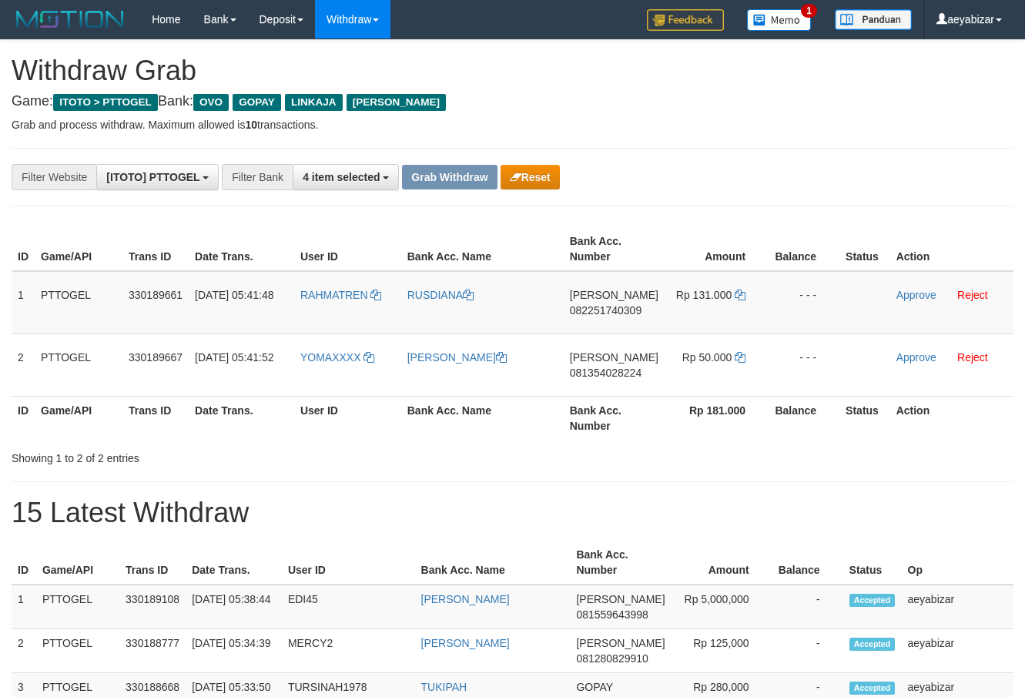
scroll to position [223, 0]
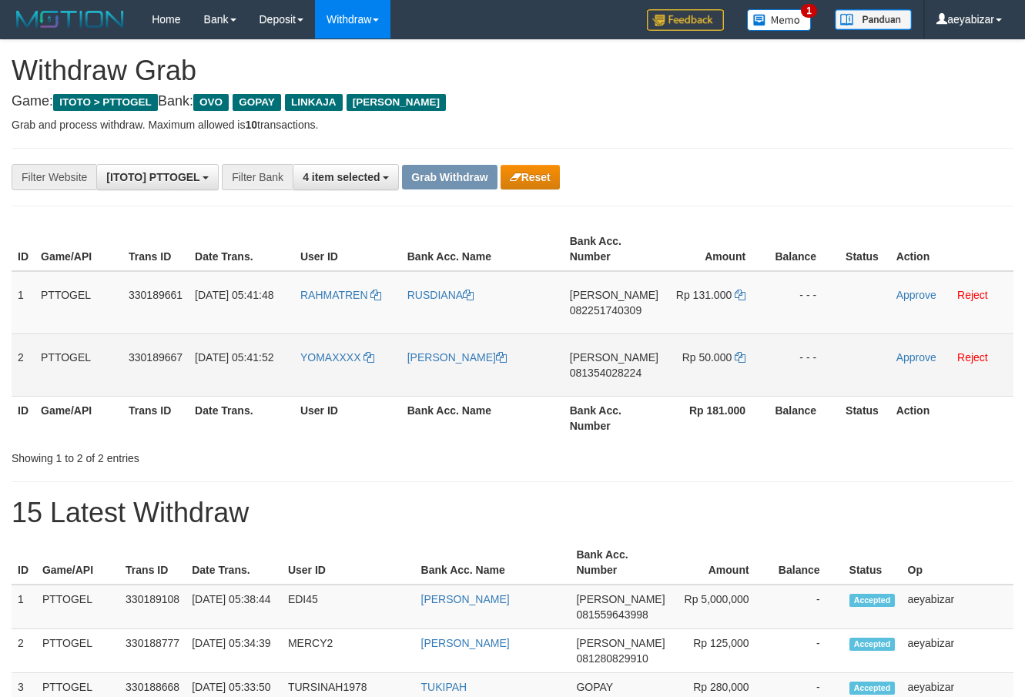
copy tr
drag, startPoint x: 430, startPoint y: 309, endPoint x: 609, endPoint y: 377, distance: 191.3
click at [709, 378] on tbody "1 PTTOGEL 330189661 [DATE] 05:41:48 [GEOGRAPHIC_DATA] [PERSON_NAME] 08225174030…" at bounding box center [513, 334] width 1002 height 126
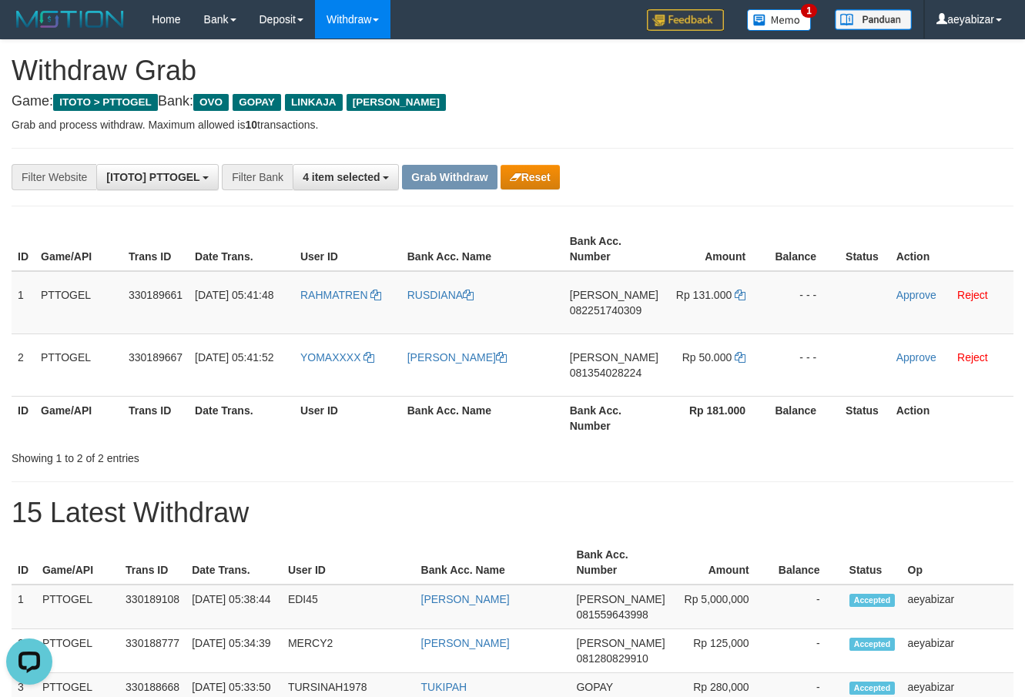
scroll to position [0, 0]
click at [618, 301] on td "DANA 082251740309" at bounding box center [614, 302] width 101 height 63
click at [616, 311] on span "082251740309" at bounding box center [606, 310] width 72 height 12
copy span "082251740309"
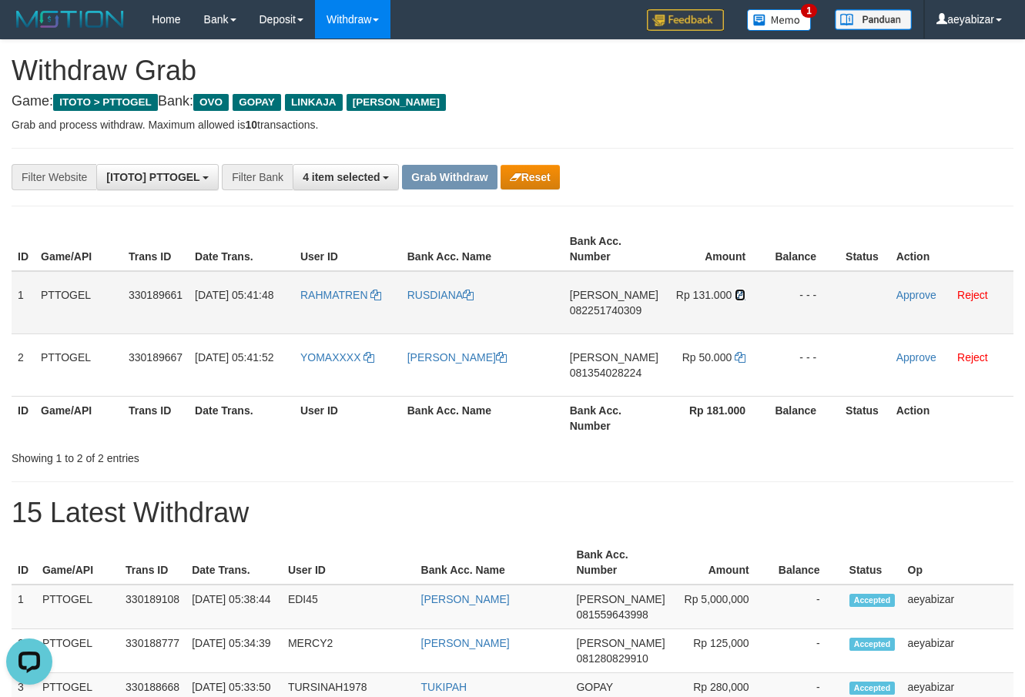
click at [739, 297] on icon at bounding box center [740, 295] width 11 height 11
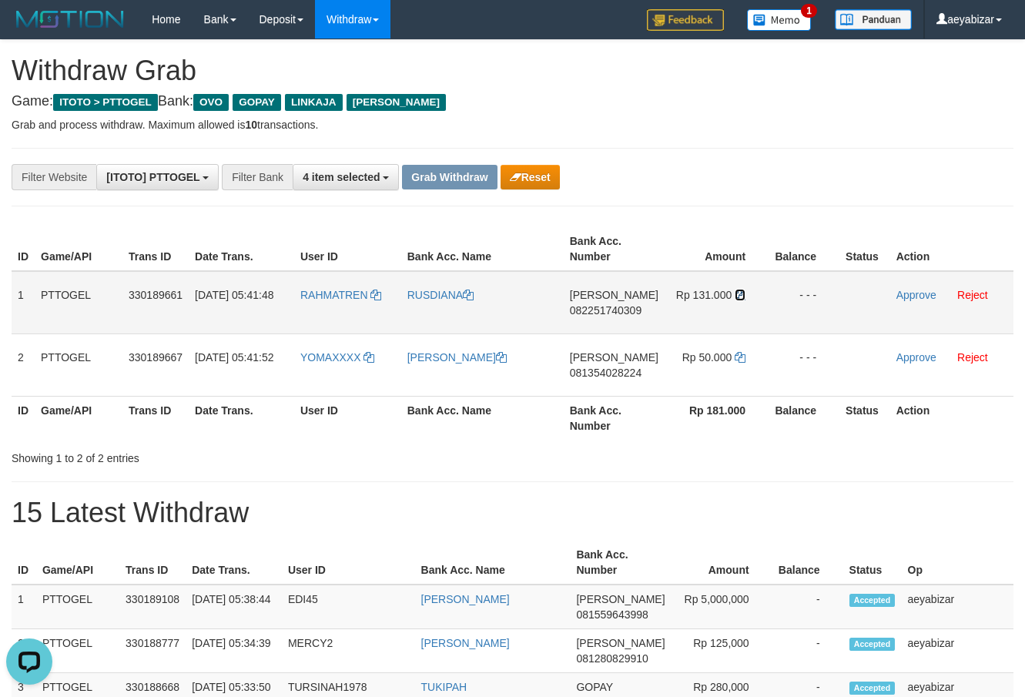
click at [739, 297] on icon at bounding box center [740, 295] width 11 height 11
click at [904, 294] on link "Approve" at bounding box center [916, 295] width 40 height 12
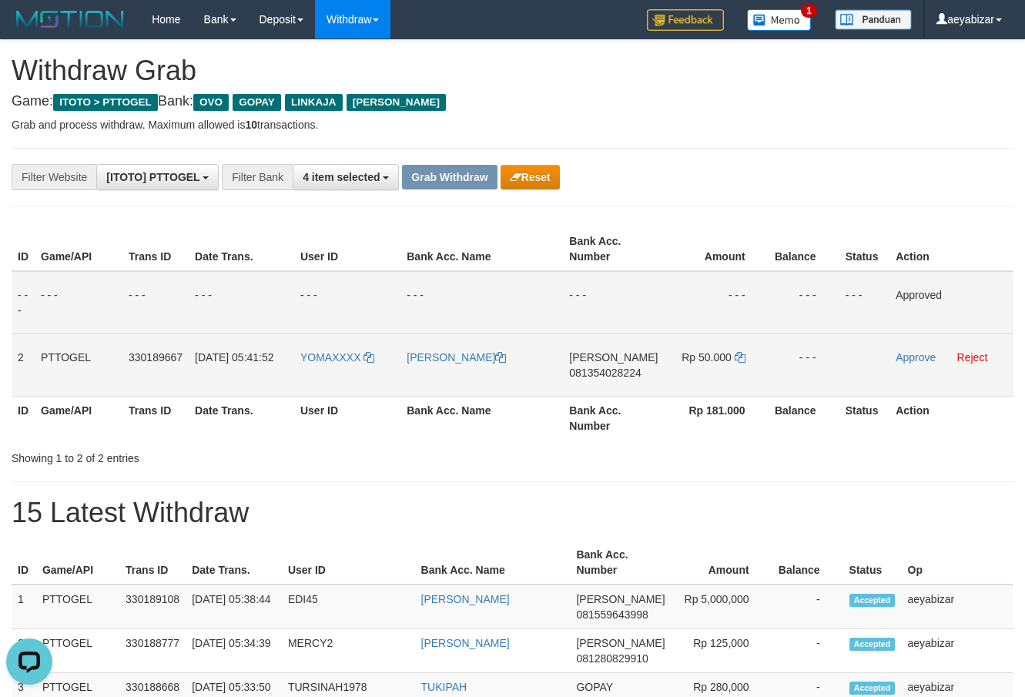
click at [627, 370] on span "081354028224" at bounding box center [605, 373] width 72 height 12
click at [624, 370] on span "081354028224" at bounding box center [605, 373] width 72 height 12
copy span "081354028224"
click at [624, 370] on span "081354028224" at bounding box center [605, 373] width 72 height 12
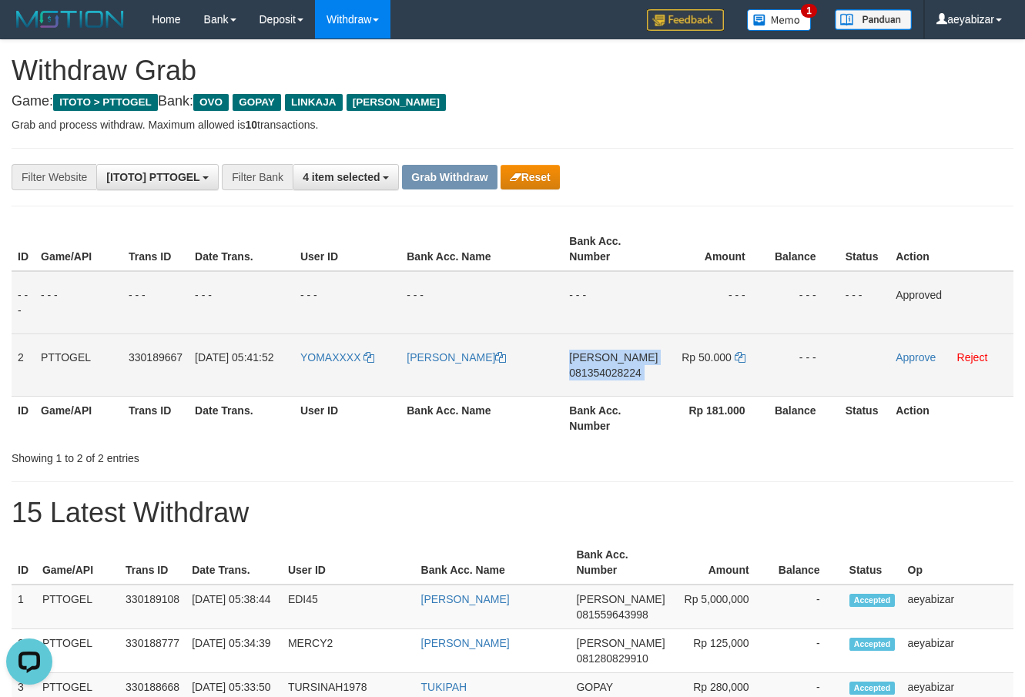
copy td "DANA 081354028224"
click at [624, 370] on span "081354028224" at bounding box center [605, 373] width 72 height 12
copy span "081354028224"
click at [624, 370] on span "081354028224" at bounding box center [605, 373] width 72 height 12
copy td "DANA 081354028224"
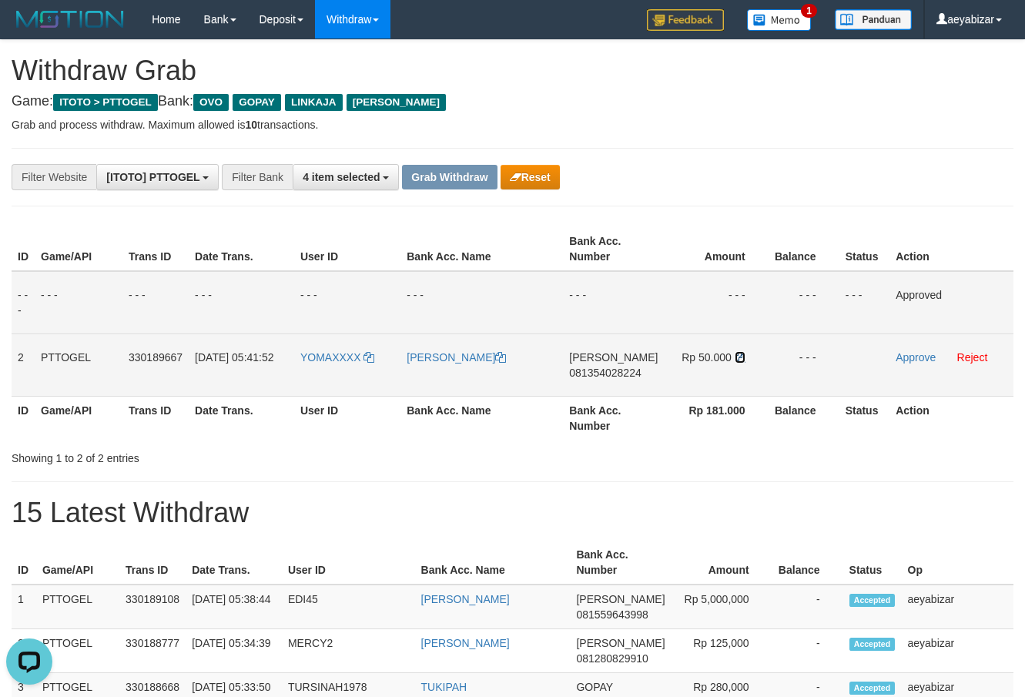
click at [740, 360] on icon at bounding box center [740, 357] width 11 height 11
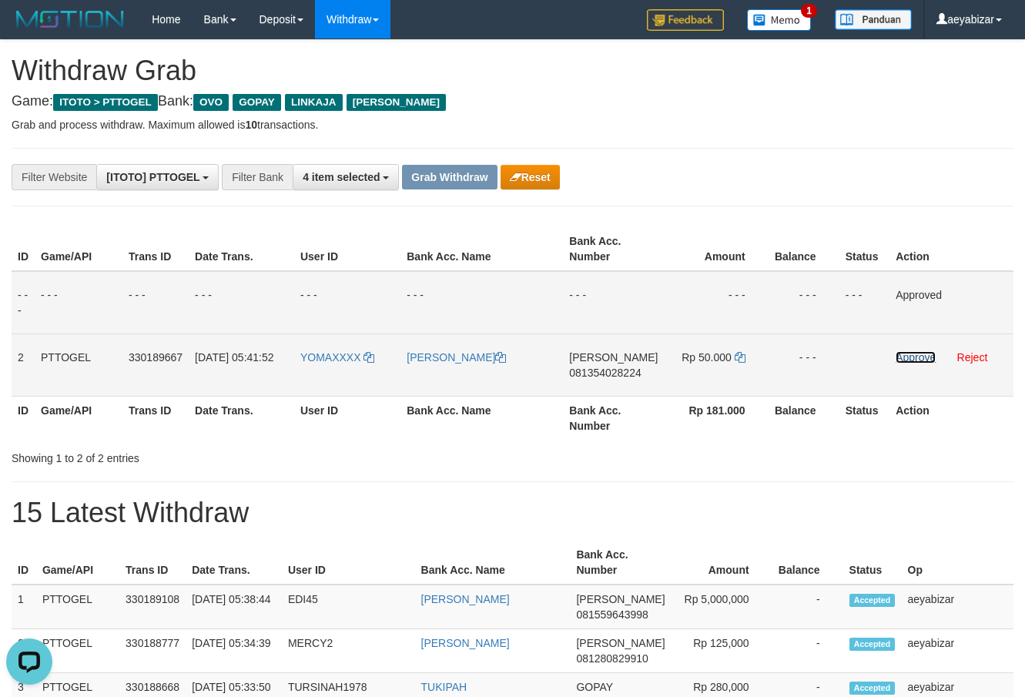
click at [914, 353] on link "Approve" at bounding box center [916, 357] width 40 height 12
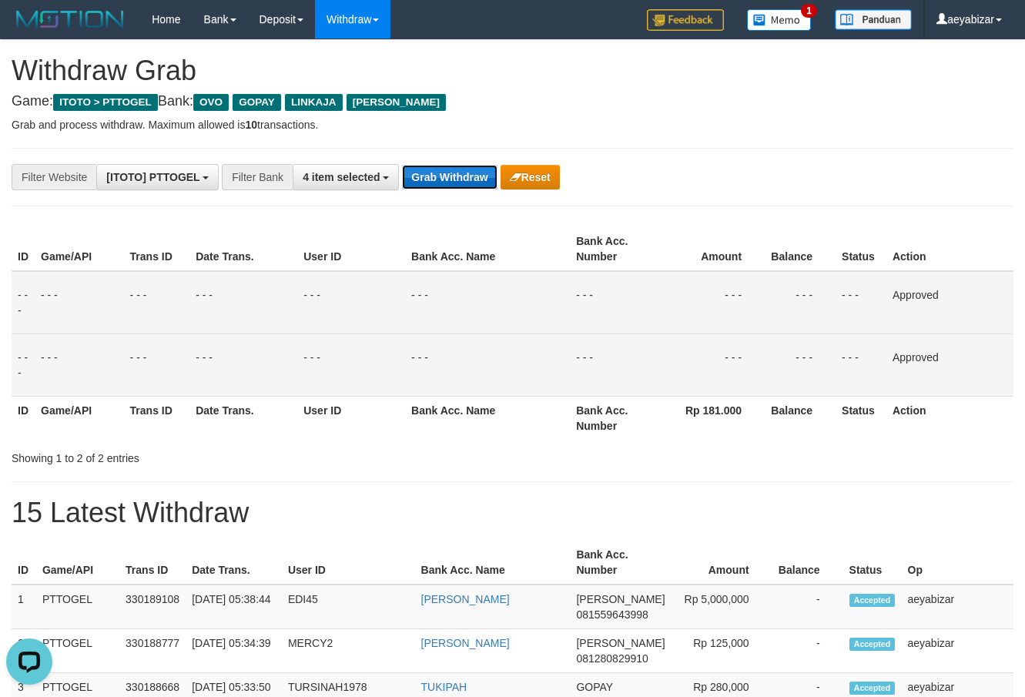
click at [439, 179] on button "Grab Withdraw" at bounding box center [449, 177] width 95 height 25
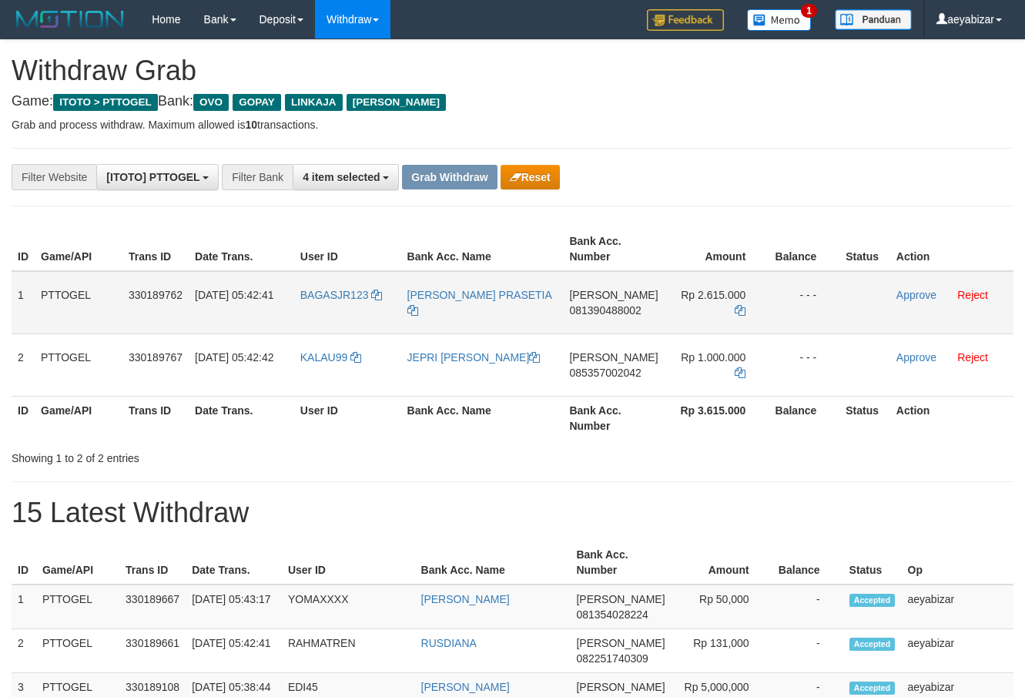
scroll to position [223, 0]
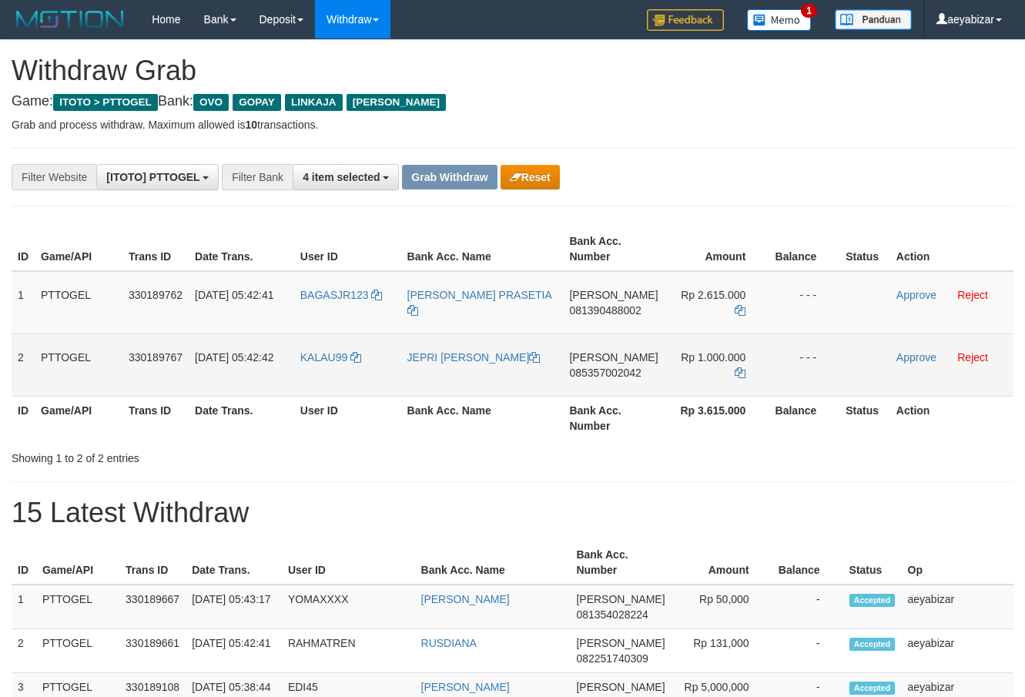
drag, startPoint x: 340, startPoint y: 286, endPoint x: 675, endPoint y: 363, distance: 344.5
click at [675, 363] on tbody "1 PTTOGEL 330189762 01/09/2025 05:42:41 BAGASJR123 MANDA BAGAS PRASETIA DANA 08…" at bounding box center [513, 334] width 1002 height 126
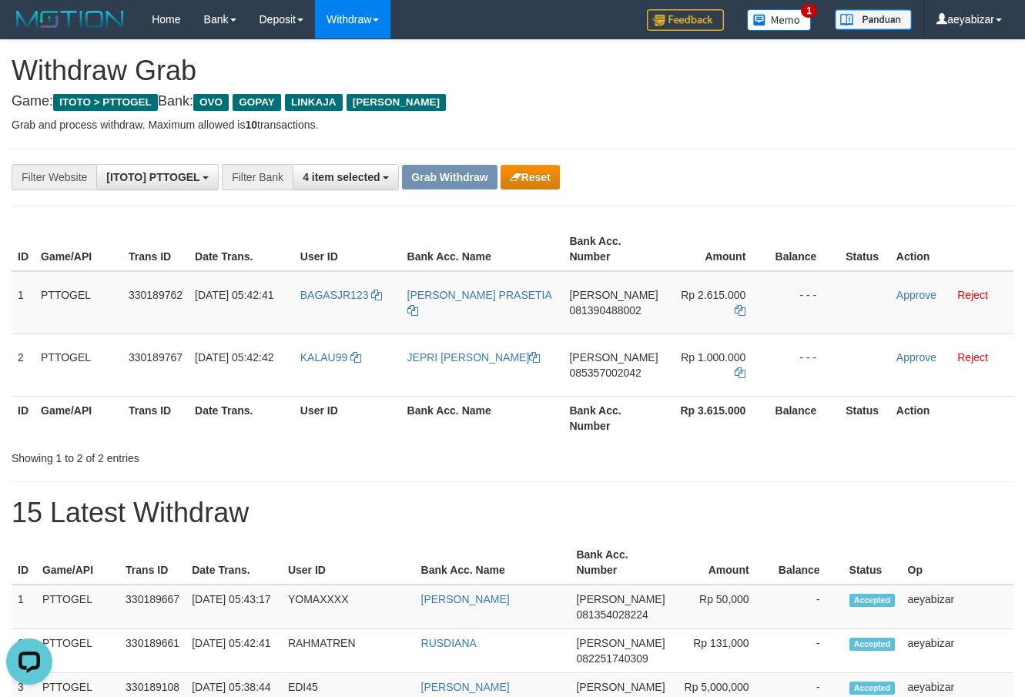
click at [610, 317] on td "DANA 081390488002" at bounding box center [613, 302] width 101 height 63
click at [767, 166] on div "**********" at bounding box center [427, 177] width 854 height 26
click at [648, 306] on td "DANA 081390488002" at bounding box center [613, 302] width 101 height 63
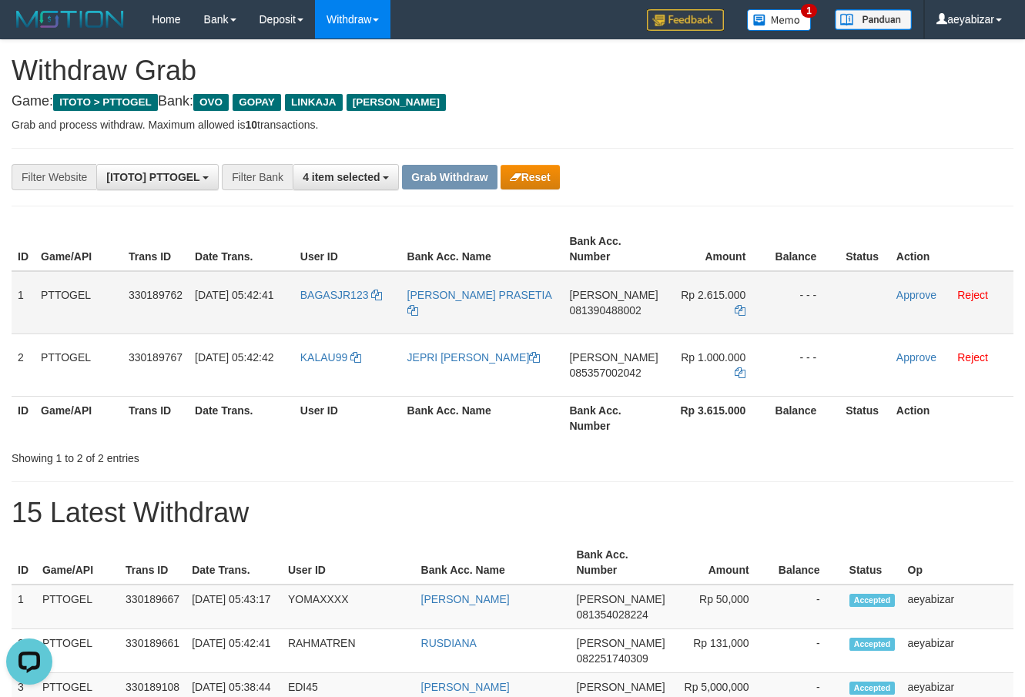
click at [615, 311] on span "081390488002" at bounding box center [605, 310] width 72 height 12
click at [614, 311] on span "081390488002" at bounding box center [605, 310] width 72 height 12
copy span "081390488002"
click at [614, 311] on span "081390488002" at bounding box center [605, 310] width 72 height 12
copy td "DANA 081390488002"
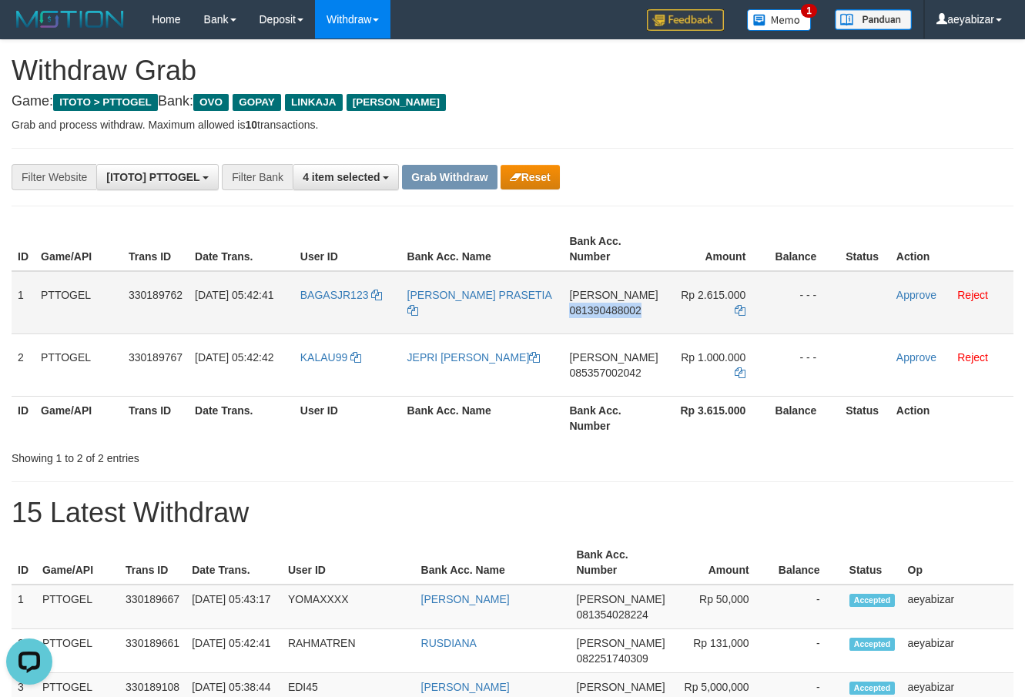
click at [614, 311] on span "081390488002" at bounding box center [605, 310] width 72 height 12
copy span "081390488002"
click at [613, 310] on span "081390488002" at bounding box center [605, 310] width 72 height 12
copy span "081390488002"
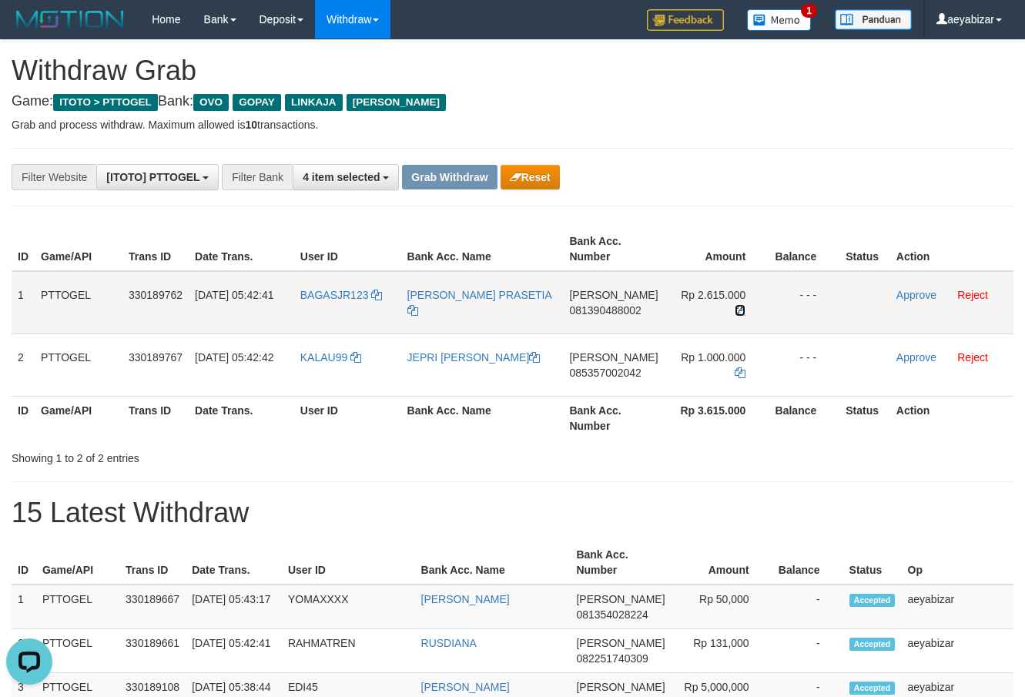
click at [737, 313] on icon at bounding box center [740, 310] width 11 height 11
click at [908, 296] on link "Approve" at bounding box center [916, 295] width 40 height 12
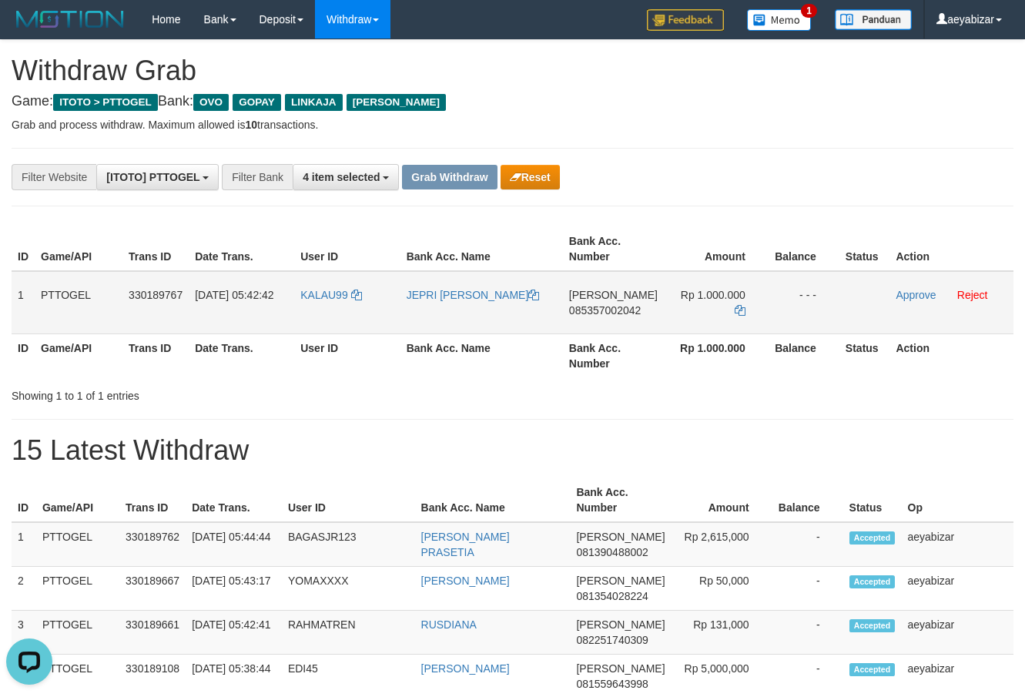
click at [619, 309] on span "085357002042" at bounding box center [605, 310] width 72 height 12
copy span "085357002042"
click at [624, 311] on span "085357002042" at bounding box center [605, 310] width 72 height 12
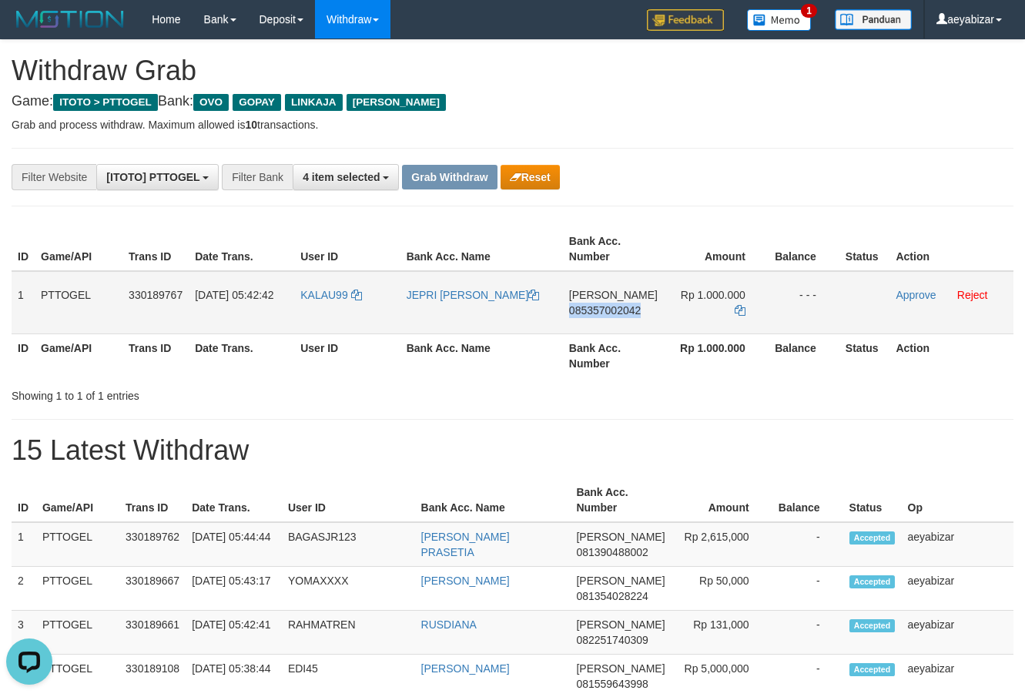
copy span "085357002042"
click at [739, 312] on icon at bounding box center [740, 310] width 11 height 11
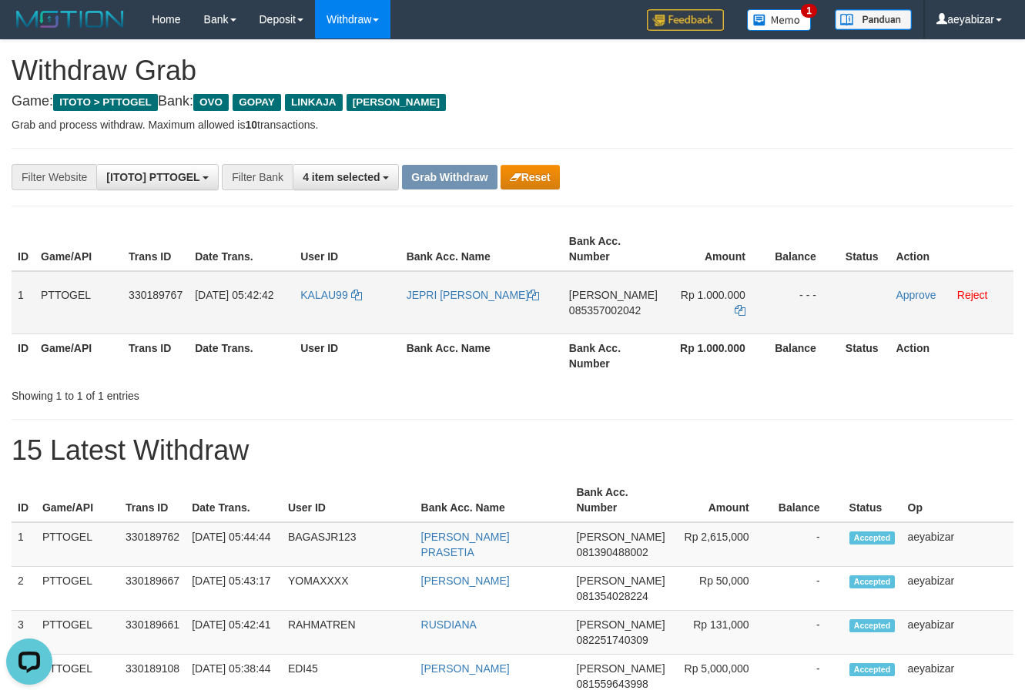
click at [881, 295] on td at bounding box center [864, 302] width 51 height 63
click at [900, 295] on link "Approve" at bounding box center [916, 295] width 40 height 12
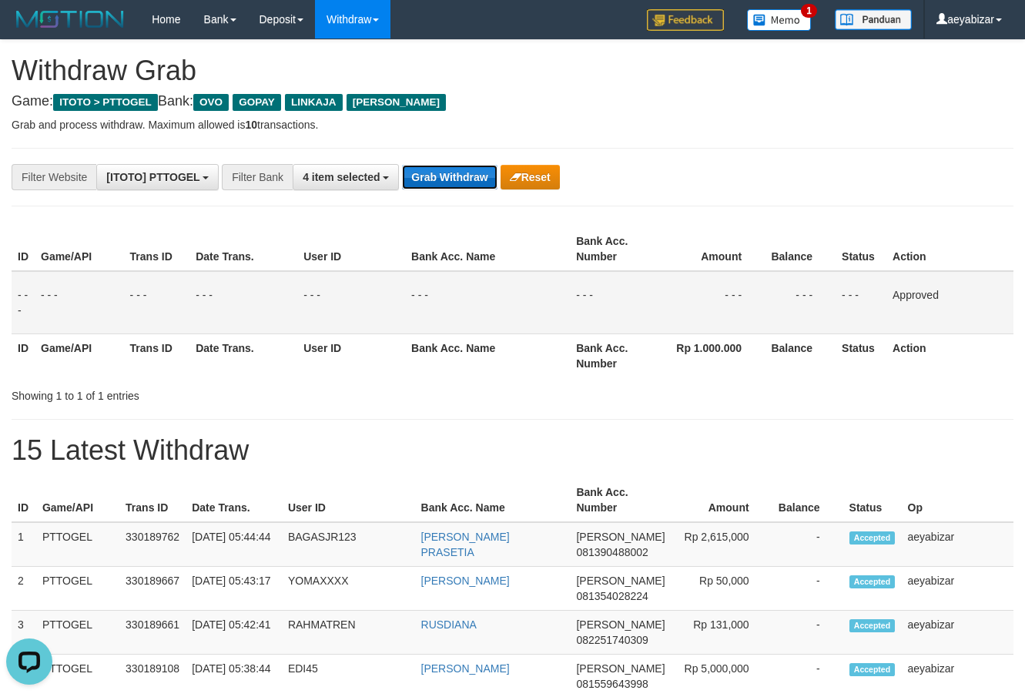
click at [461, 180] on button "Grab Withdraw" at bounding box center [449, 177] width 95 height 25
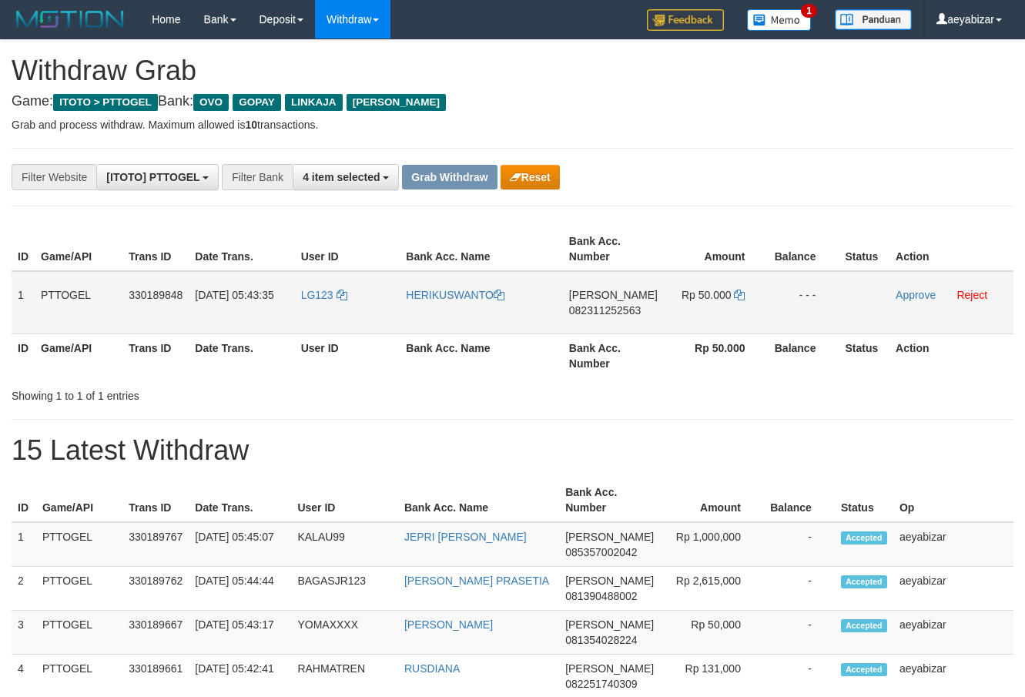
scroll to position [223, 0]
drag, startPoint x: 287, startPoint y: 276, endPoint x: 649, endPoint y: 312, distance: 363.7
click at [649, 312] on tr "1 PTTOGEL 330189848 [DATE] 05:43:35 LG123 HERIKUSWANTO [PERSON_NAME] 0823112525…" at bounding box center [513, 302] width 1002 height 63
click at [637, 228] on th "Bank Acc. Number" at bounding box center [613, 249] width 101 height 44
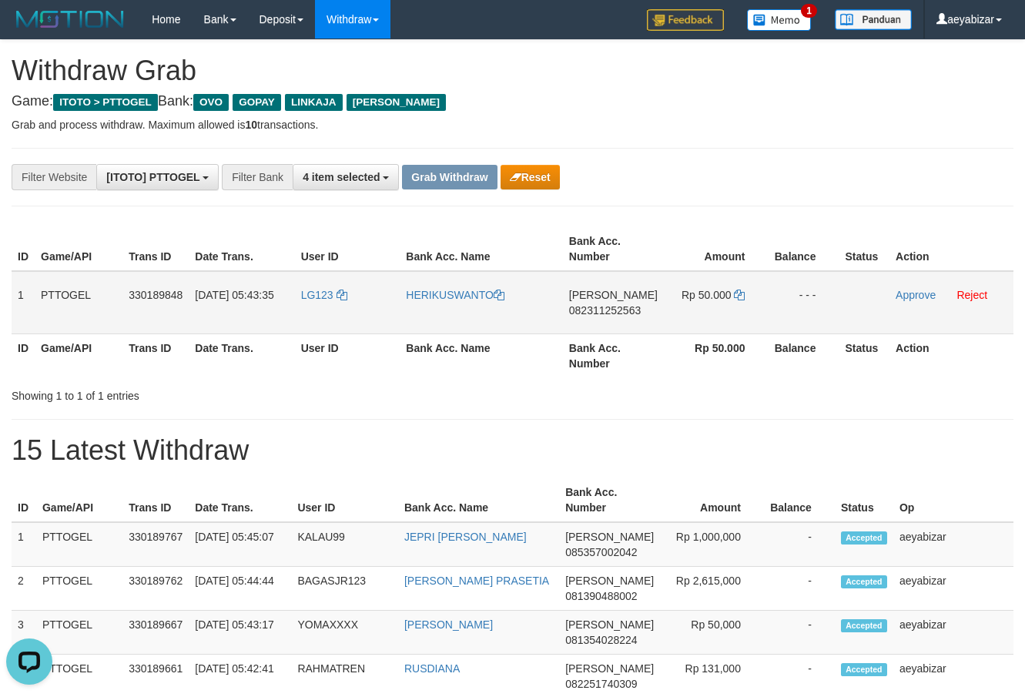
copy tr
drag, startPoint x: 369, startPoint y: 286, endPoint x: 663, endPoint y: 330, distance: 297.4
click at [663, 330] on tr "1 PTTOGEL 330189848 [DATE] 05:43:35 LG123 HERIKUSWANTO [PERSON_NAME] 0823112525…" at bounding box center [513, 302] width 1002 height 63
drag, startPoint x: 751, startPoint y: 178, endPoint x: 366, endPoint y: 267, distance: 395.2
click at [748, 182] on div "**********" at bounding box center [427, 177] width 854 height 26
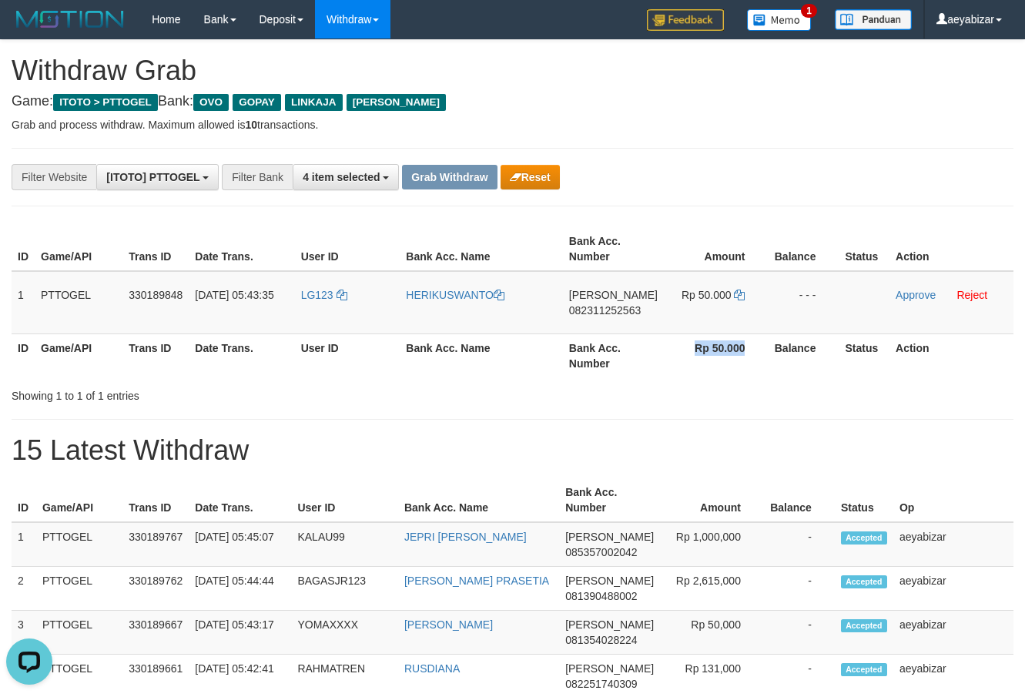
drag, startPoint x: 333, startPoint y: 271, endPoint x: 701, endPoint y: 227, distance: 370.7
click at [739, 293] on table "ID Game/API Trans ID Date Trans. User ID Bank Acc. Name Bank Acc. Number Amount…" at bounding box center [513, 302] width 1002 height 150
click at [701, 226] on div "ID Game/API Trans ID Date Trans. User ID Bank Acc. Name Bank Acc. Number Amount…" at bounding box center [512, 302] width 1025 height 159
drag, startPoint x: 369, startPoint y: 279, endPoint x: 59, endPoint y: 331, distance: 313.9
click at [759, 306] on tr "1 PTTOGEL 330189848 01/09/2025 05:43:35 LG123 HERIKUSWANTO DANA 082311252563 Rp…" at bounding box center [513, 302] width 1002 height 63
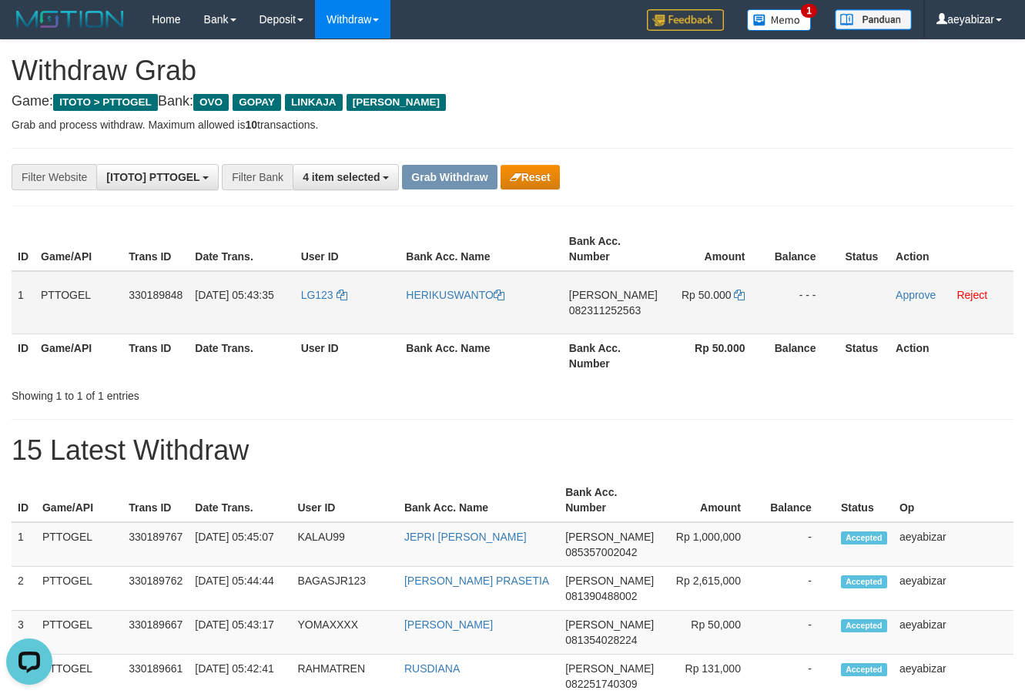
copy tr
drag, startPoint x: 645, startPoint y: 166, endPoint x: 625, endPoint y: 270, distance: 105.9
click at [646, 166] on div "**********" at bounding box center [427, 177] width 854 height 26
click at [608, 316] on td "DANA 082311252563" at bounding box center [613, 302] width 101 height 63
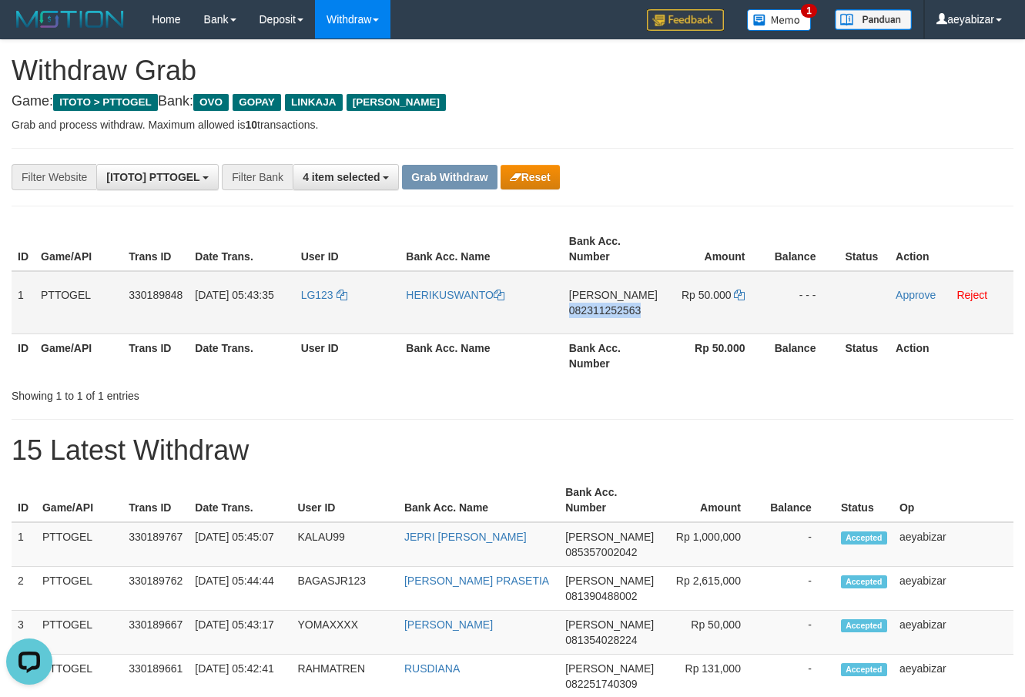
click at [625, 310] on span "082311252563" at bounding box center [605, 310] width 72 height 12
copy span "082311252563"
click at [625, 310] on span "082311252563" at bounding box center [605, 310] width 72 height 12
copy span "082311252563"
click at [739, 290] on icon at bounding box center [739, 295] width 11 height 11
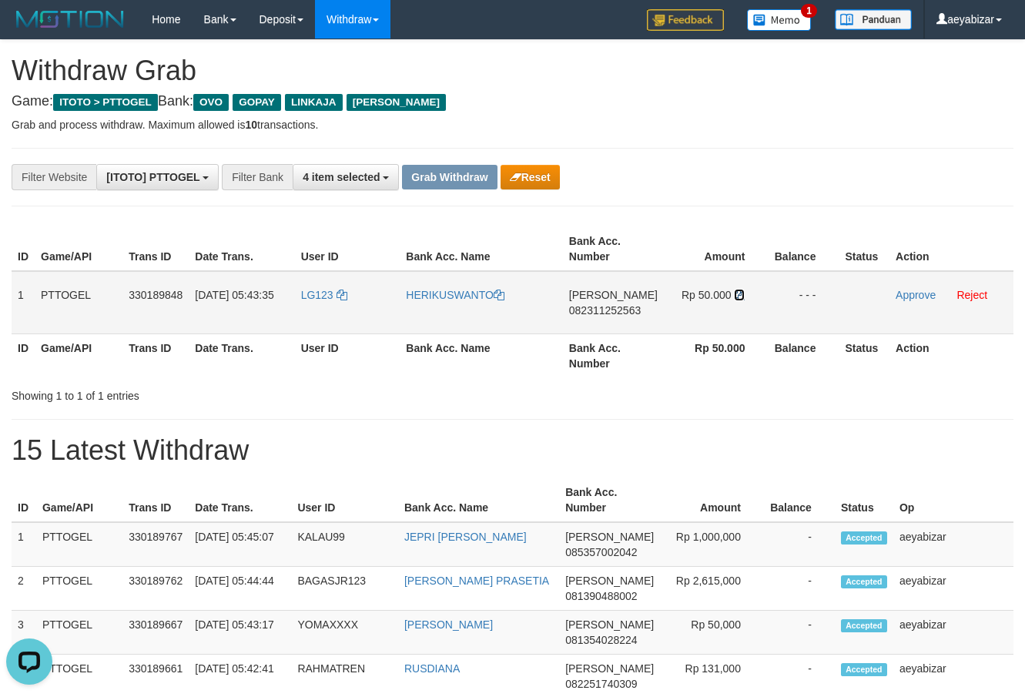
click at [739, 290] on icon at bounding box center [739, 295] width 11 height 11
click at [907, 294] on link "Approve" at bounding box center [916, 295] width 40 height 12
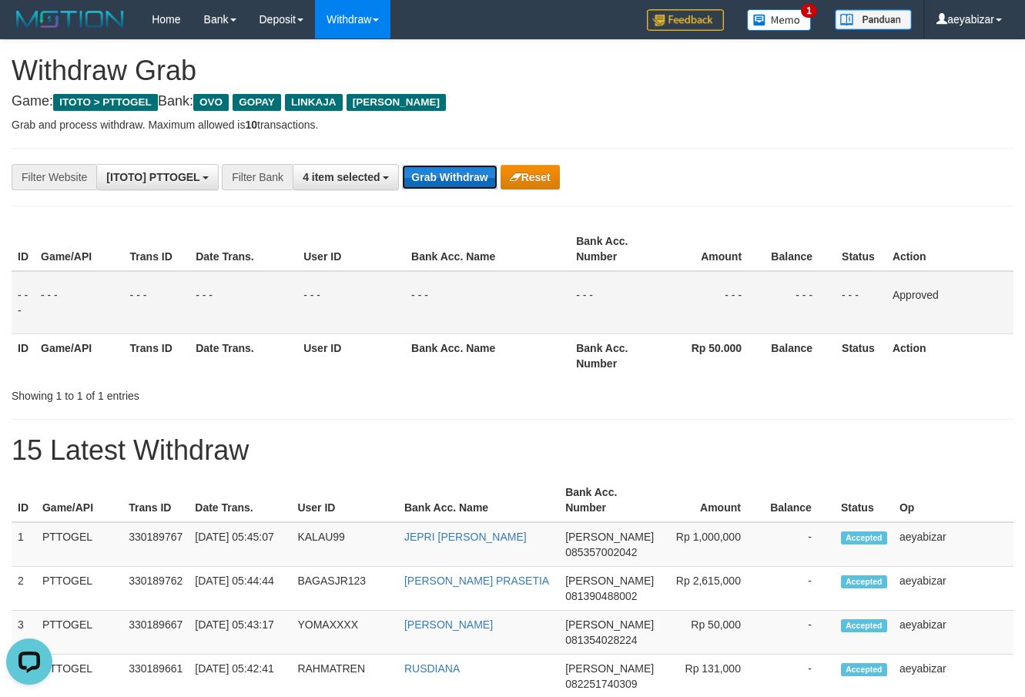
click at [471, 179] on button "Grab Withdraw" at bounding box center [449, 177] width 95 height 25
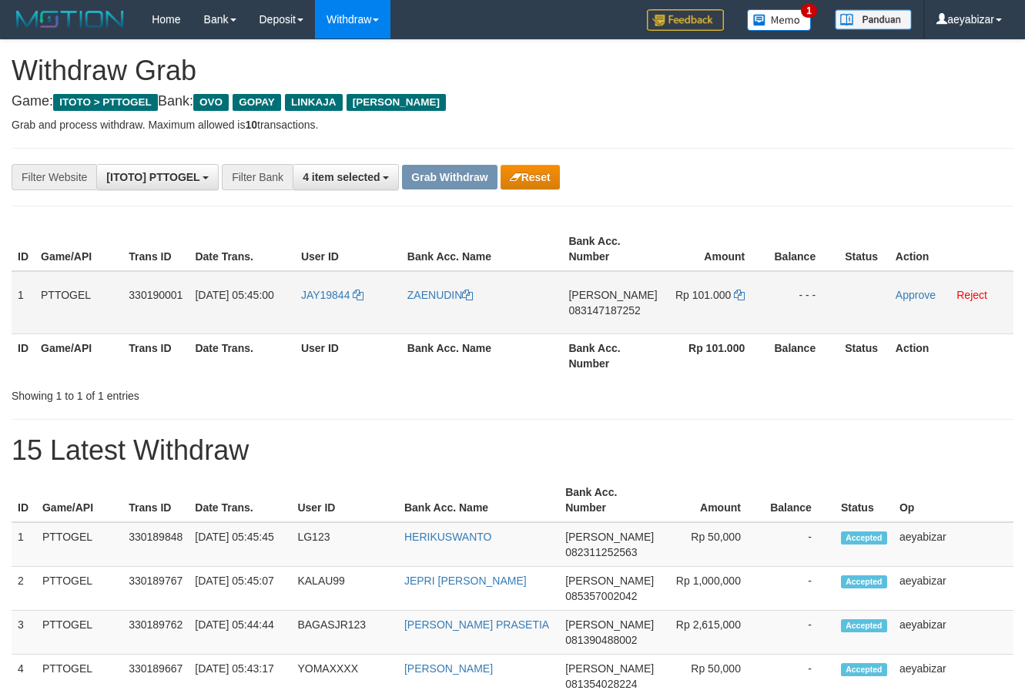
scroll to position [223, 0]
drag, startPoint x: 360, startPoint y: 288, endPoint x: 743, endPoint y: 321, distance: 384.1
click at [743, 321] on tr "1 PTTOGEL 330190001 [DATE] 05:45:00 JAY19844 [PERSON_NAME] 083147187252 Rp 101.…" at bounding box center [513, 302] width 1002 height 63
drag, startPoint x: 767, startPoint y: 155, endPoint x: 12, endPoint y: 499, distance: 830.1
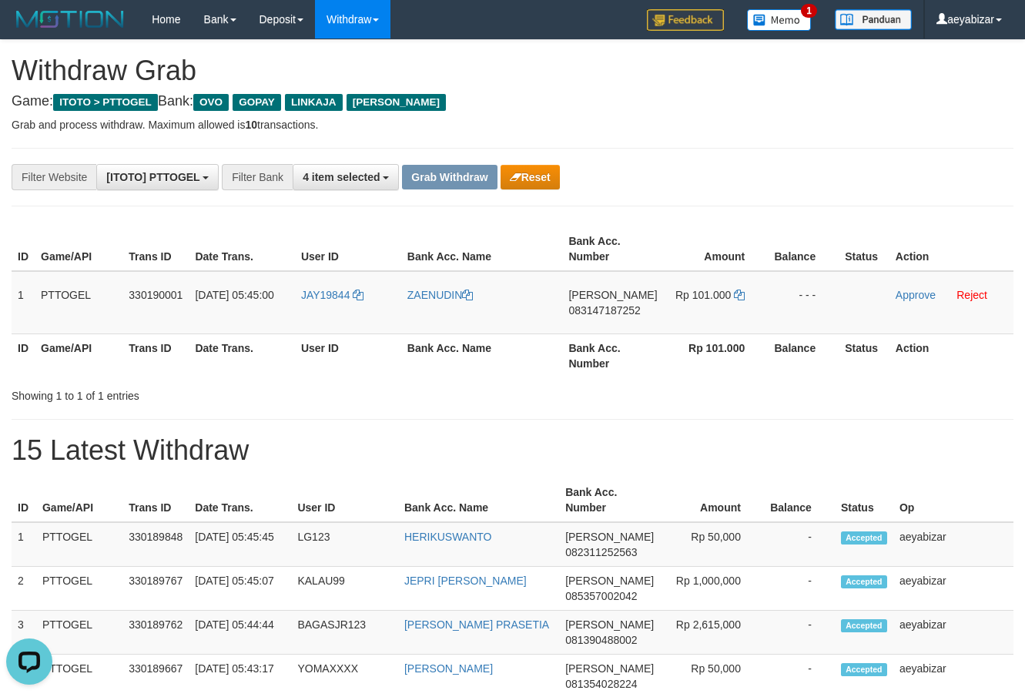
click at [628, 307] on span "083147187252" at bounding box center [604, 310] width 72 height 12
copy span "083147187252"
click at [738, 291] on icon at bounding box center [739, 295] width 11 height 11
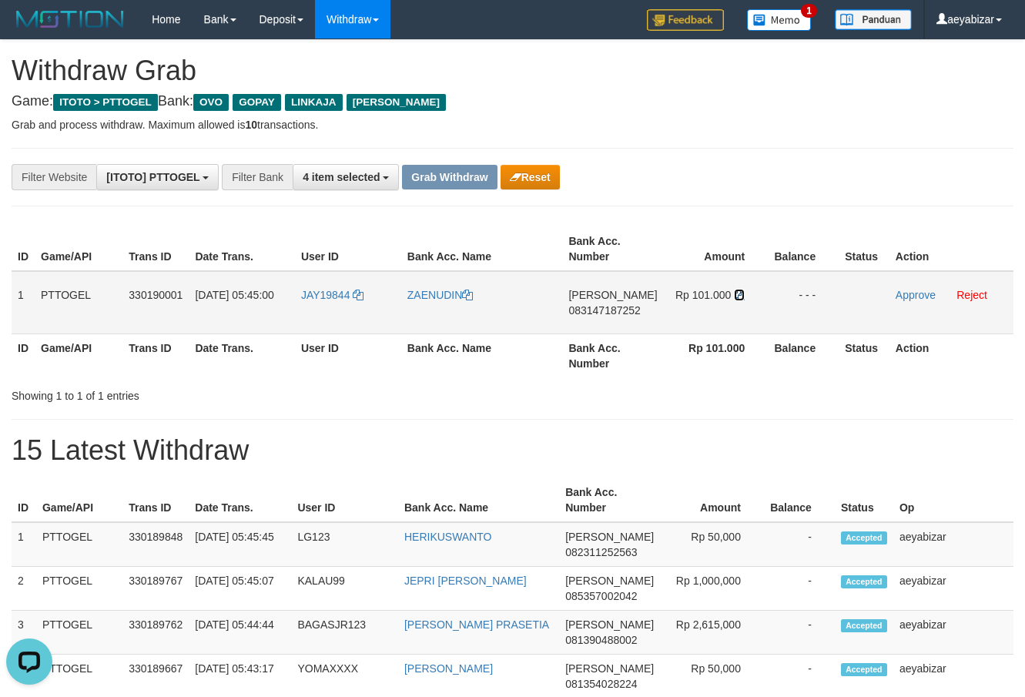
click at [738, 291] on icon at bounding box center [739, 295] width 11 height 11
click at [898, 293] on link "Approve" at bounding box center [916, 295] width 40 height 12
